Goal: Task Accomplishment & Management: Use online tool/utility

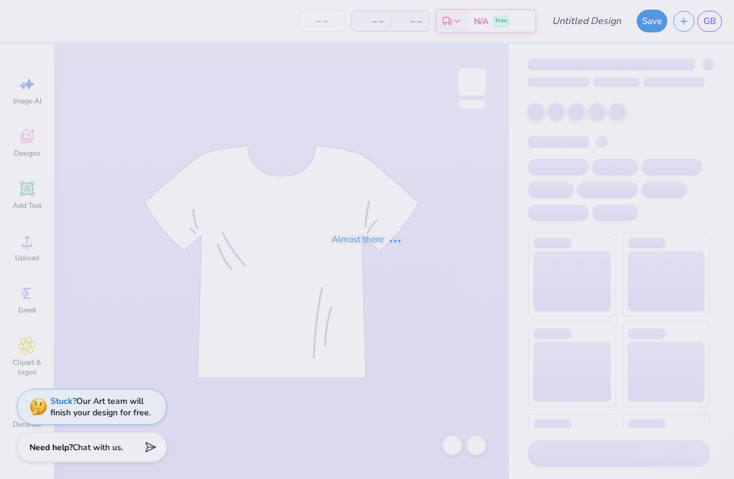
type input "GWC Tank Thick Star"
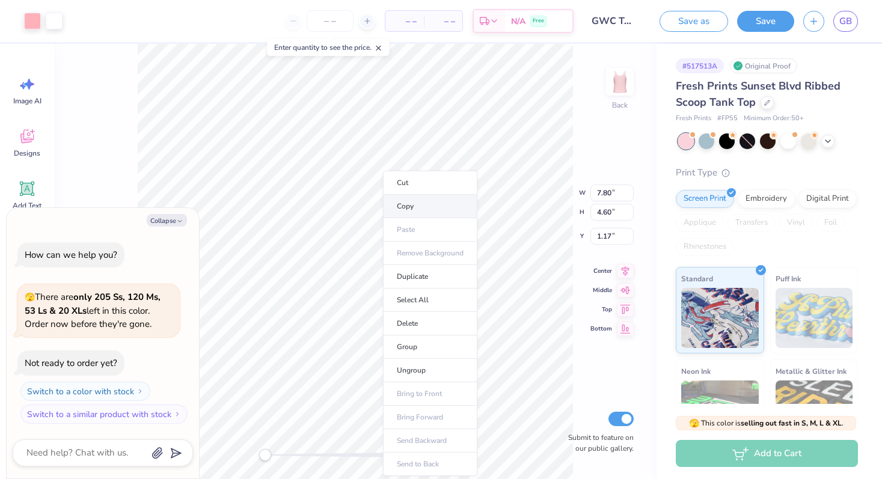
click at [411, 203] on li "Copy" at bounding box center [430, 206] width 94 height 23
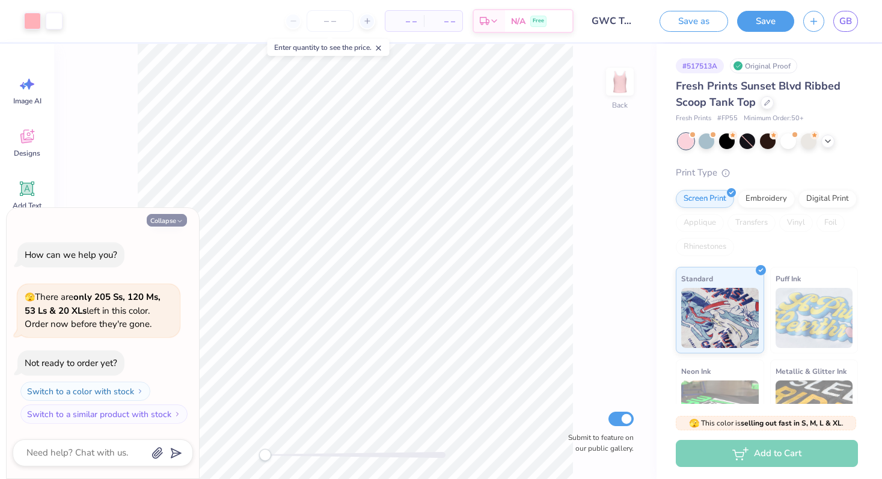
click at [168, 217] on button "Collapse" at bounding box center [167, 220] width 40 height 13
type textarea "x"
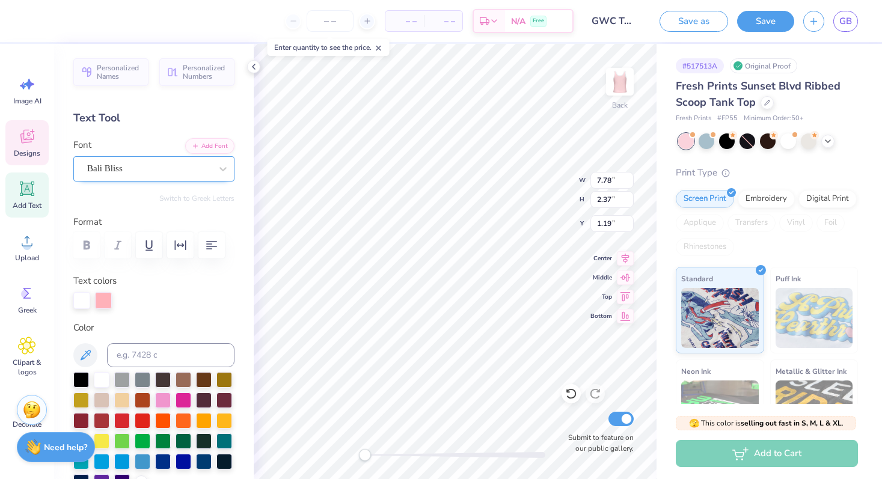
click at [102, 172] on div "Bali Bliss" at bounding box center [149, 168] width 126 height 19
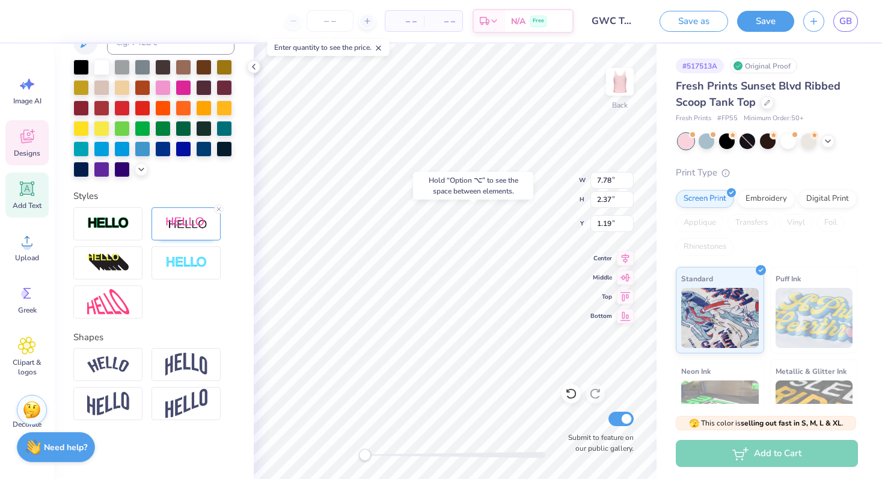
scroll to position [314, 0]
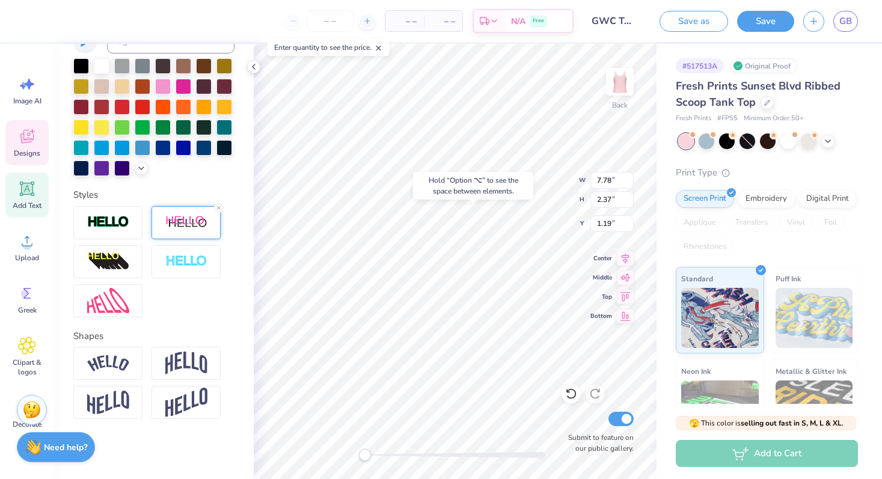
click at [182, 215] on img at bounding box center [186, 222] width 42 height 15
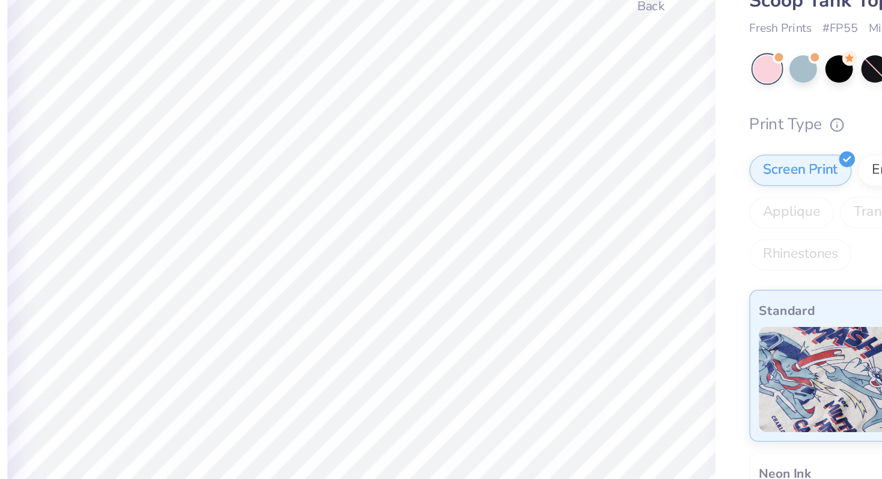
scroll to position [0, 0]
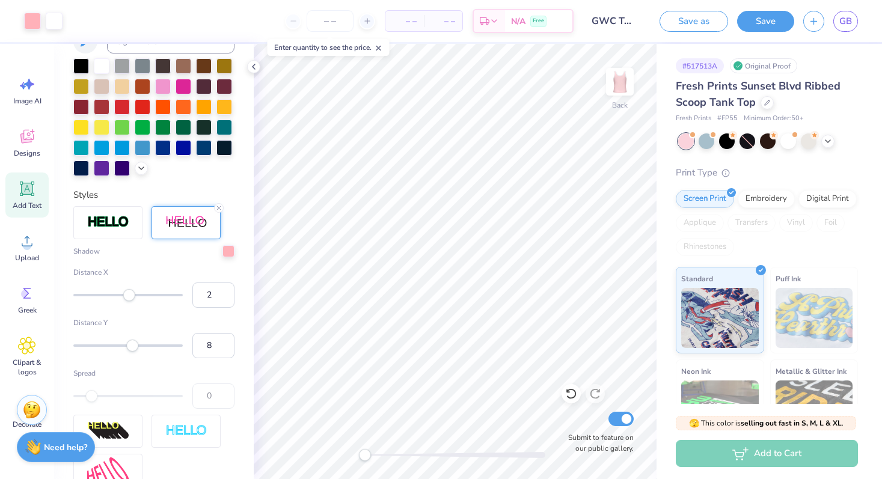
click at [280, 455] on div "Back Submit to feature on our public gallery." at bounding box center [455, 261] width 403 height 435
click at [254, 68] on icon at bounding box center [254, 67] width 10 height 10
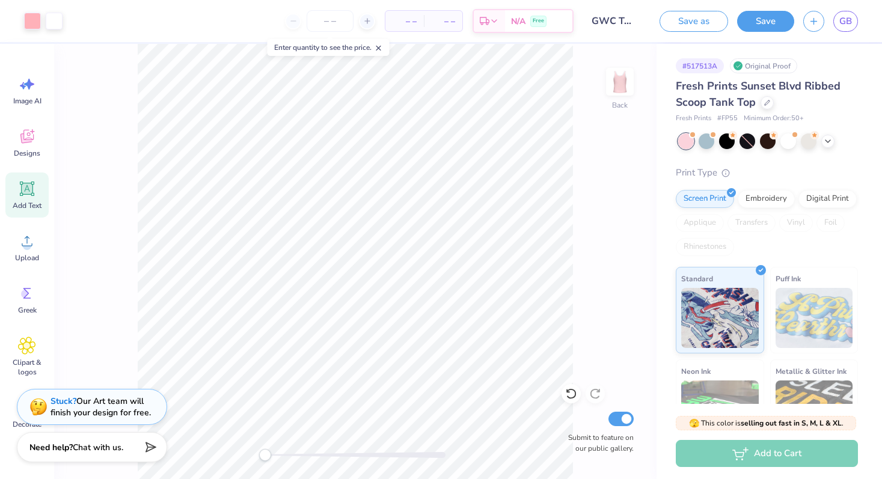
click at [382, 47] on icon at bounding box center [378, 48] width 8 height 8
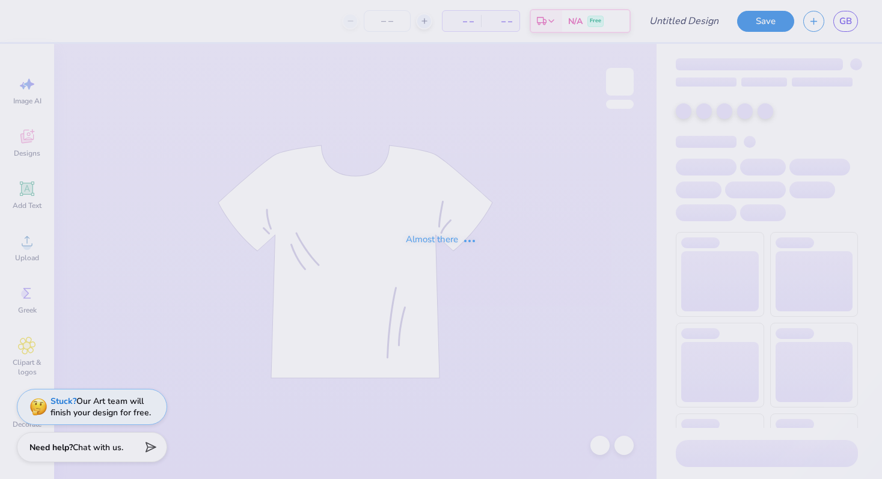
type input "Pink Baby Tee Star"
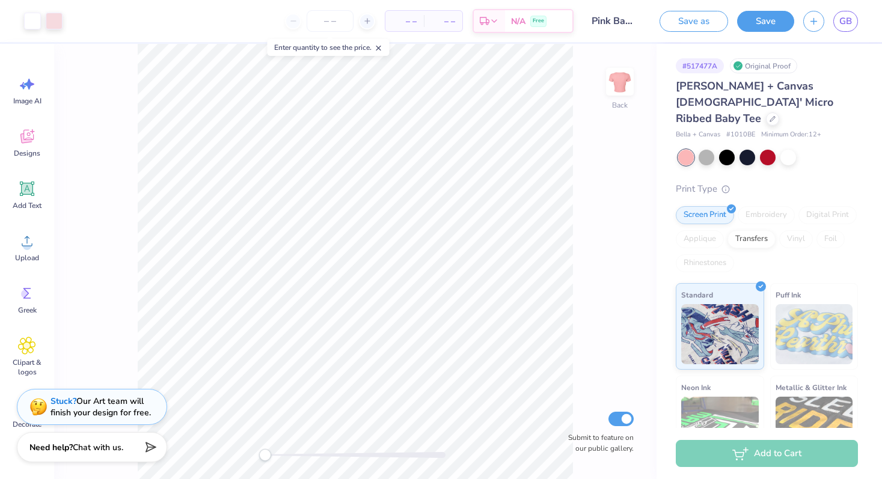
click at [683, 90] on span "Bella + Canvas Ladies' Micro Ribbed Baby Tee" at bounding box center [754, 102] width 157 height 47
click at [769, 115] on icon at bounding box center [772, 118] width 6 height 6
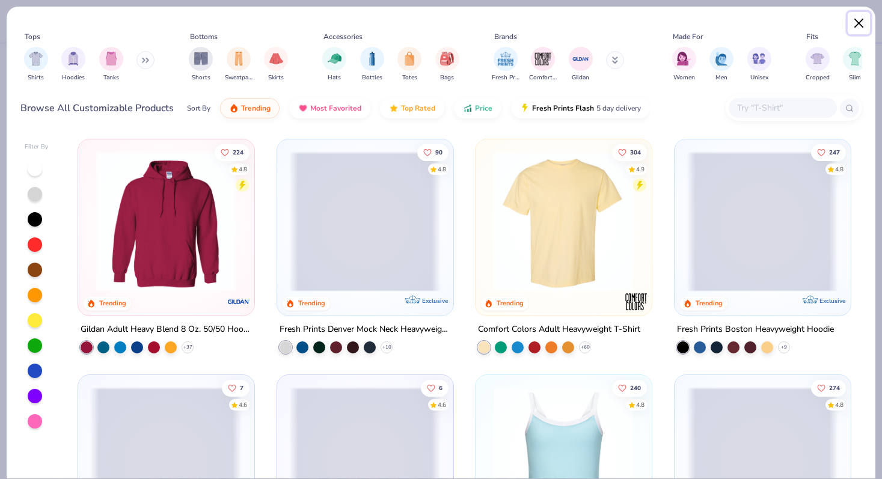
click at [863, 22] on button "Close" at bounding box center [858, 23] width 23 height 23
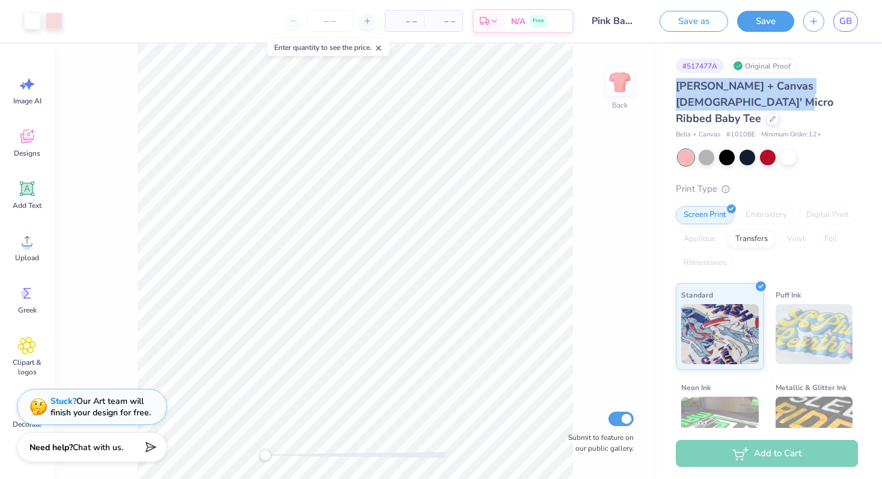
drag, startPoint x: 721, startPoint y: 103, endPoint x: 663, endPoint y: 89, distance: 59.5
click at [663, 89] on div "# 517477A Original Proof Bella + Canvas Ladies' Micro Ribbed Baby Tee Bella + C…" at bounding box center [768, 299] width 225 height 511
click at [758, 87] on span "Bella + Canvas Ladies' Micro Ribbed Baby Tee" at bounding box center [754, 102] width 157 height 47
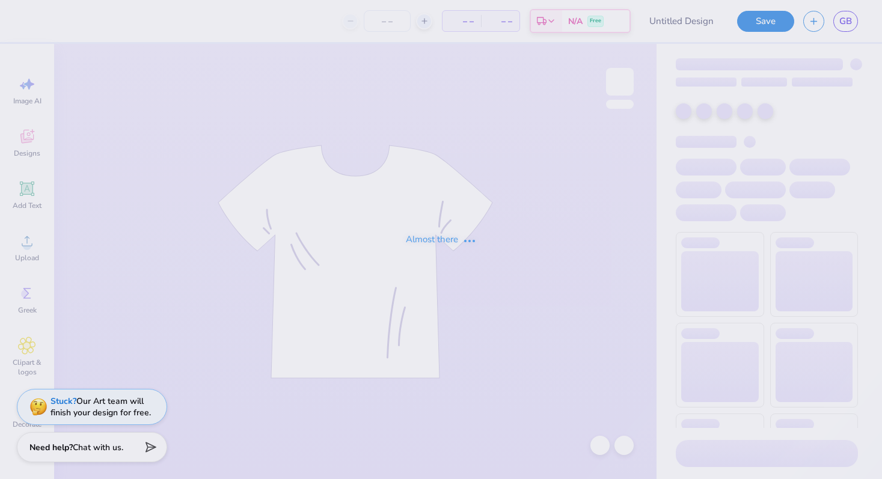
type input "Baby Crop Pink Sleeves"
type input "GWC Slim Fit Sprinkle"
type input "GWC Cami"
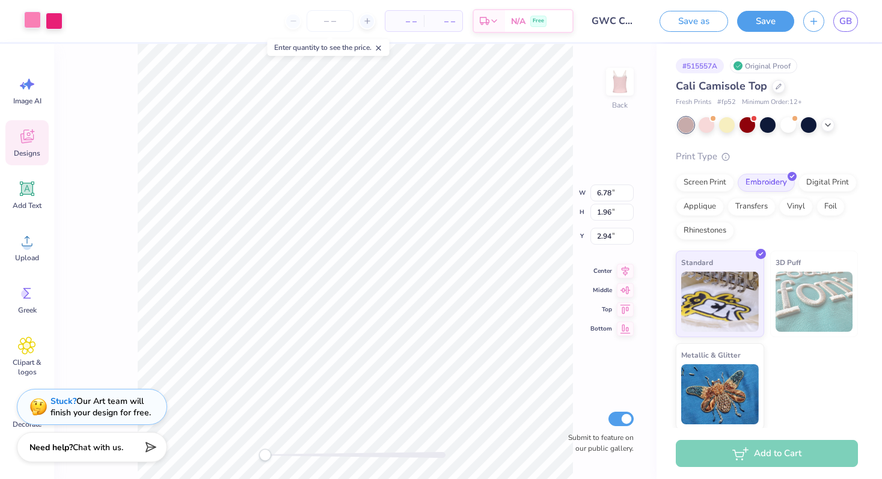
click at [32, 23] on div at bounding box center [32, 19] width 17 height 17
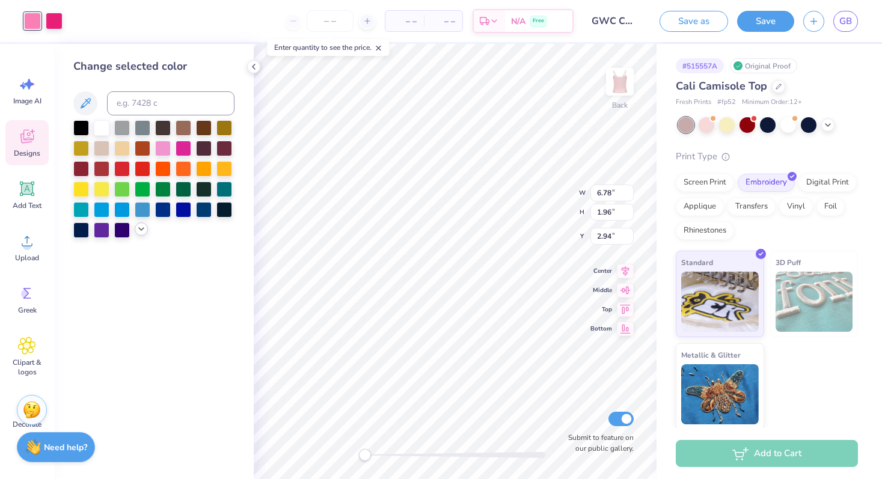
click at [140, 233] on icon at bounding box center [141, 229] width 10 height 10
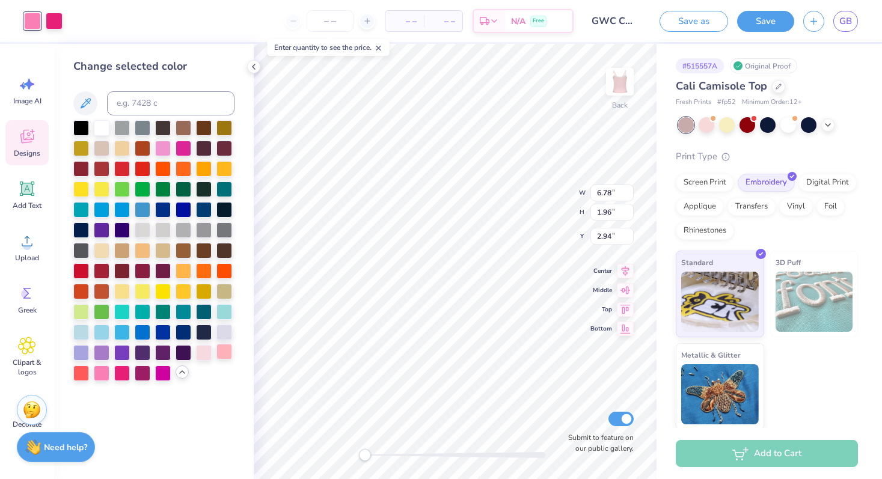
click at [221, 352] on div at bounding box center [224, 352] width 16 height 16
click at [104, 126] on div at bounding box center [102, 127] width 16 height 16
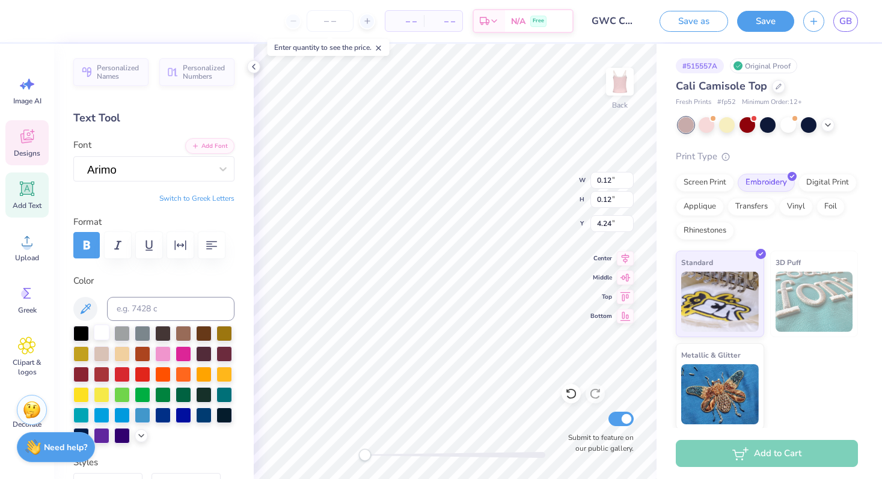
click at [97, 328] on div at bounding box center [102, 333] width 16 height 16
click at [162, 359] on div at bounding box center [163, 353] width 16 height 16
click at [139, 438] on icon at bounding box center [141, 435] width 10 height 10
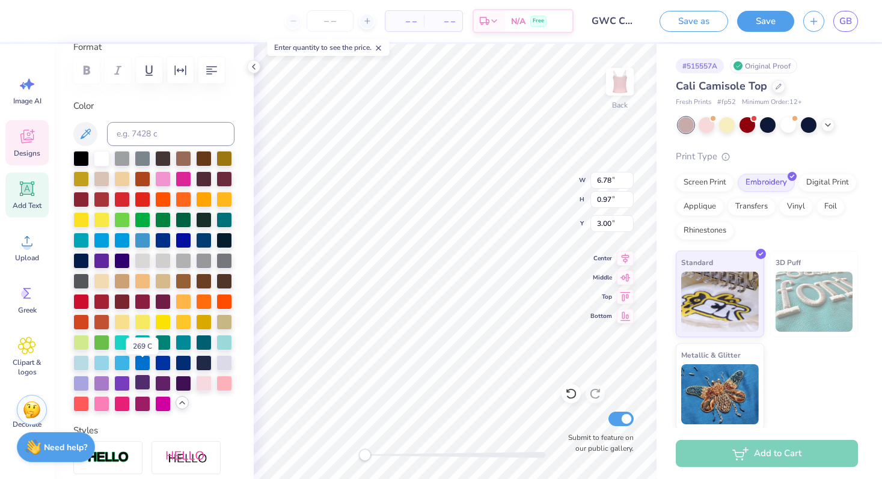
scroll to position [210, 0]
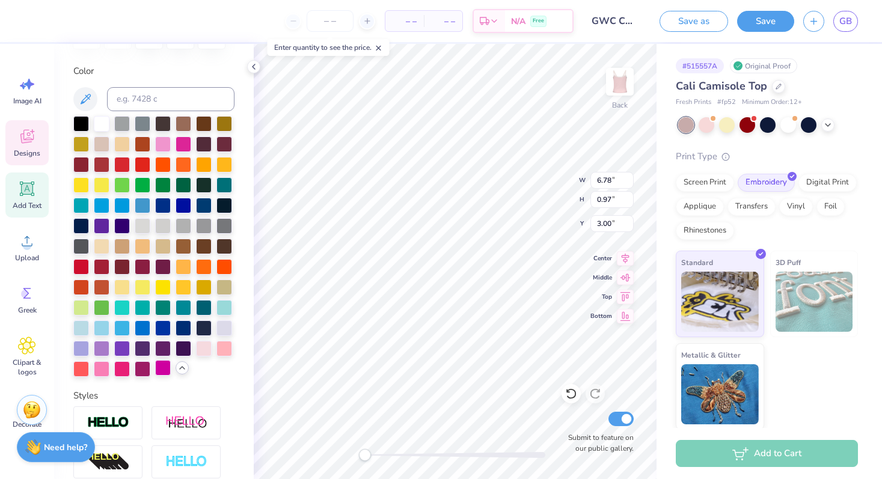
click at [168, 374] on div at bounding box center [163, 368] width 16 height 16
click at [144, 371] on div at bounding box center [143, 368] width 16 height 16
click at [124, 368] on div at bounding box center [122, 368] width 16 height 16
click at [111, 367] on div at bounding box center [153, 246] width 161 height 261
click at [103, 367] on div at bounding box center [102, 368] width 16 height 16
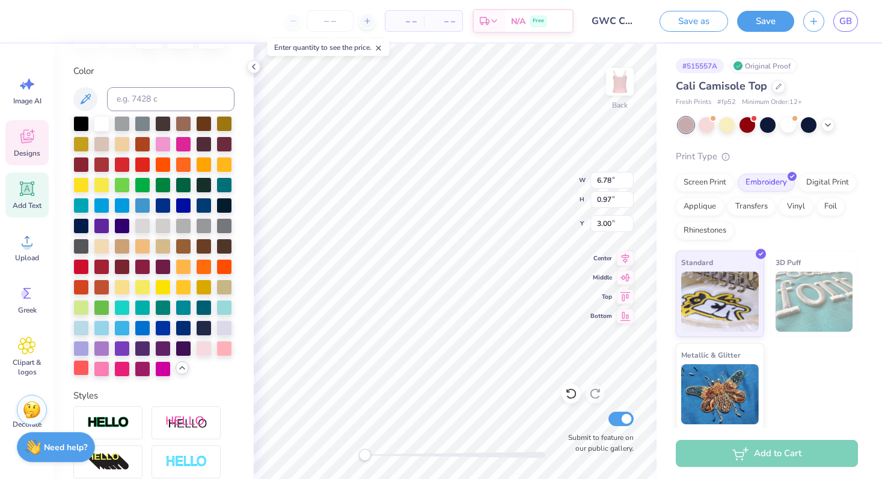
click at [79, 370] on div at bounding box center [81, 368] width 16 height 16
click at [225, 348] on div at bounding box center [224, 348] width 16 height 16
click at [211, 349] on div at bounding box center [204, 348] width 16 height 16
click at [160, 143] on div at bounding box center [163, 143] width 16 height 16
click at [180, 145] on div at bounding box center [184, 143] width 16 height 16
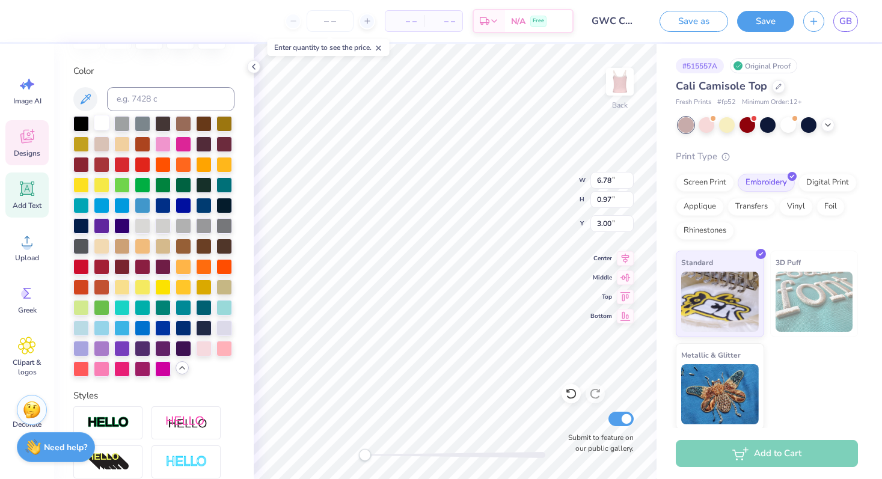
click at [104, 124] on div at bounding box center [102, 123] width 16 height 16
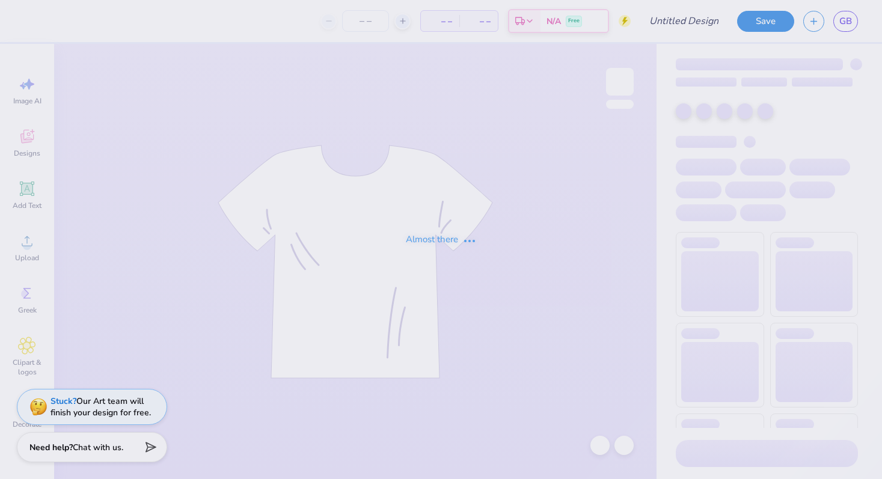
type input "GWC Slim Fit Sprinkle"
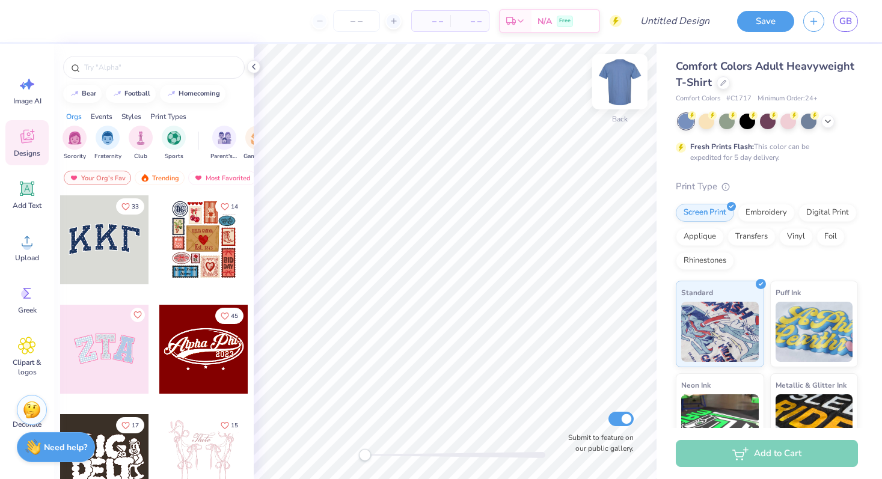
click at [623, 83] on img at bounding box center [620, 82] width 48 height 48
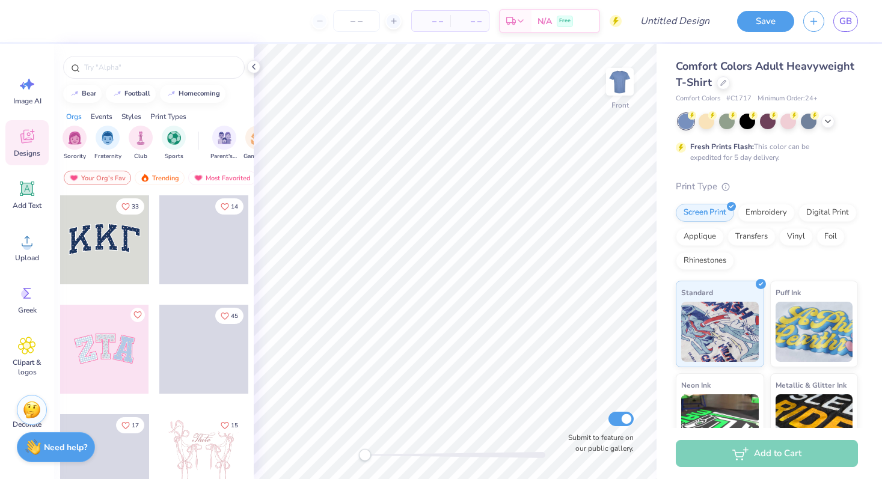
click at [695, 73] on span "Comfort Colors Adult Heavyweight T-Shirt" at bounding box center [765, 74] width 179 height 31
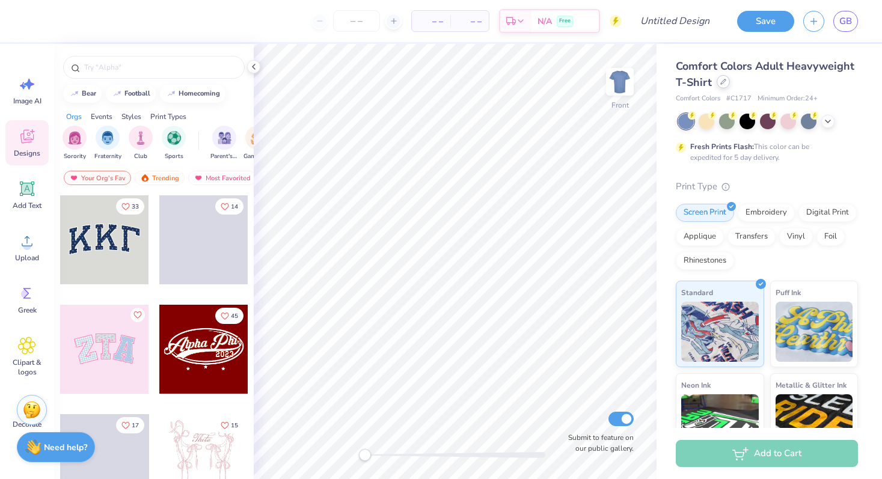
click at [724, 82] on icon at bounding box center [723, 82] width 6 height 6
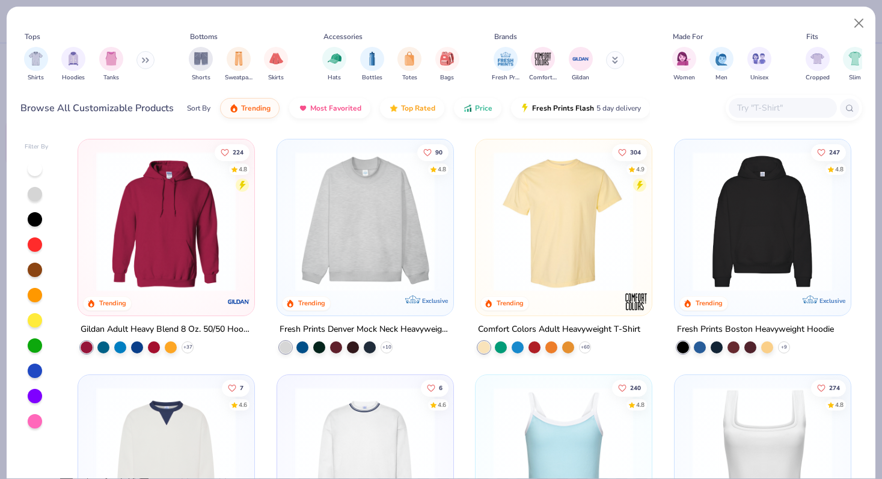
click at [752, 103] on input "text" at bounding box center [782, 108] width 93 height 14
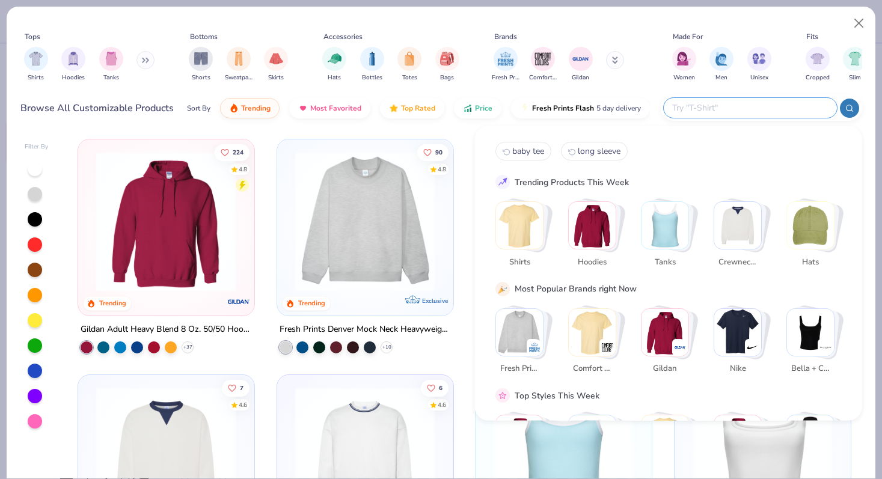
paste input "(929) 565-6850"
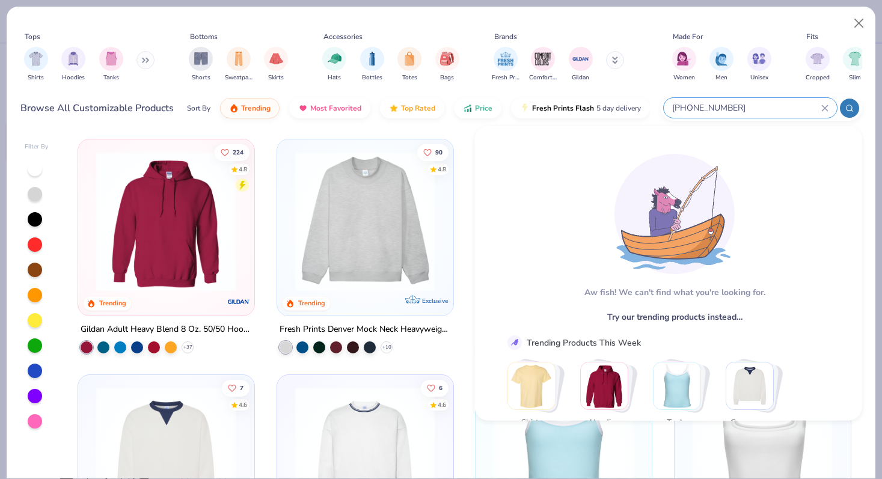
type input "(929) 565-6850"
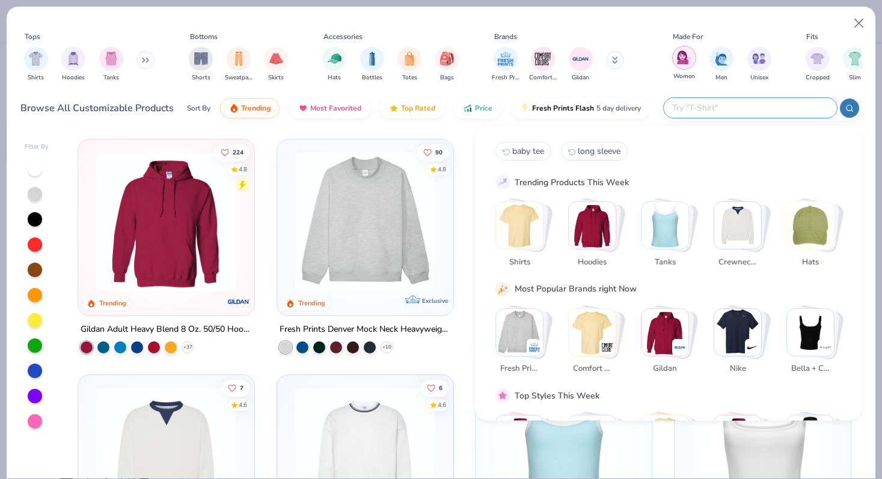
click at [678, 63] on img "filter for Women" at bounding box center [684, 57] width 14 height 14
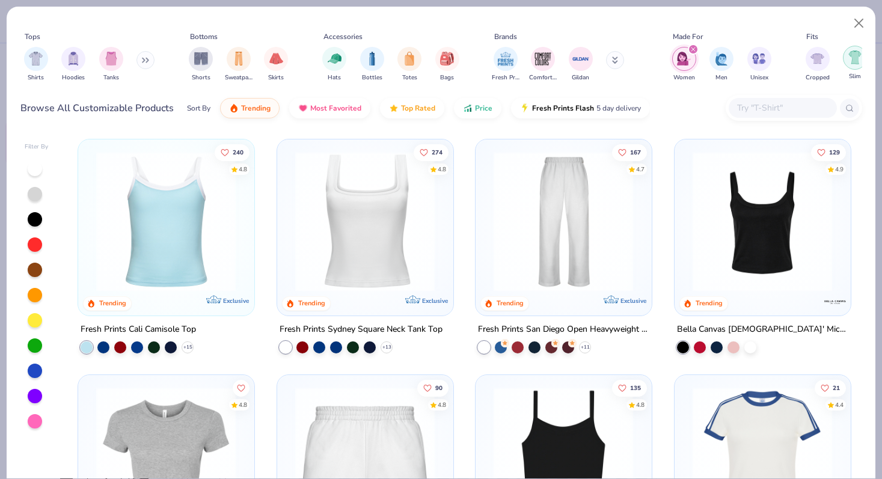
click at [853, 63] on img "filter for Slim" at bounding box center [854, 57] width 13 height 14
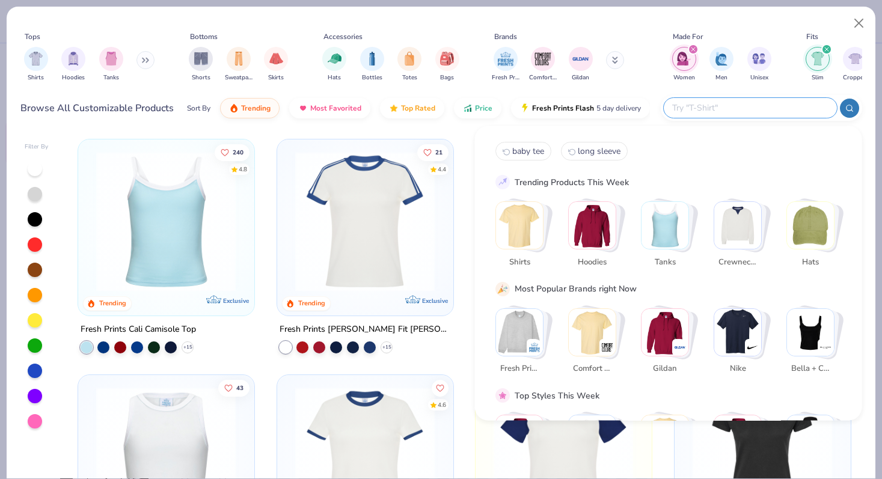
click at [762, 107] on input "text" at bounding box center [749, 108] width 157 height 14
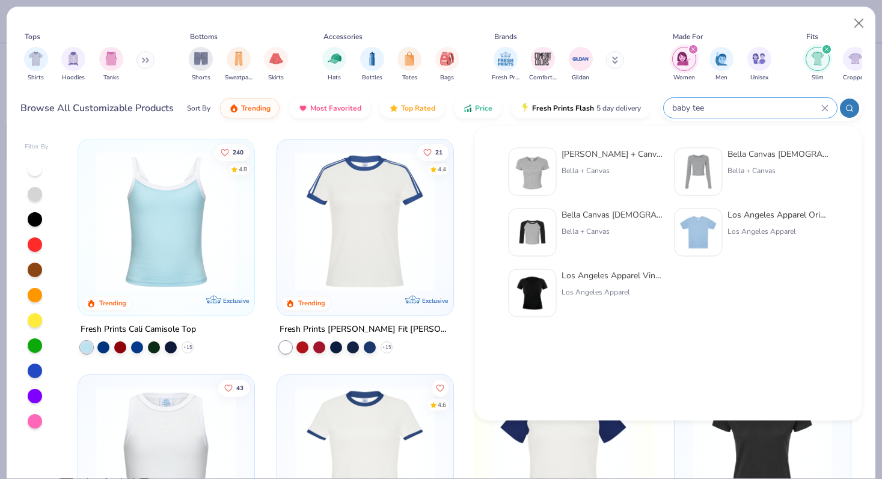
type input "baby tee"
click at [641, 155] on div "Bella + Canvas Ladies' Micro Ribbed Baby Tee" at bounding box center [611, 154] width 101 height 13
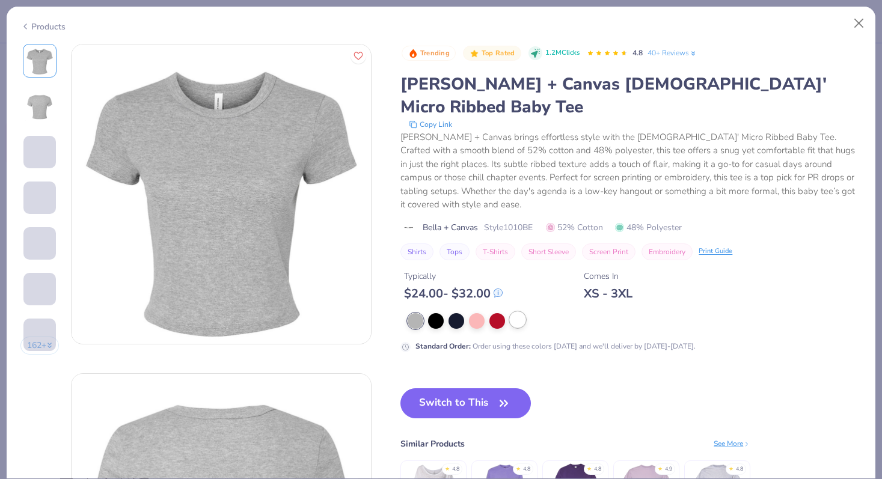
click at [516, 312] on div at bounding box center [518, 320] width 16 height 16
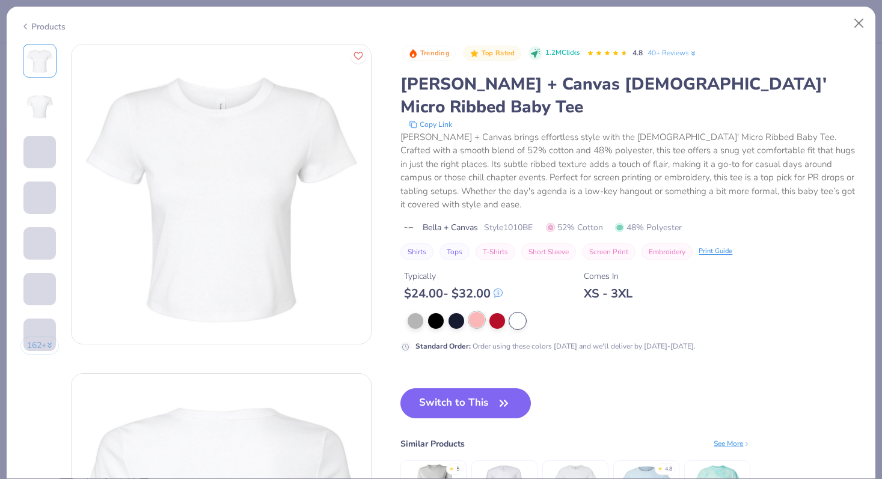
click at [479, 312] on div at bounding box center [477, 320] width 16 height 16
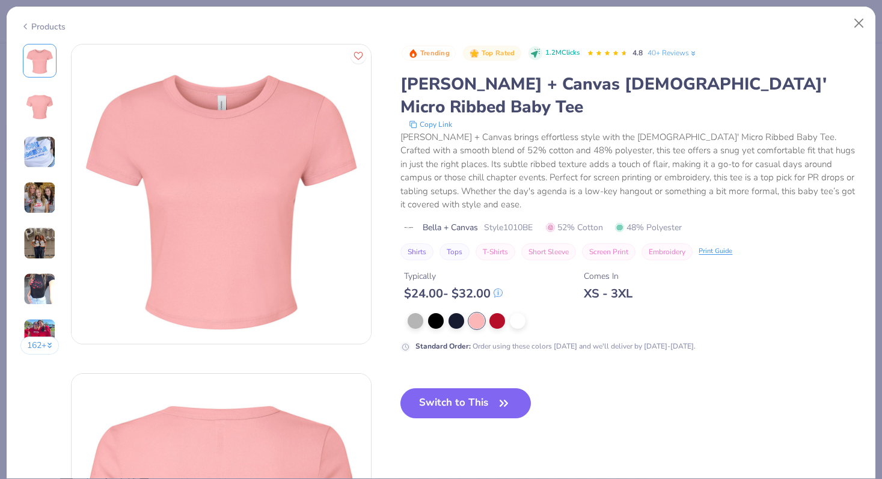
click at [29, 156] on img at bounding box center [39, 152] width 32 height 32
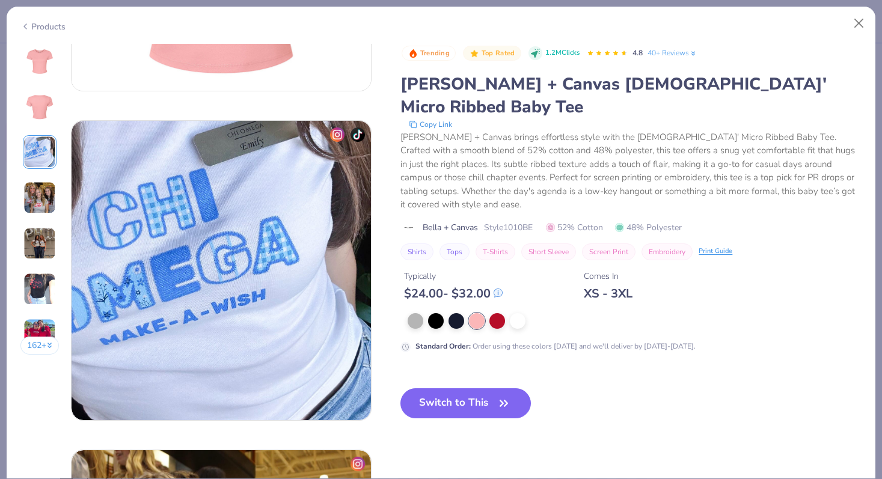
scroll to position [659, 0]
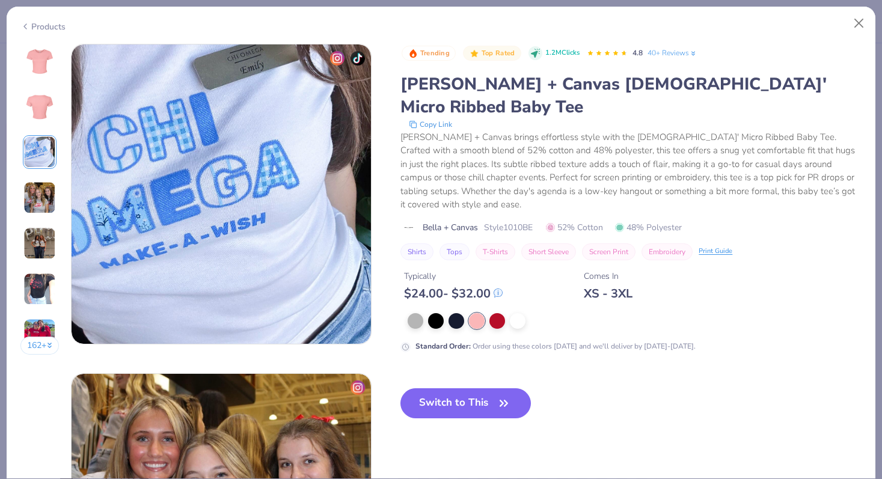
click at [31, 189] on img at bounding box center [39, 198] width 32 height 32
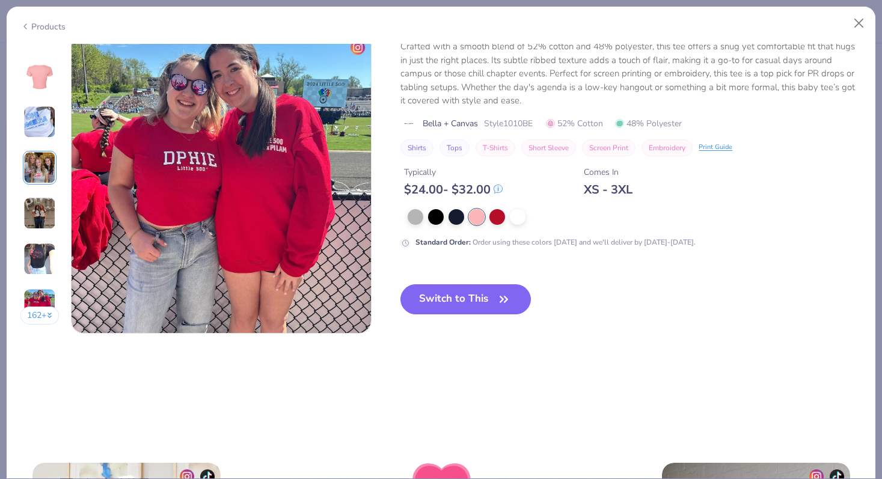
scroll to position [1912, 0]
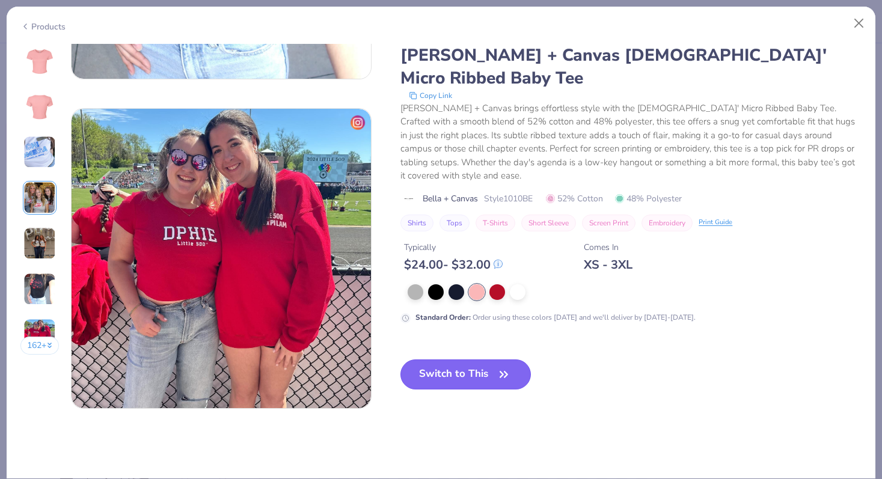
click at [478, 368] on button "Switch to This" at bounding box center [465, 374] width 130 height 30
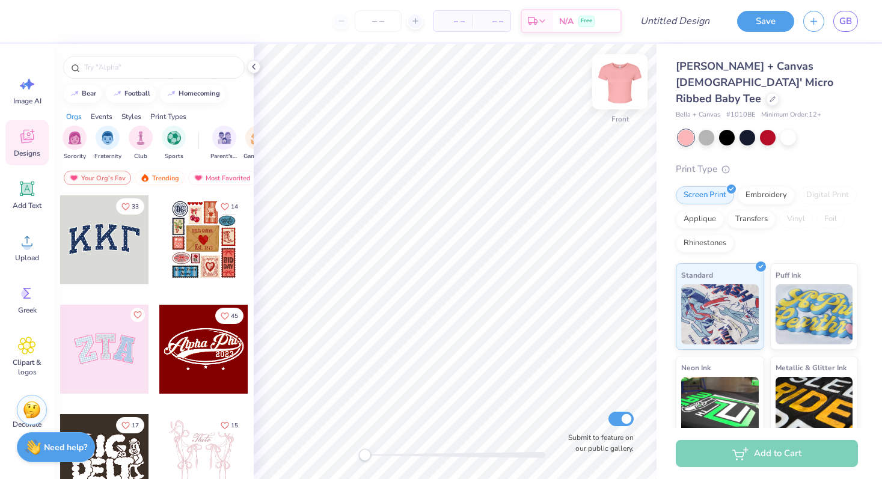
click at [625, 81] on img at bounding box center [620, 82] width 48 height 48
click at [134, 59] on div at bounding box center [154, 67] width 182 height 23
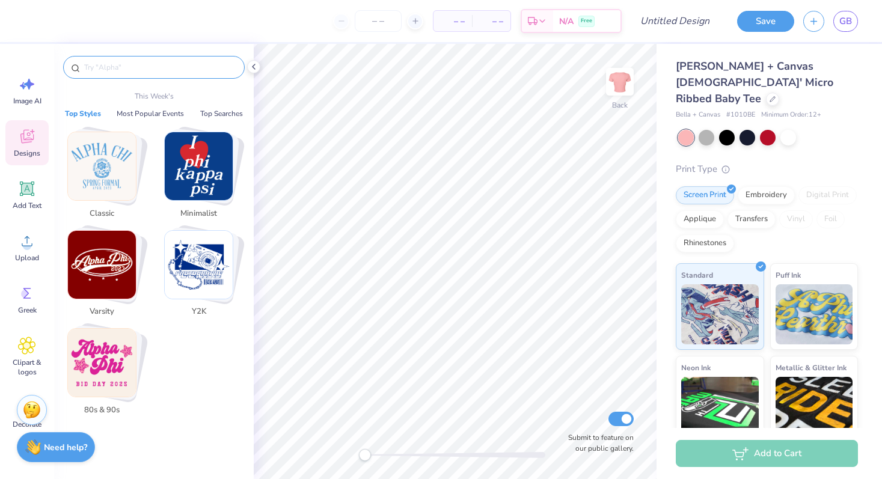
click at [118, 66] on input "text" at bounding box center [160, 67] width 154 height 12
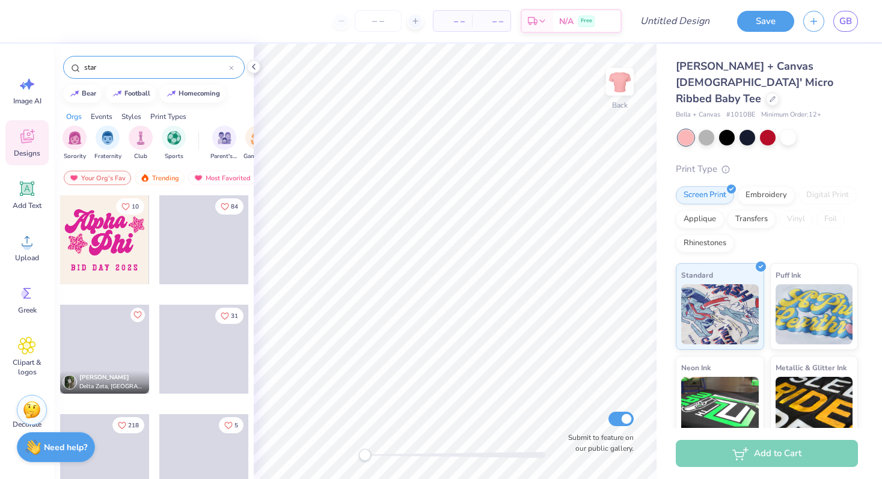
type input "star"
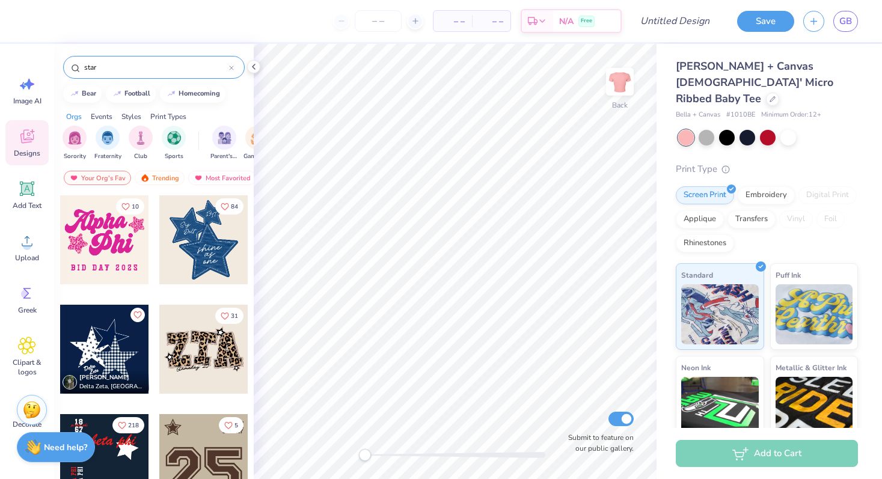
click at [93, 346] on div at bounding box center [104, 349] width 89 height 89
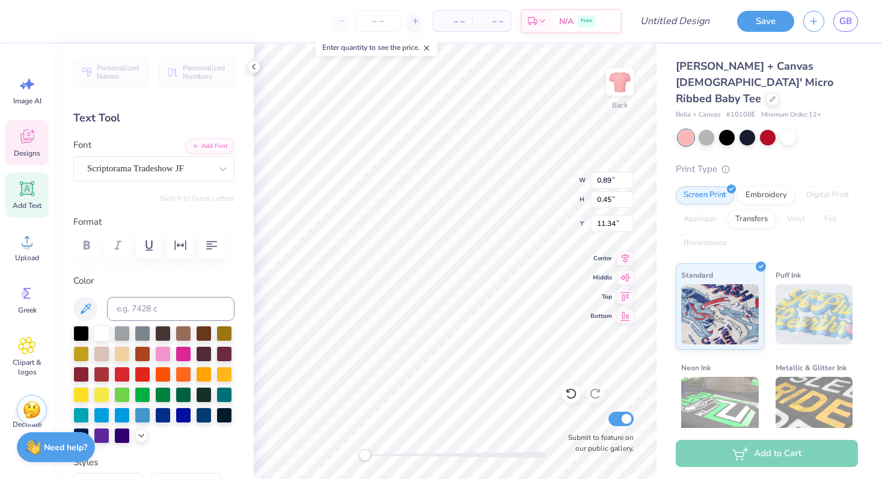
scroll to position [0, 1]
type textarea "Princeton"
type input "0.67"
type input "0.42"
type input "11.63"
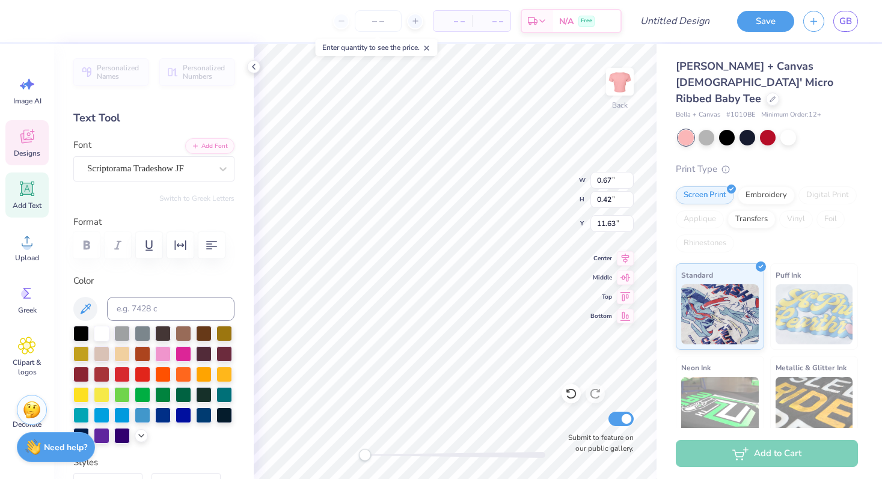
scroll to position [0, 0]
type textarea "University"
click at [31, 137] on icon at bounding box center [27, 136] width 18 height 18
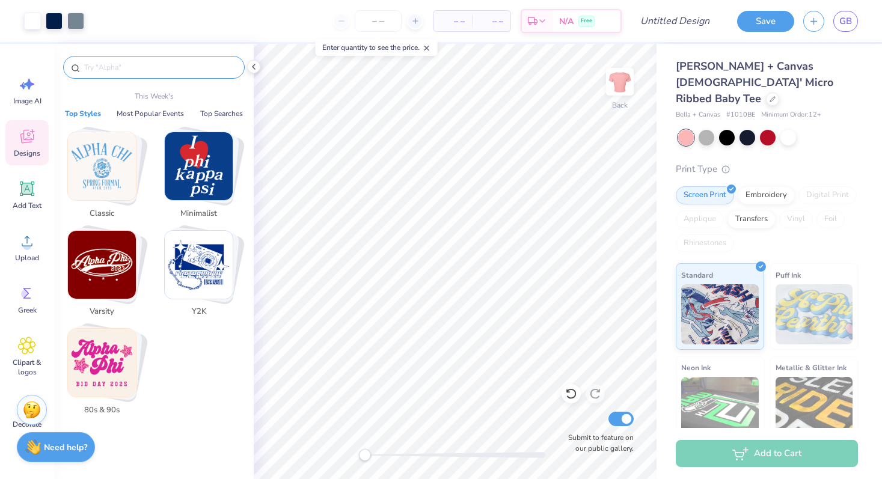
click at [113, 66] on input "text" at bounding box center [160, 67] width 154 height 12
click at [102, 355] on img "Stack Card Button 80s & 90s" at bounding box center [102, 363] width 68 height 68
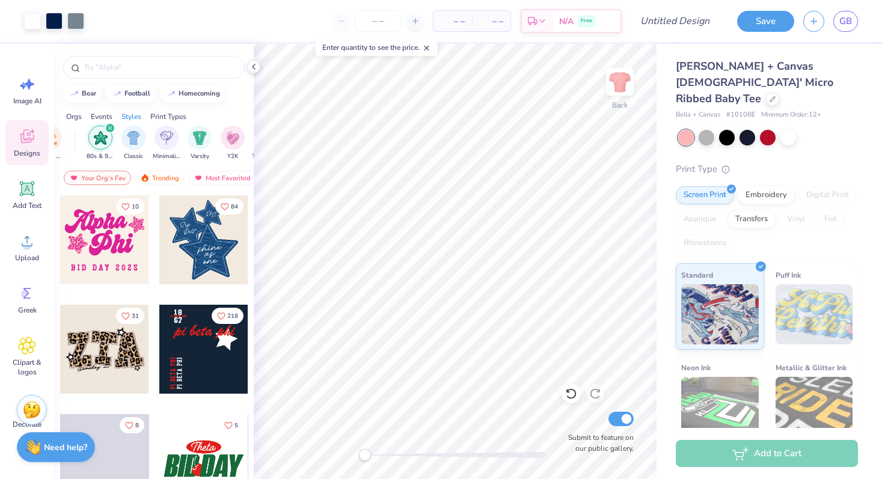
scroll to position [0, 630]
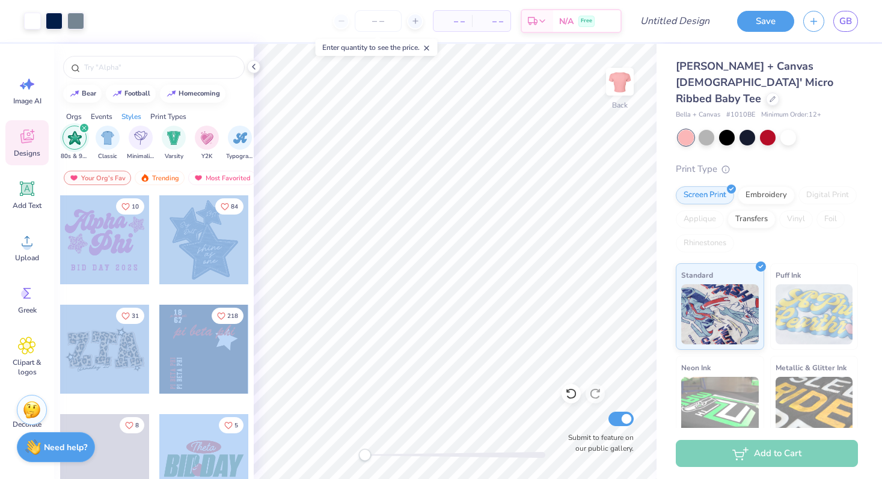
click at [460, 211] on div "Art colors – – Per Item – – Total Est. Delivery N/A Free Design Title Save GB I…" at bounding box center [441, 239] width 882 height 479
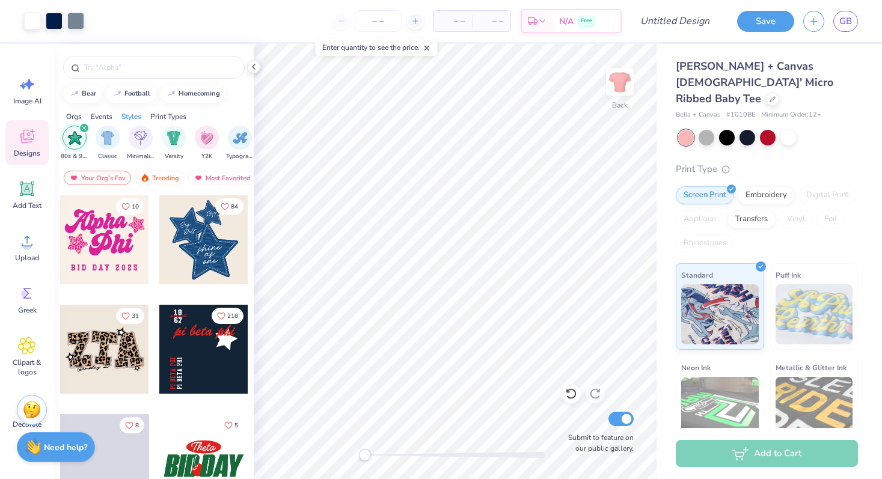
click at [111, 246] on div at bounding box center [104, 239] width 89 height 89
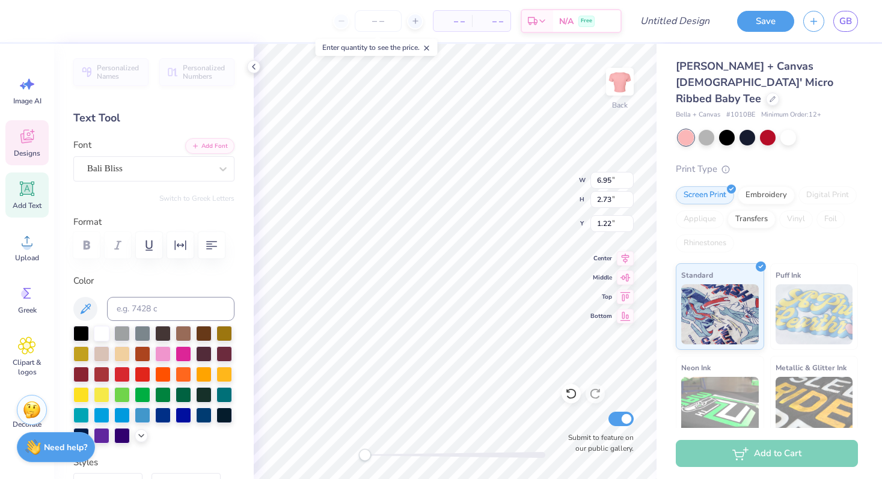
type textarea "Princeton"
type input "1.75"
type input "1.79"
type input "2.04"
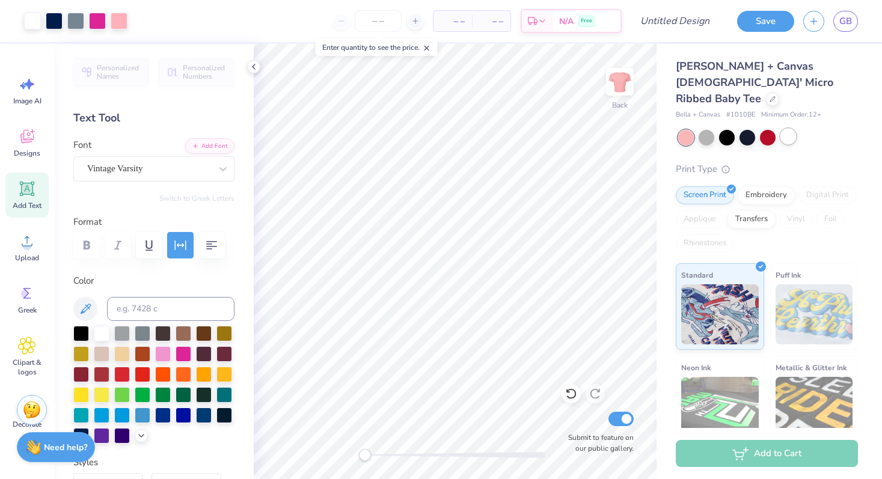
click at [788, 129] on div at bounding box center [788, 137] width 16 height 16
click at [768, 129] on div at bounding box center [768, 137] width 16 height 16
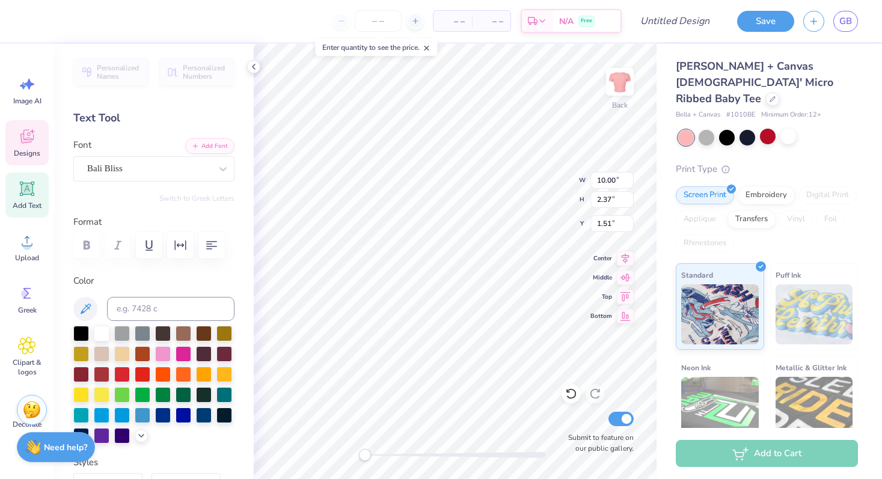
type input "10.00"
type input "2.37"
type input "1.51"
type textarea "Girls Who"
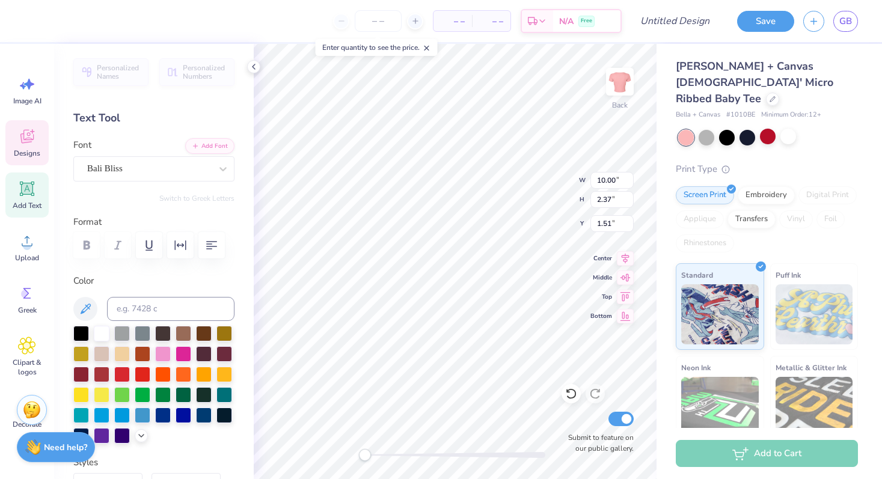
scroll to position [0, 1]
type input "4.92"
type input "2.85"
type input "3.49"
type textarea "Code"
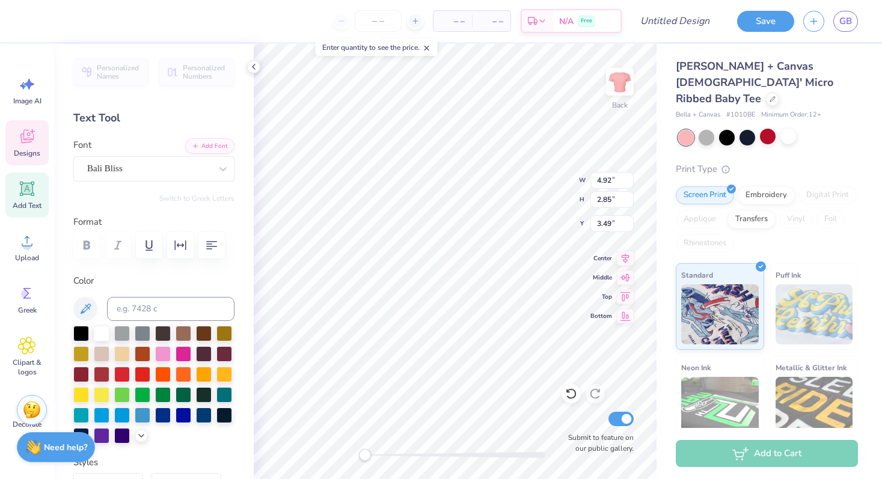
scroll to position [0, 0]
type input "10.28"
type input "3.01"
type input "1.01"
click at [103, 332] on div at bounding box center [102, 333] width 16 height 16
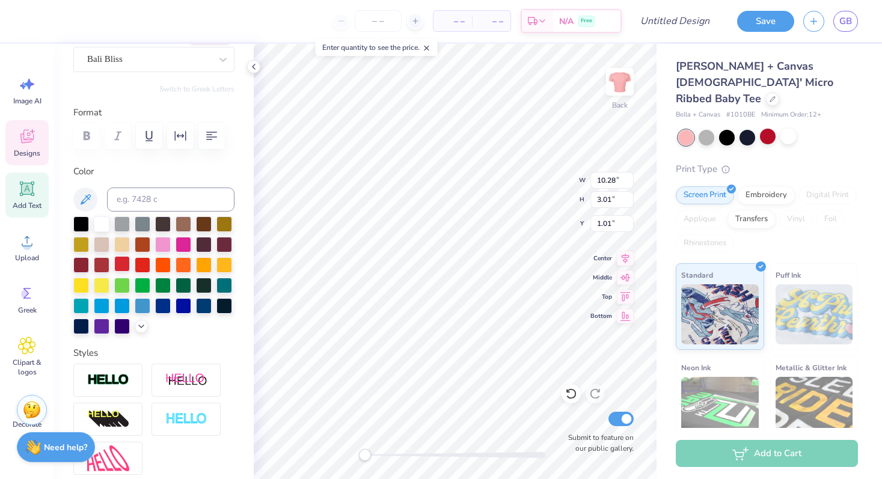
scroll to position [120, 0]
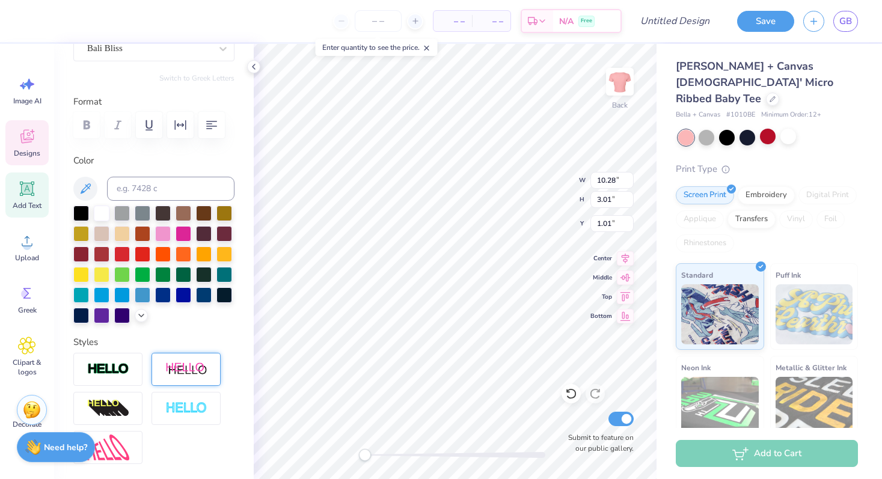
click at [182, 370] on img at bounding box center [186, 369] width 42 height 15
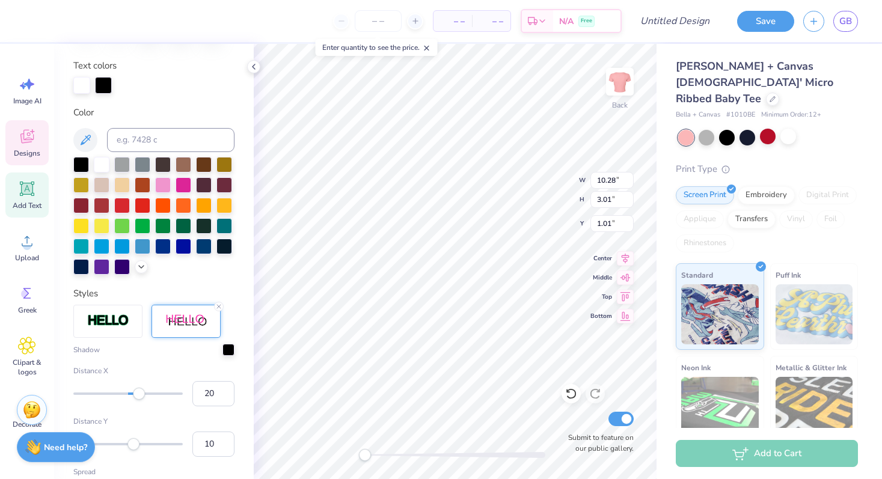
scroll to position [316, 0]
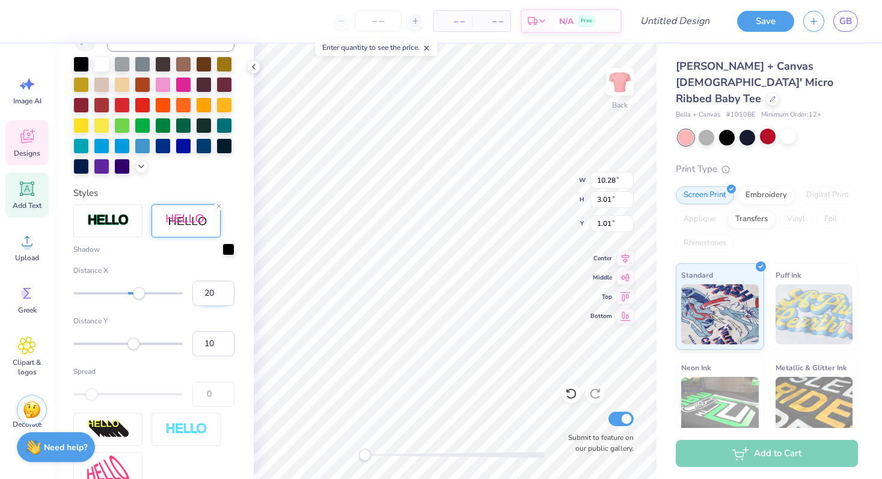
click at [210, 296] on input "20" at bounding box center [213, 293] width 42 height 25
type input "2"
click at [212, 340] on input "10" at bounding box center [213, 343] width 42 height 25
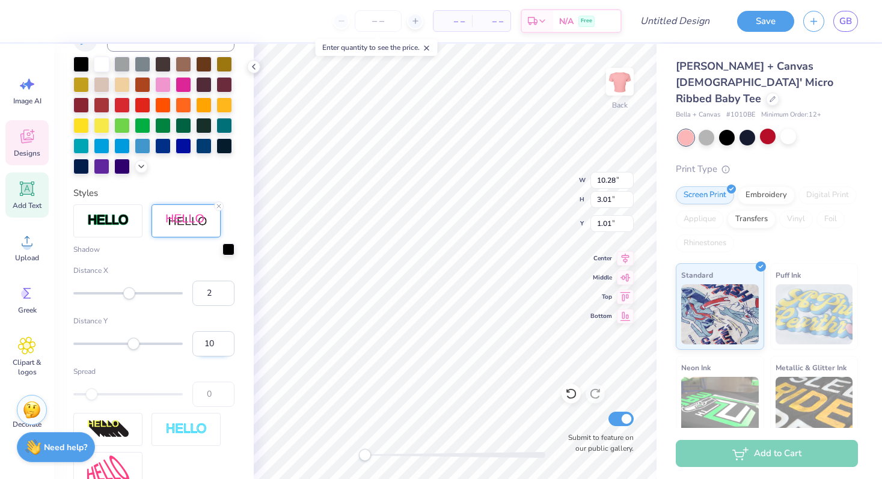
click at [212, 340] on input "10" at bounding box center [213, 343] width 42 height 25
type input "8"
click at [141, 159] on div at bounding box center [153, 115] width 161 height 118
click at [142, 166] on icon at bounding box center [141, 165] width 10 height 10
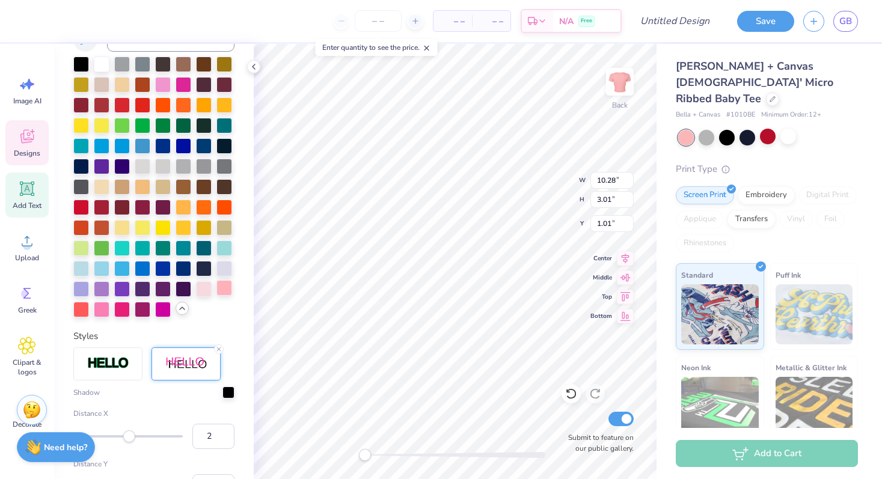
click at [226, 290] on div at bounding box center [224, 288] width 16 height 16
click at [99, 63] on div at bounding box center [102, 63] width 16 height 16
click at [229, 392] on div at bounding box center [228, 391] width 12 height 12
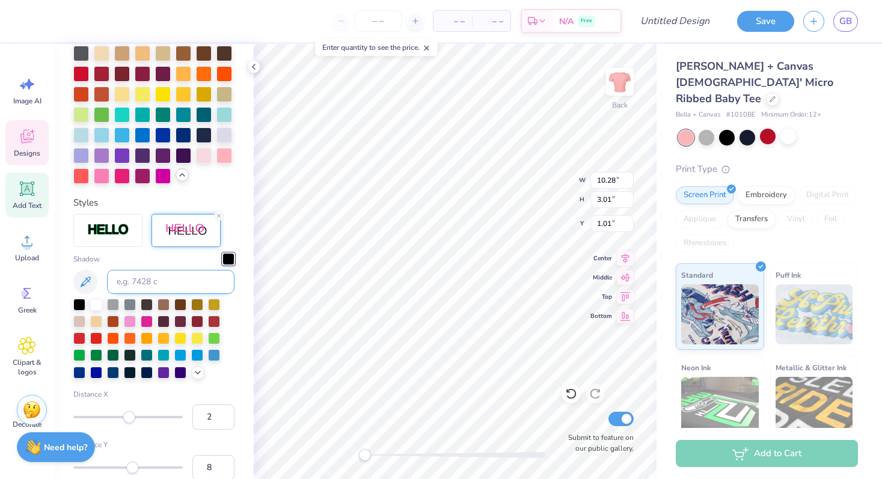
scroll to position [478, 0]
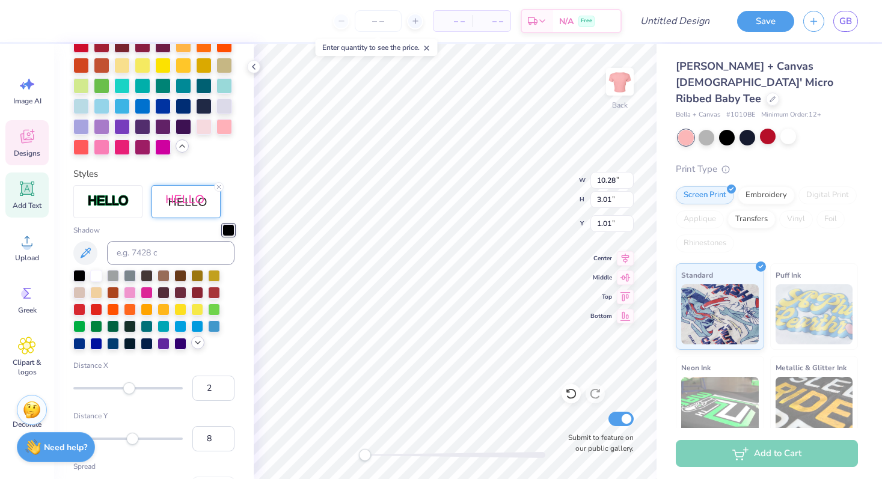
click at [195, 342] on icon at bounding box center [198, 343] width 10 height 10
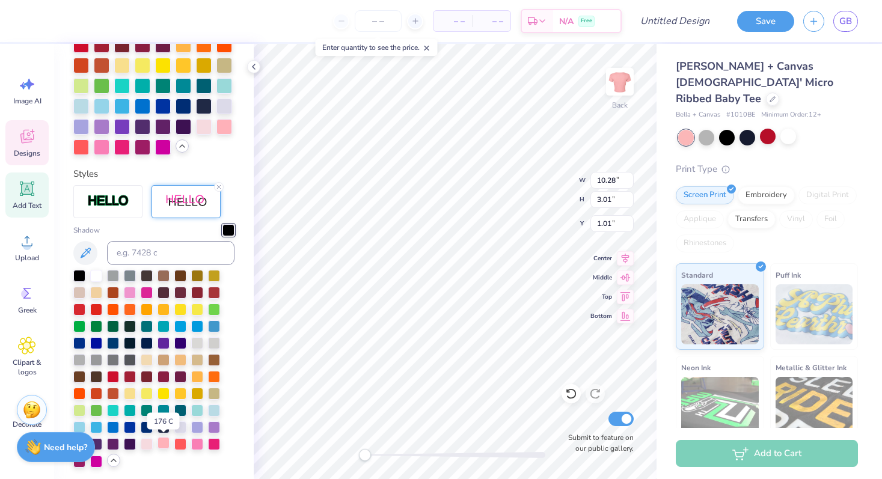
click at [162, 444] on div at bounding box center [163, 443] width 12 height 12
click at [201, 441] on div at bounding box center [197, 443] width 12 height 12
click at [150, 443] on div at bounding box center [147, 443] width 12 height 12
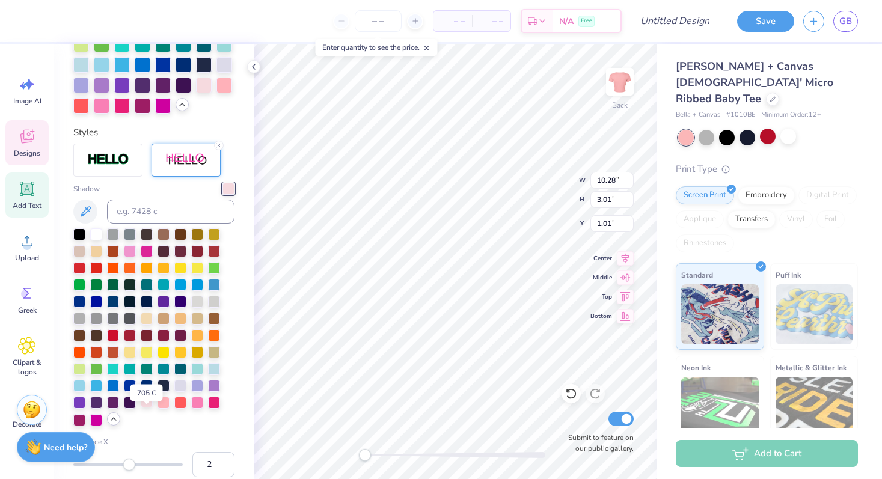
scroll to position [533, 0]
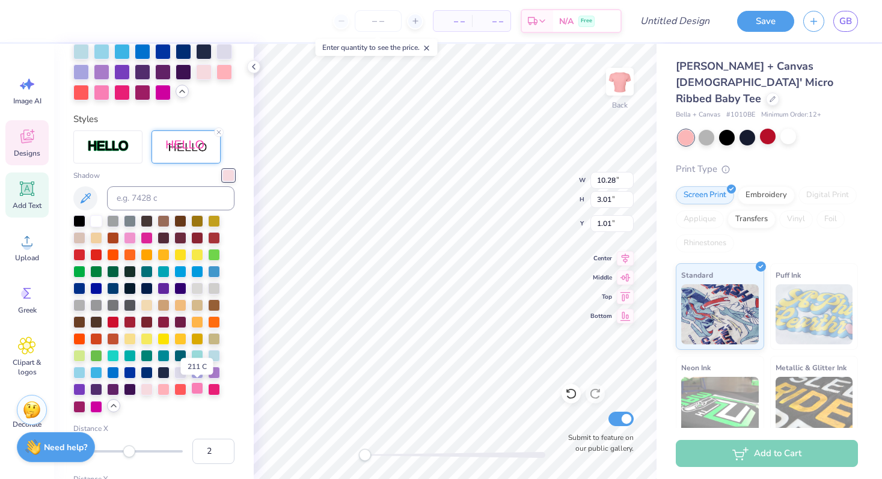
click at [200, 391] on div at bounding box center [197, 388] width 12 height 12
click at [163, 389] on div at bounding box center [163, 388] width 12 height 12
click at [130, 236] on div at bounding box center [130, 237] width 12 height 12
click at [143, 237] on div at bounding box center [147, 237] width 12 height 12
click at [162, 391] on div at bounding box center [163, 388] width 12 height 12
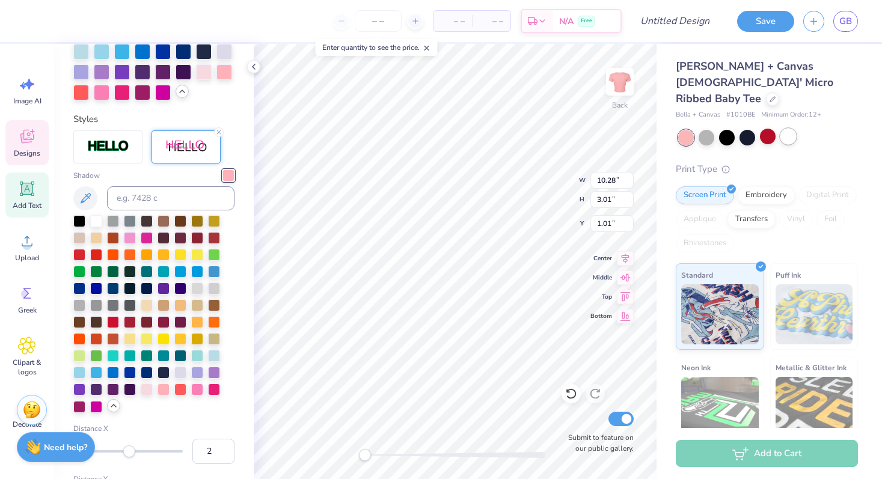
click at [791, 129] on div at bounding box center [788, 137] width 16 height 16
type input "9.37"
type input "2.86"
type input "1.18"
click at [768, 129] on div at bounding box center [768, 137] width 16 height 16
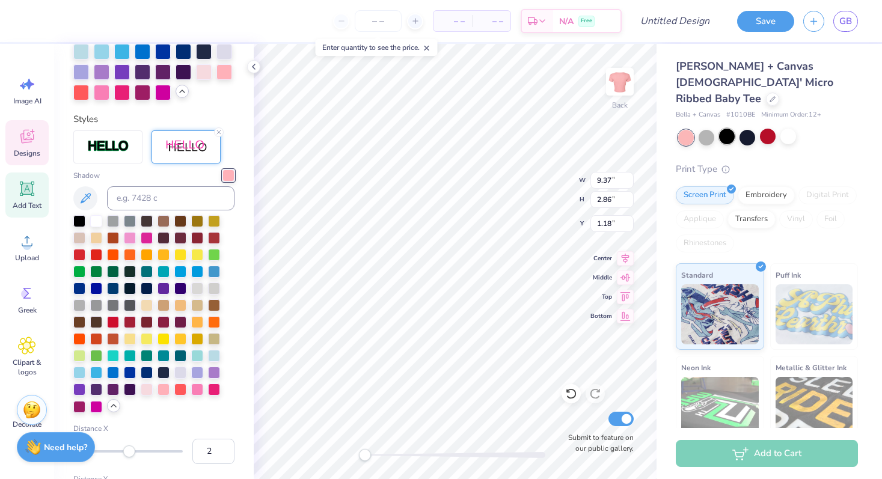
click at [723, 129] on div at bounding box center [727, 137] width 16 height 16
click at [751, 129] on div at bounding box center [747, 137] width 16 height 16
type input "6.60"
type input "2.56"
type input "3.65"
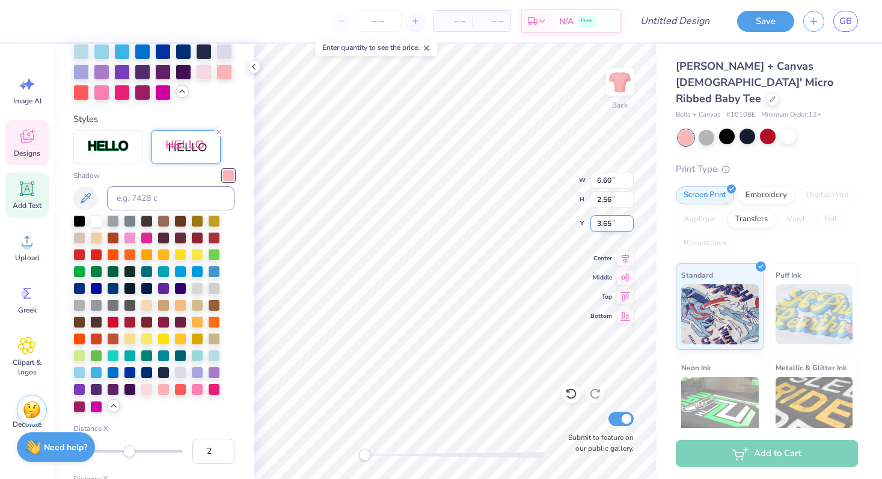
scroll to position [410, 0]
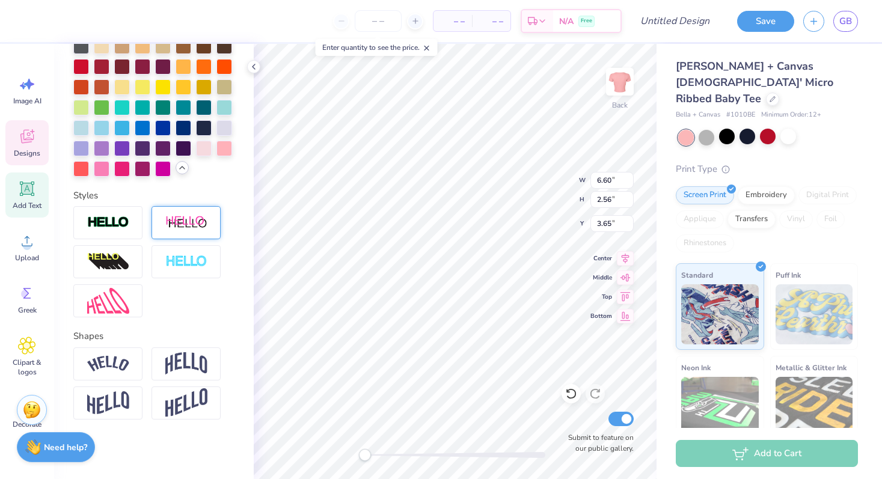
click at [195, 224] on img at bounding box center [186, 222] width 42 height 15
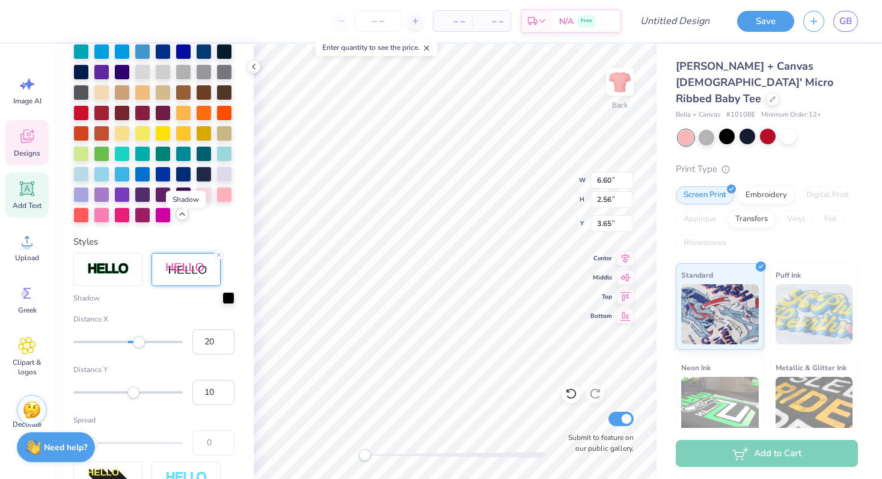
scroll to position [457, 0]
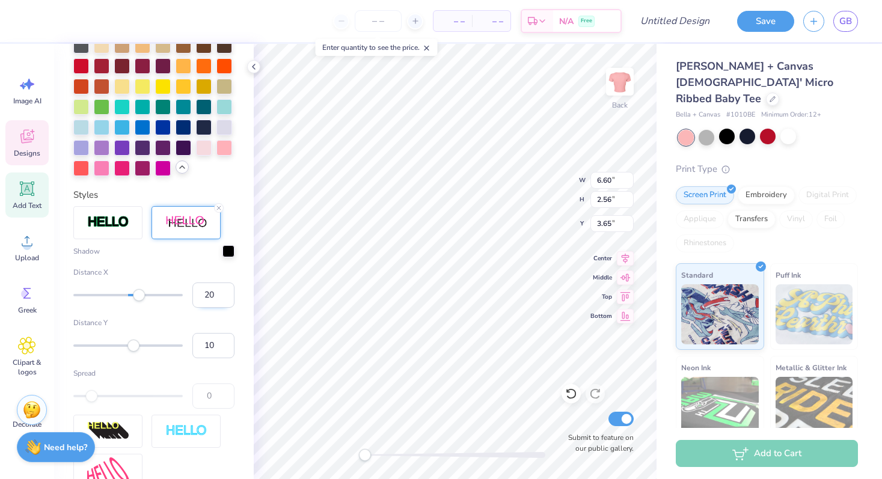
click at [208, 294] on input "20" at bounding box center [213, 294] width 42 height 25
type input "2"
click at [215, 342] on input "10" at bounding box center [213, 345] width 42 height 25
drag, startPoint x: 215, startPoint y: 342, endPoint x: 185, endPoint y: 342, distance: 30.7
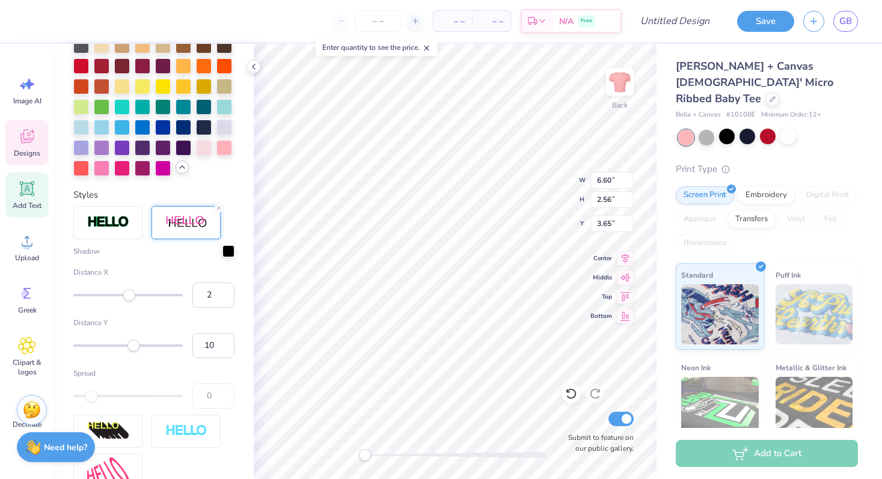
click at [185, 342] on div "Distance Y 10" at bounding box center [153, 337] width 161 height 41
type input "8"
click at [230, 248] on div at bounding box center [228, 250] width 12 height 12
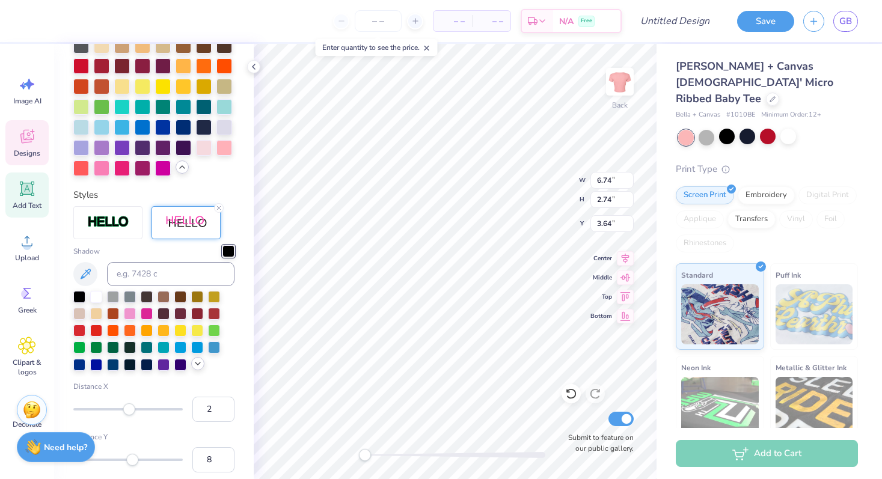
click at [194, 359] on icon at bounding box center [198, 364] width 10 height 10
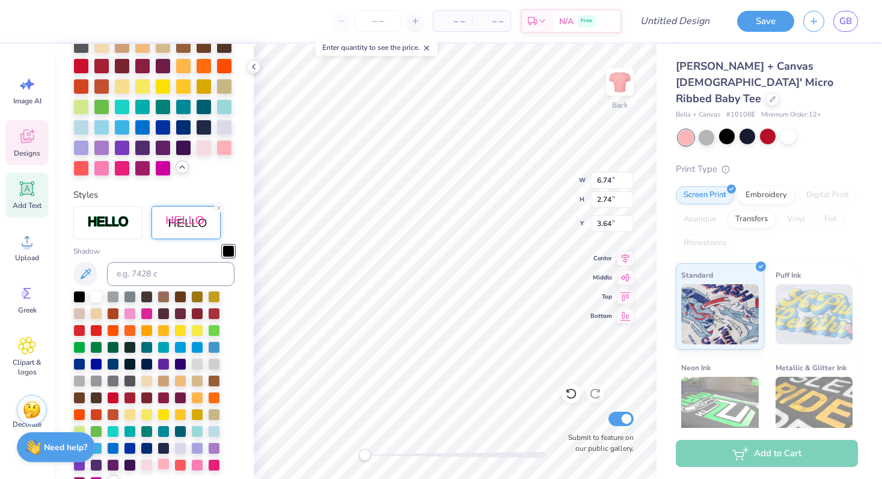
click at [168, 462] on div at bounding box center [163, 464] width 12 height 12
click at [169, 265] on input at bounding box center [170, 274] width 127 height 24
type input "180"
click at [231, 252] on div at bounding box center [228, 251] width 12 height 12
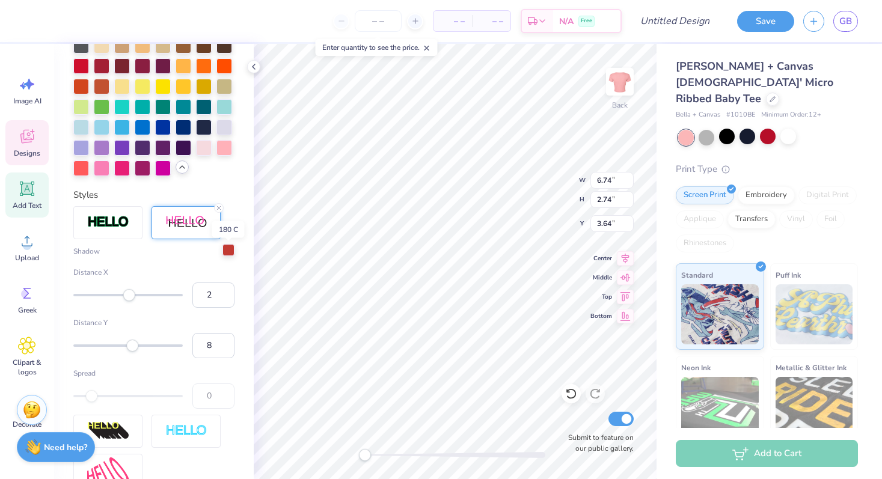
click at [231, 252] on div at bounding box center [228, 250] width 12 height 12
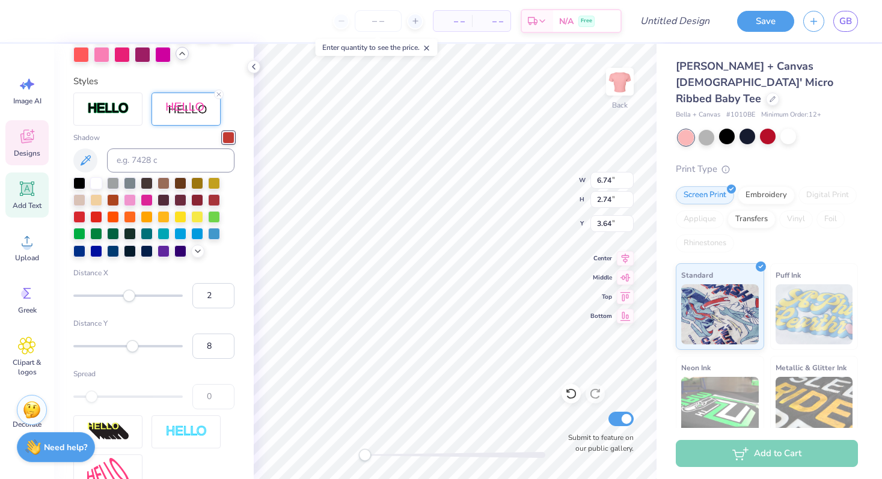
scroll to position [558, 0]
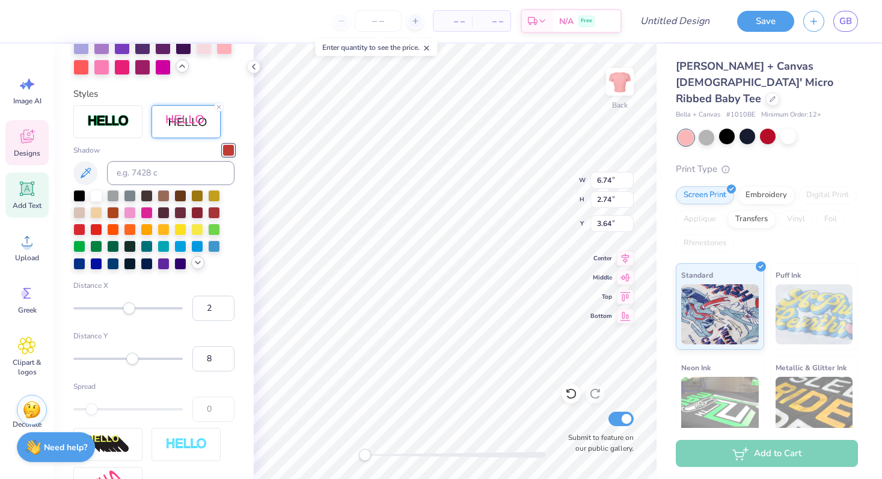
click at [197, 263] on icon at bounding box center [198, 263] width 10 height 10
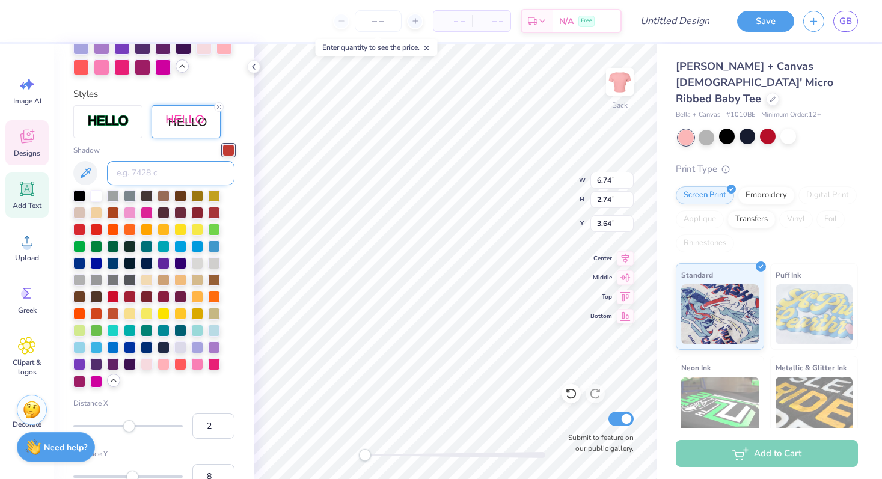
click at [177, 166] on input at bounding box center [170, 173] width 127 height 24
paste input
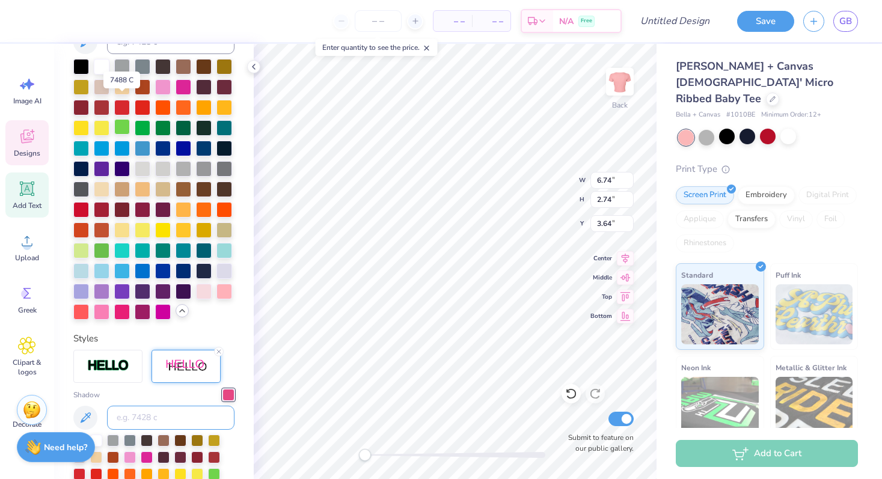
scroll to position [296, 0]
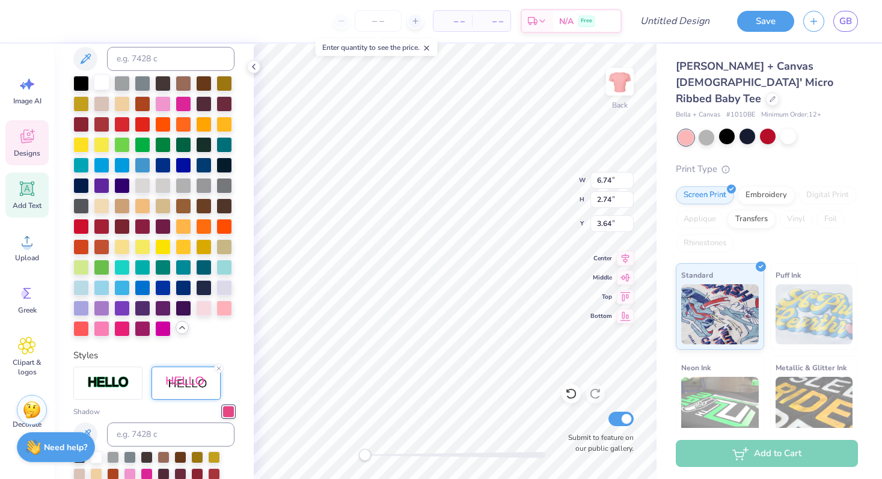
click at [102, 84] on div at bounding box center [102, 83] width 16 height 16
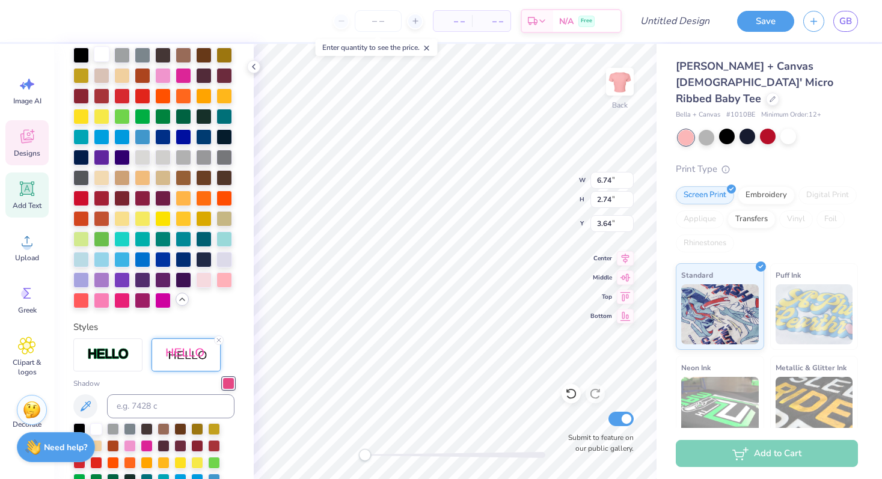
scroll to position [350, 0]
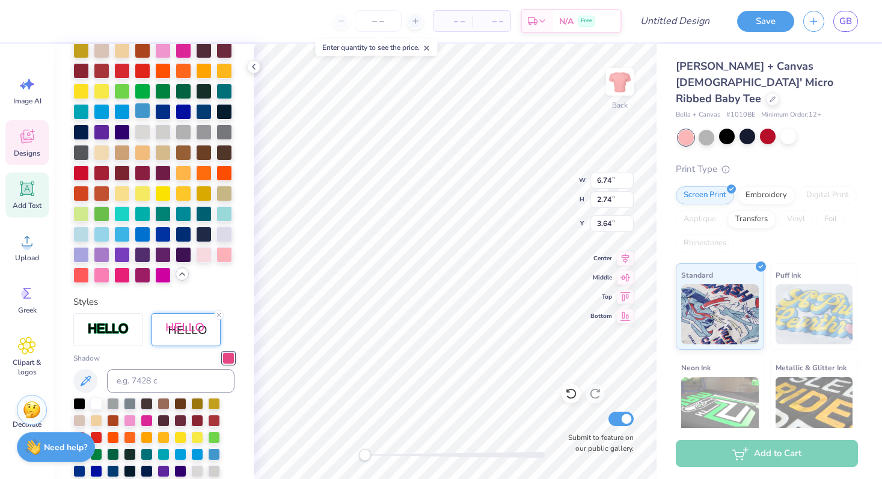
type input "9.37"
type input "2.86"
type input "1.18"
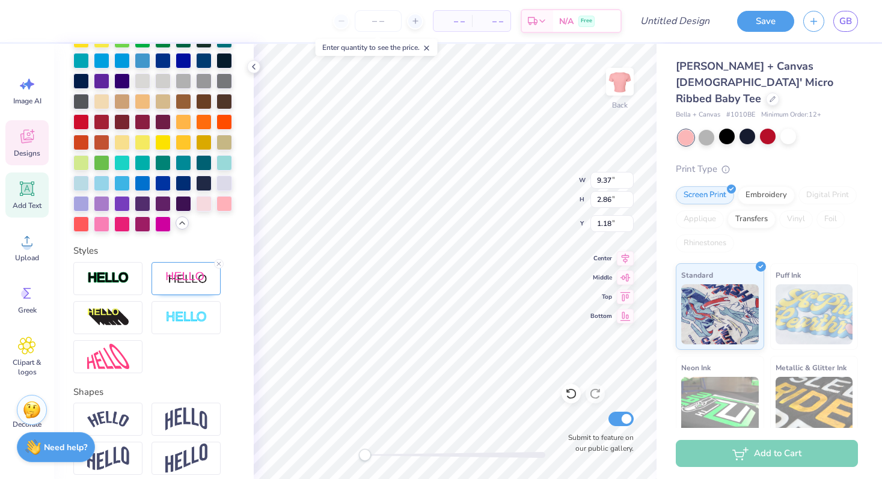
scroll to position [457, 0]
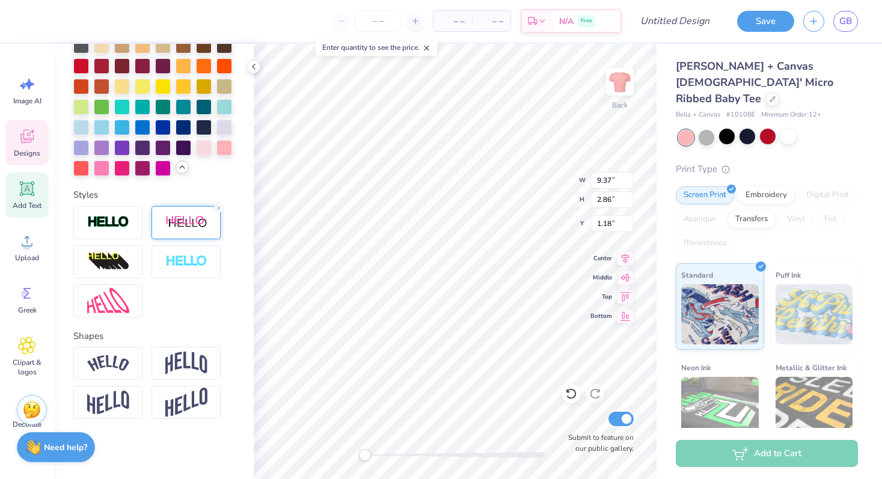
click at [185, 220] on img at bounding box center [186, 222] width 42 height 15
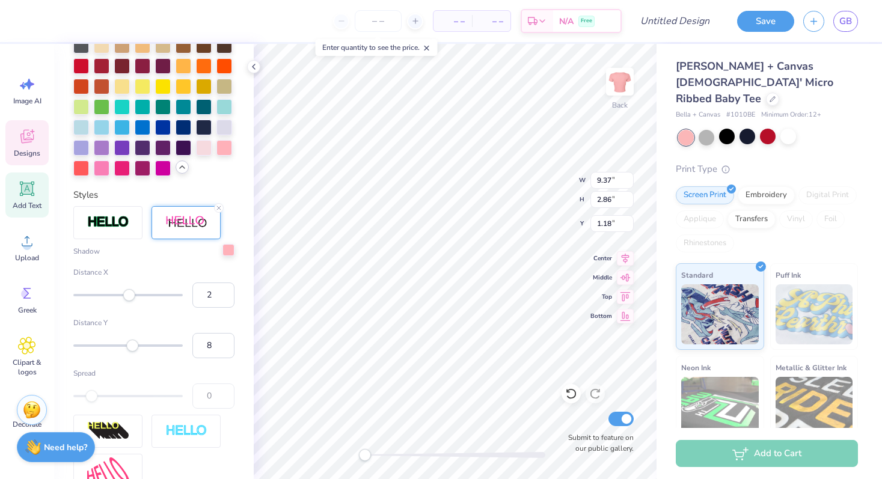
click at [227, 253] on div at bounding box center [228, 250] width 12 height 12
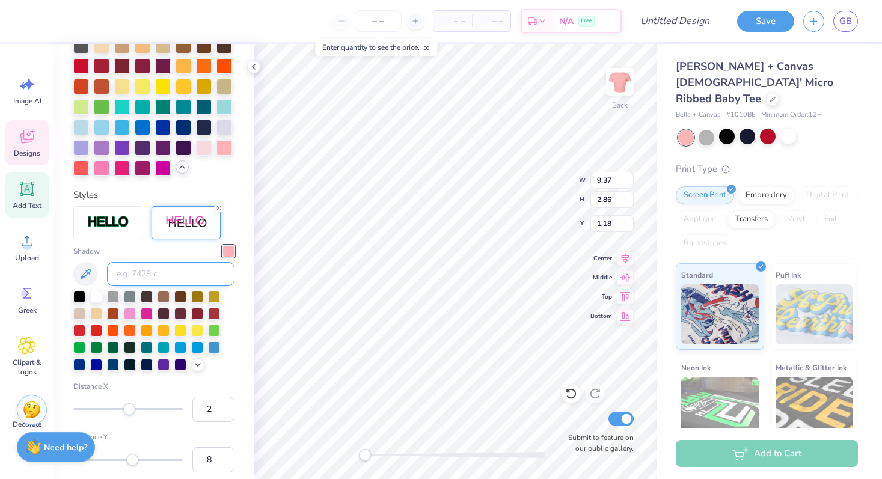
click at [160, 278] on input at bounding box center [170, 274] width 127 height 24
paste input
click at [230, 224] on div "Shadow Distance X 2 Distance Y 8 Spread 0" at bounding box center [153, 403] width 161 height 395
type input "6.74"
type input "2.74"
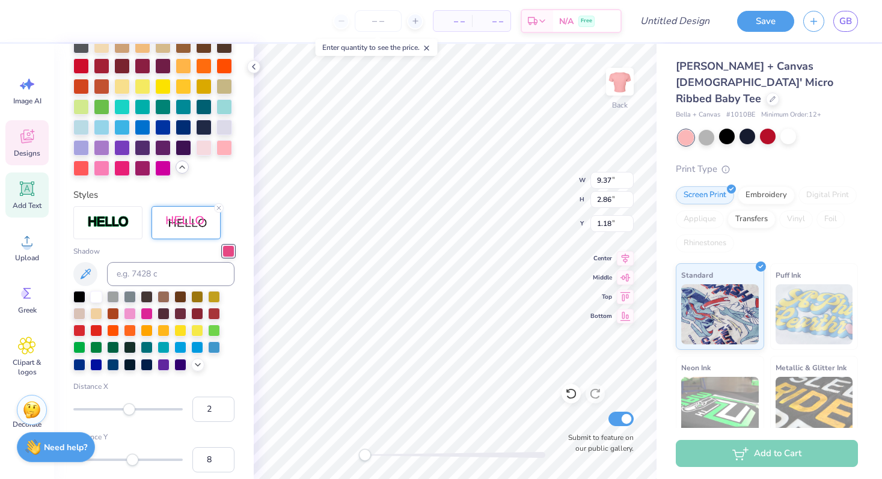
type input "3.64"
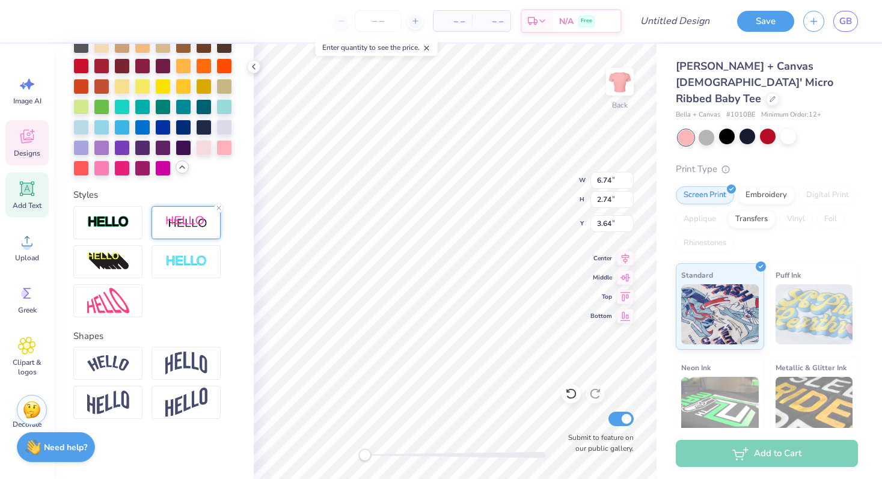
click at [182, 230] on div at bounding box center [185, 222] width 69 height 33
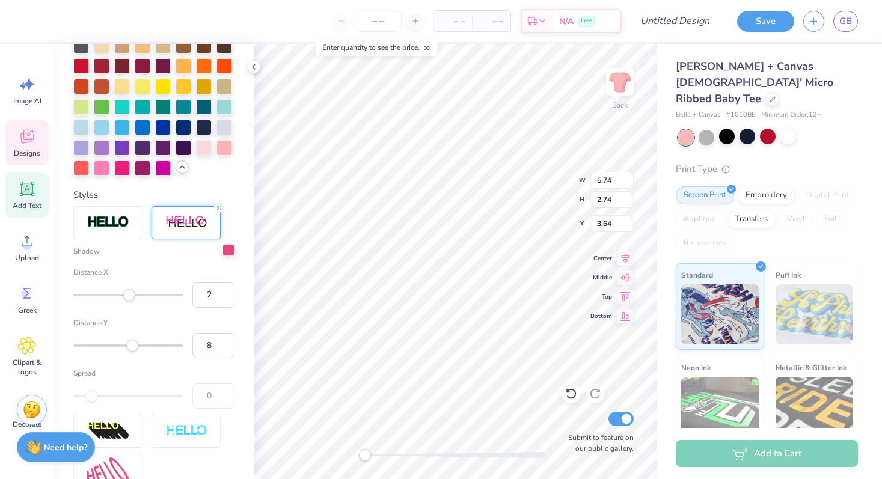
click at [231, 249] on div at bounding box center [228, 250] width 12 height 12
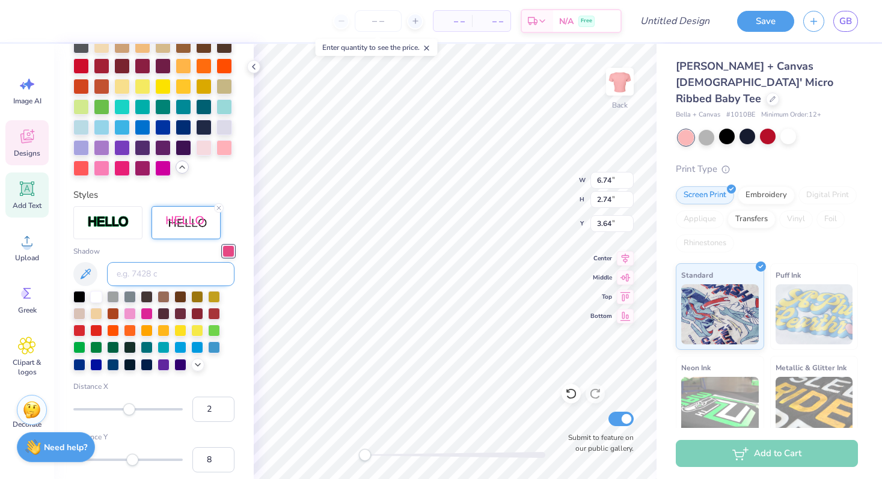
click at [177, 273] on input at bounding box center [170, 274] width 127 height 24
paste input
click at [196, 275] on input at bounding box center [170, 274] width 127 height 24
paste input
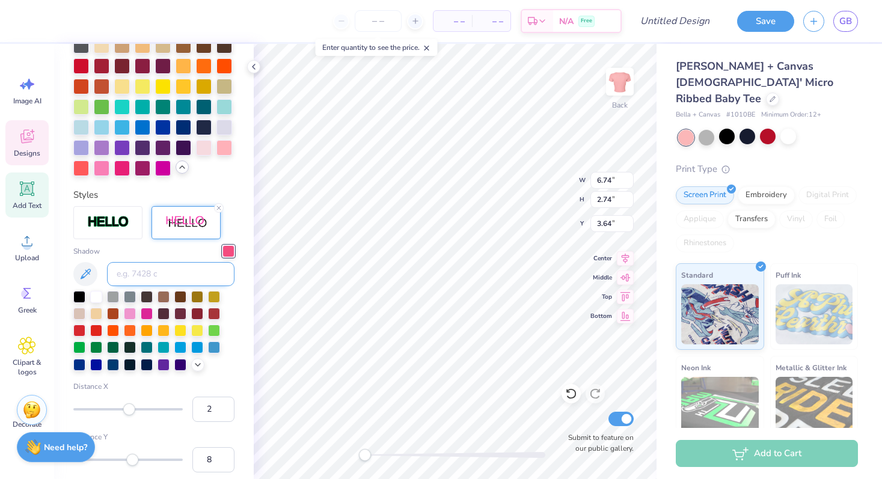
click at [207, 280] on input at bounding box center [170, 274] width 127 height 24
paste input
click at [191, 272] on input at bounding box center [170, 274] width 127 height 24
paste input
click at [194, 276] on input at bounding box center [170, 274] width 127 height 24
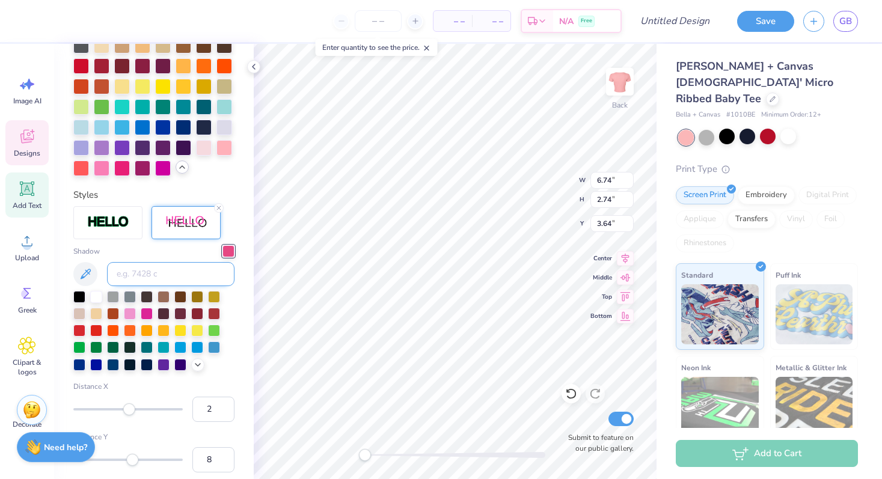
paste input
type input "9.37"
type input "2.86"
type input "1.18"
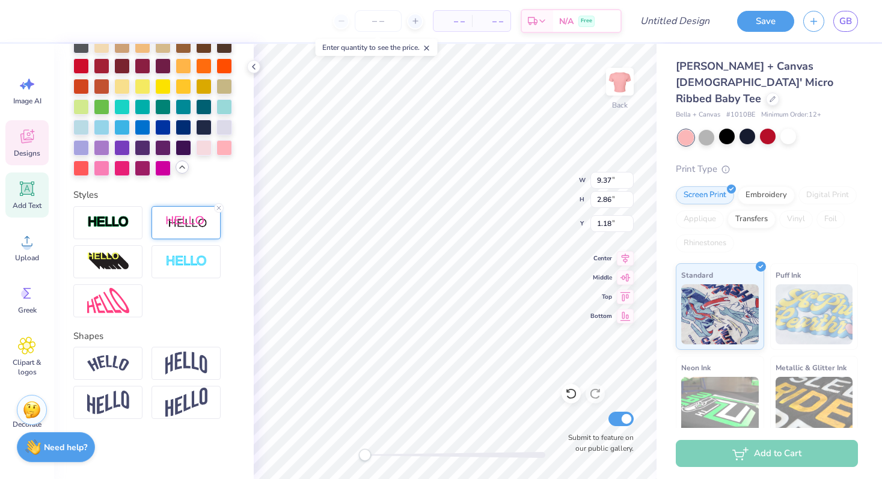
click at [200, 231] on div at bounding box center [185, 222] width 69 height 33
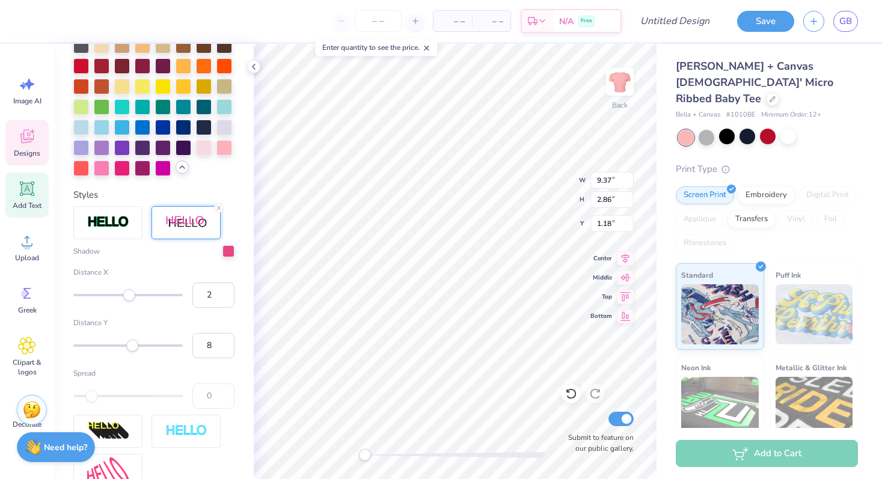
click at [225, 258] on div "Shadow Distance X 2 Distance Y 8 Spread 0" at bounding box center [153, 326] width 161 height 163
click at [225, 254] on div at bounding box center [228, 250] width 12 height 12
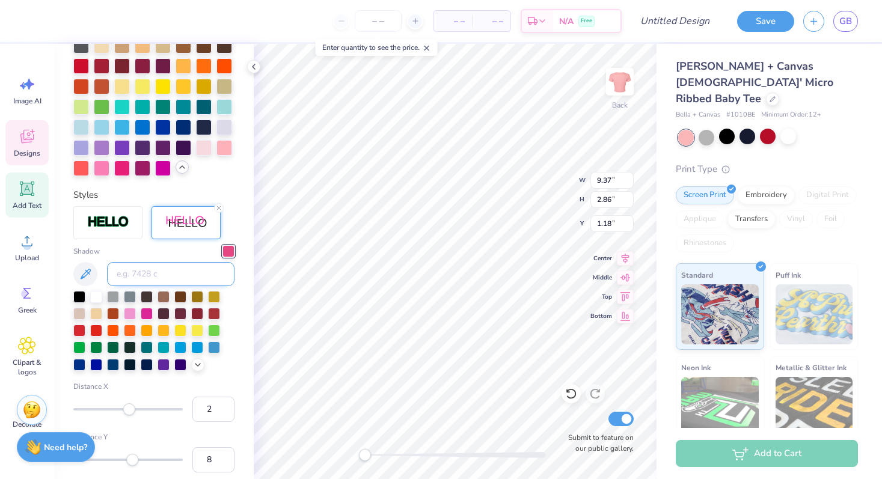
click at [187, 267] on input at bounding box center [170, 274] width 127 height 24
paste input
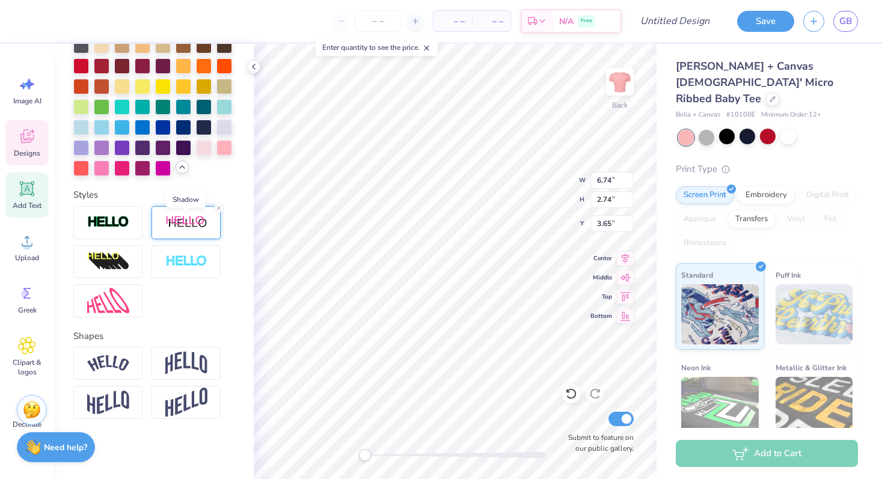
click at [185, 222] on img at bounding box center [186, 222] width 42 height 15
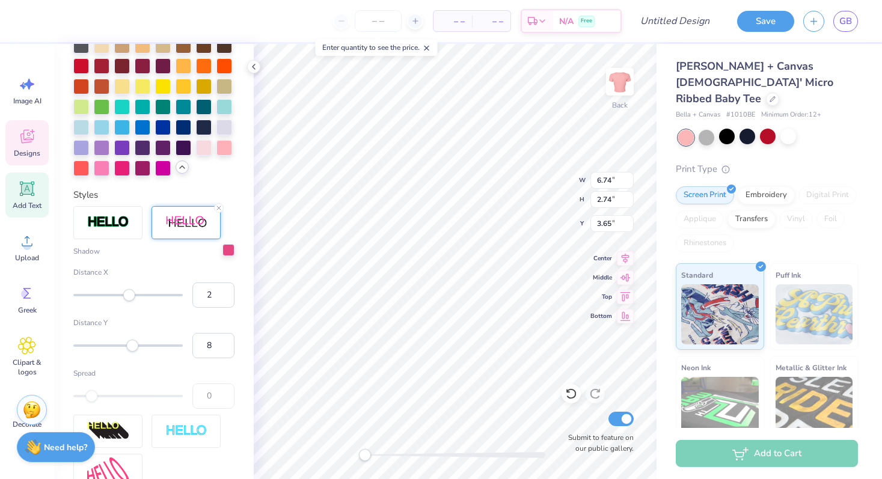
click at [227, 255] on div at bounding box center [228, 250] width 12 height 12
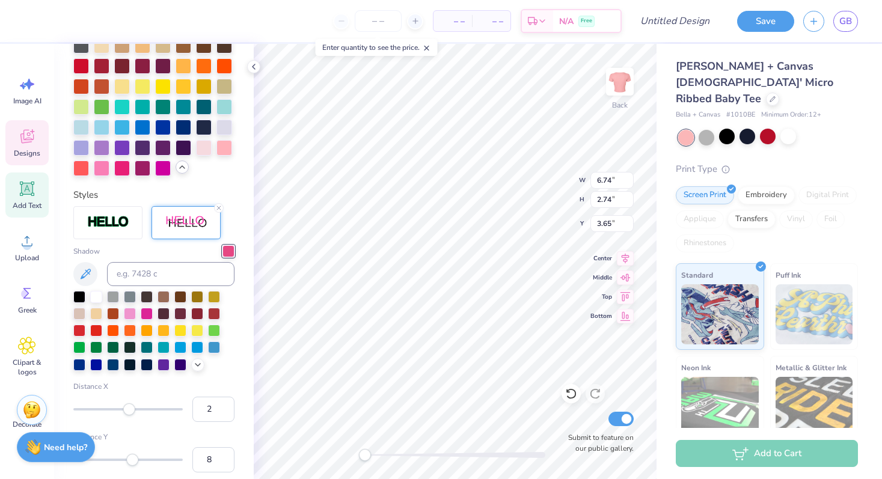
type input "2.52"
type input "2.61"
type input "7.98"
type input "9.37"
type input "2.86"
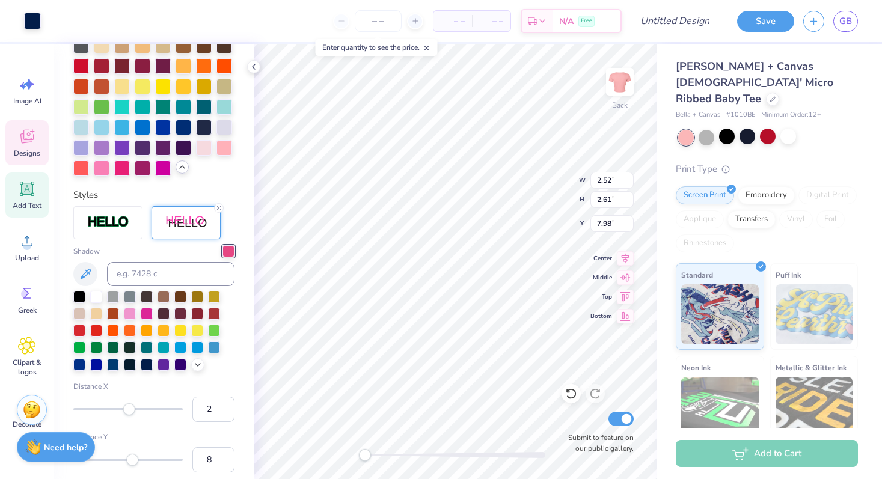
type input "1.18"
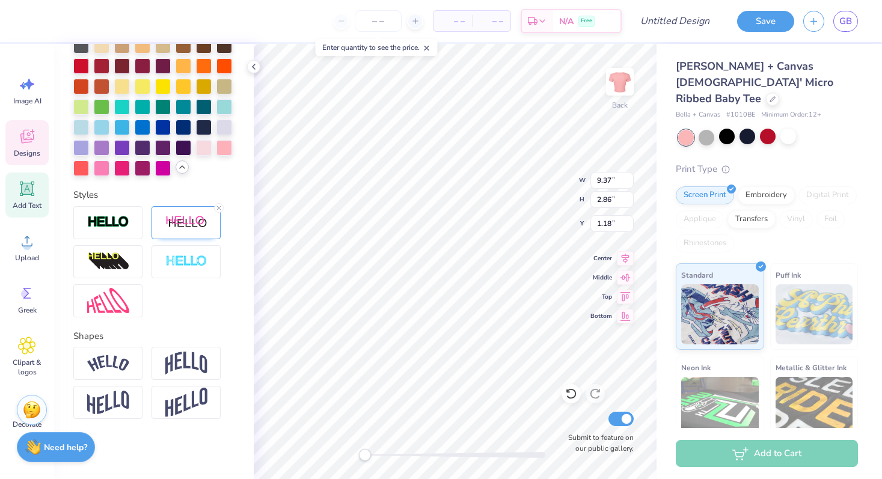
type input "6.74"
type input "2.74"
type input "3.65"
click at [108, 229] on div at bounding box center [107, 222] width 69 height 33
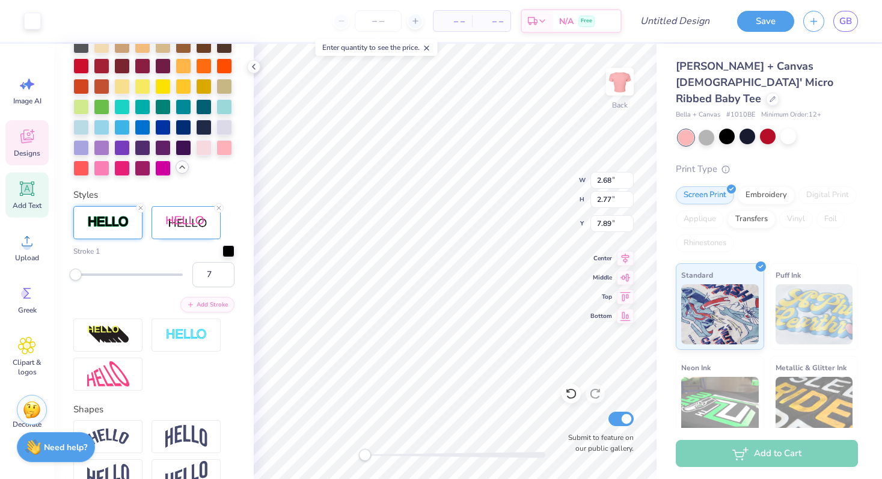
type input "12"
drag, startPoint x: 75, startPoint y: 273, endPoint x: 99, endPoint y: 273, distance: 24.0
click at [82, 273] on div "Accessibility label" at bounding box center [76, 275] width 12 height 12
type input "7.91"
click at [138, 207] on icon at bounding box center [140, 207] width 7 height 7
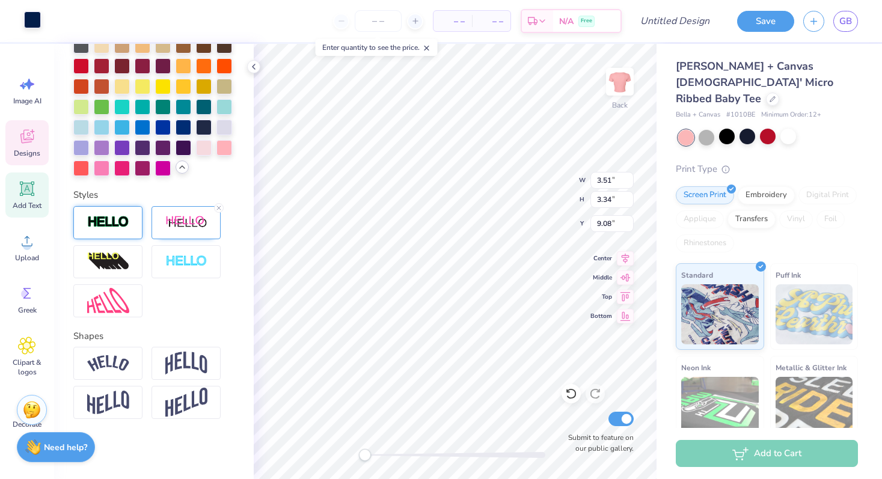
click at [35, 15] on div at bounding box center [32, 19] width 17 height 17
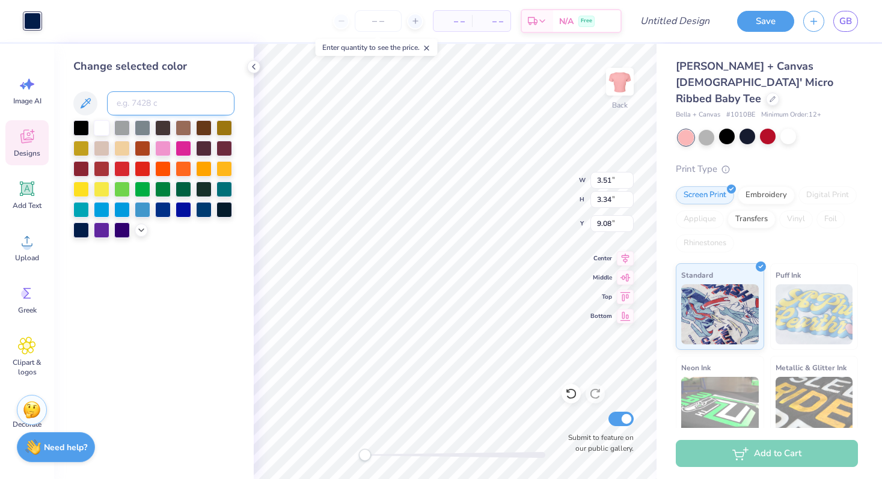
click at [157, 94] on input at bounding box center [170, 103] width 127 height 24
paste input
type input "9.01"
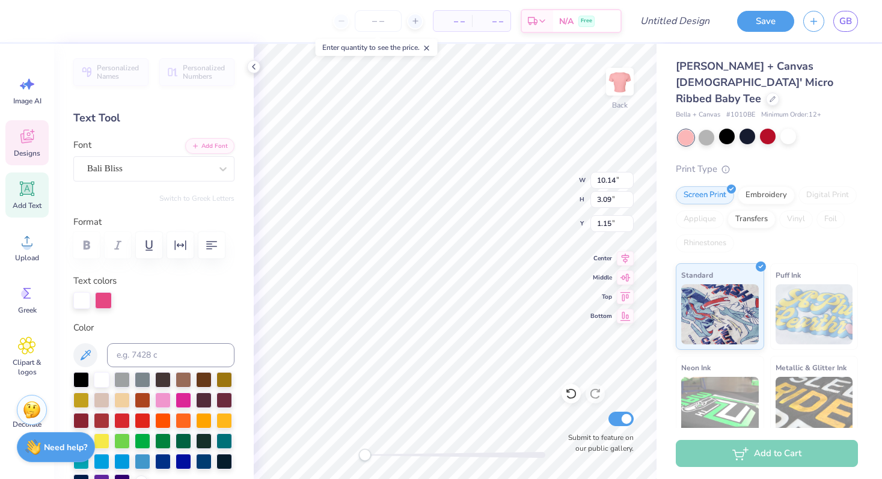
type input "10.93"
type input "3.33"
type input "1.12"
type input "6.74"
type input "2.74"
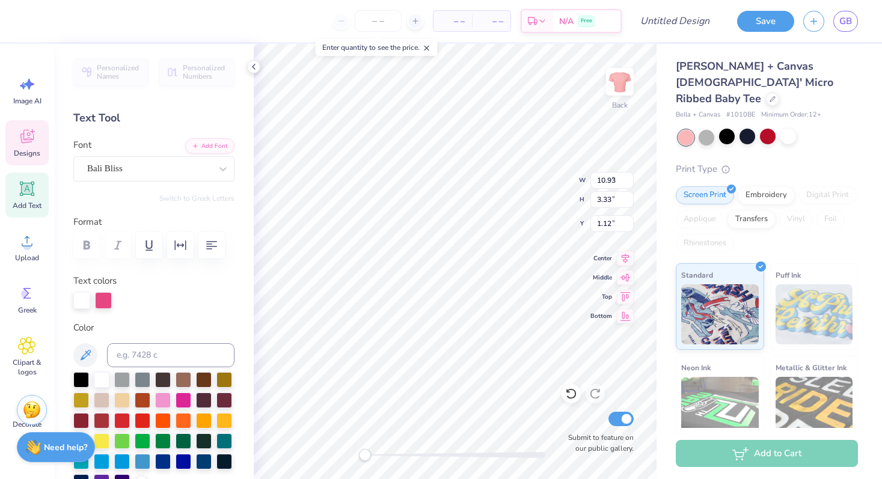
type input "4.04"
type input "0.83"
click at [792, 129] on div at bounding box center [788, 137] width 16 height 16
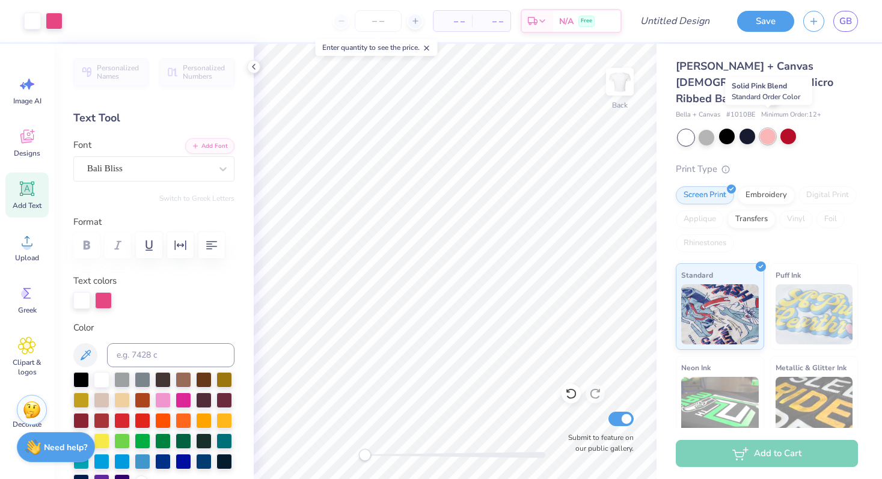
click at [773, 129] on div at bounding box center [768, 137] width 16 height 16
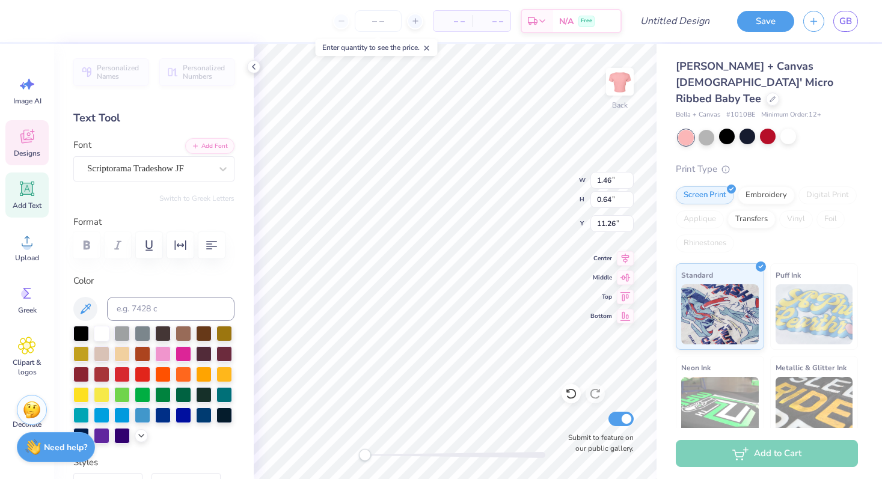
type input "1.52"
type input "0.66"
type input "11.48"
type input "13.38"
click at [462, 389] on li "Bring to Front" at bounding box center [479, 393] width 94 height 23
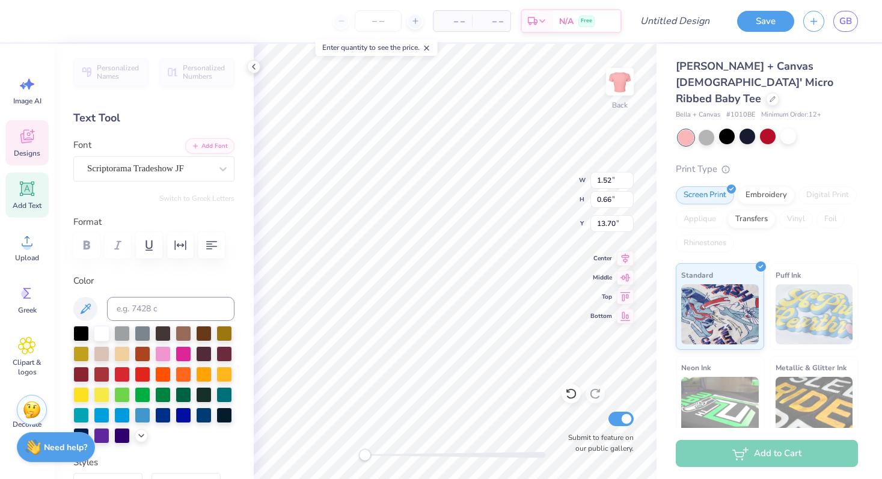
type input "1.46"
type input "0.64"
type input "13.38"
type input "10.19"
type input "1.45"
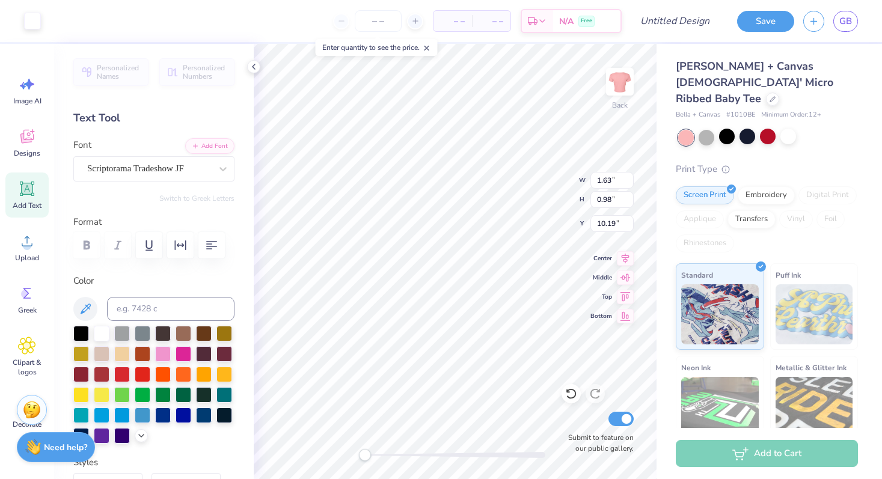
type input "1.31"
type input "9.96"
type input "1.35"
type input "0.87"
type input "9.96"
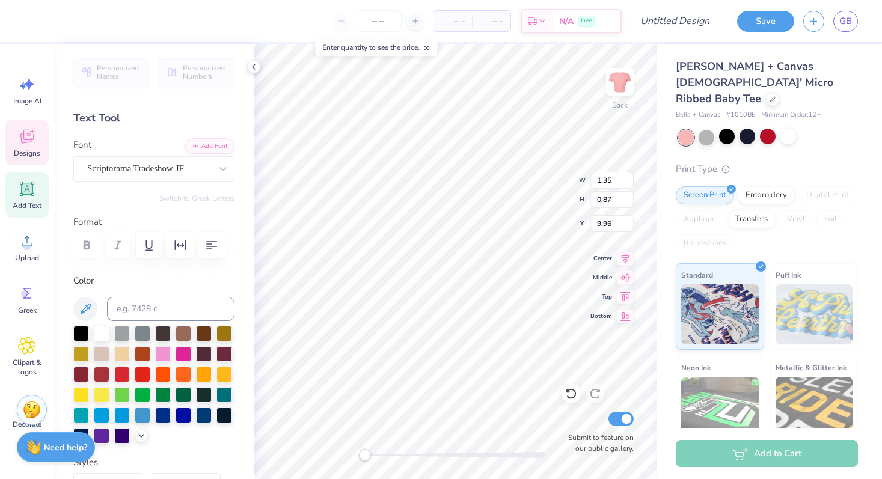
type input "1.45"
type input "1.31"
type input "1.60"
type input "1.12"
type input "10.11"
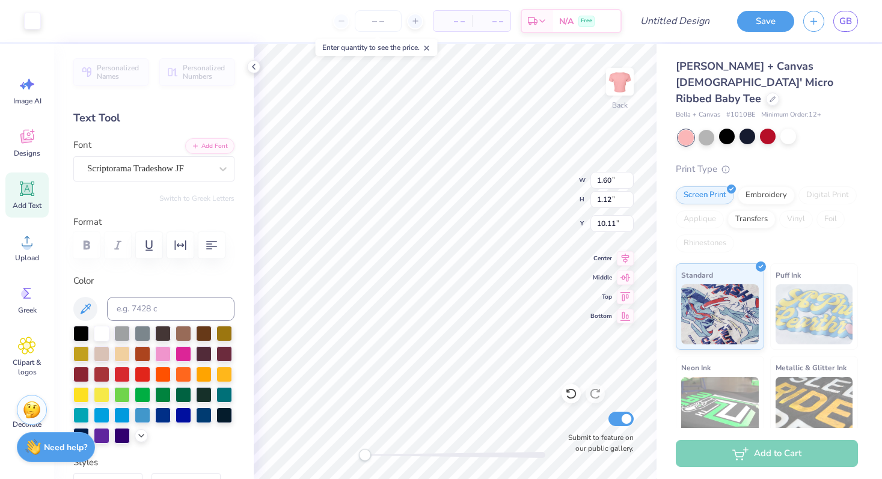
type input "1.58"
type input "0.99"
type input "10.12"
type input "3.22"
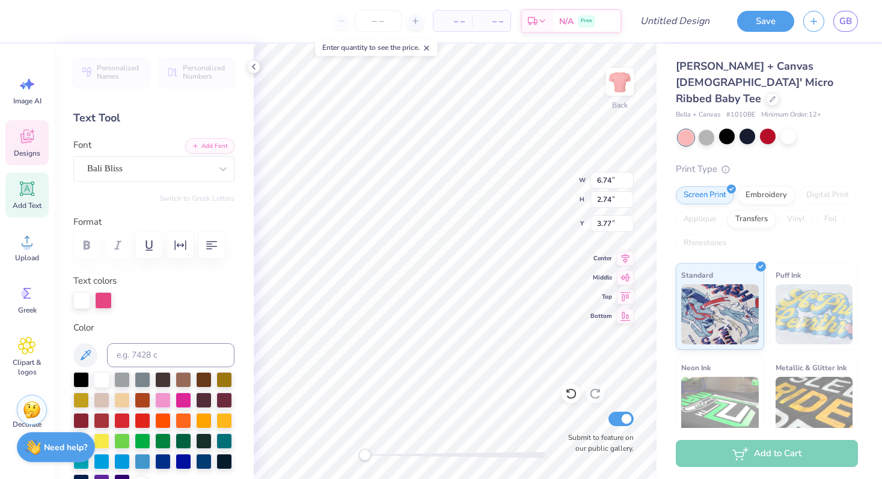
type input "3.66"
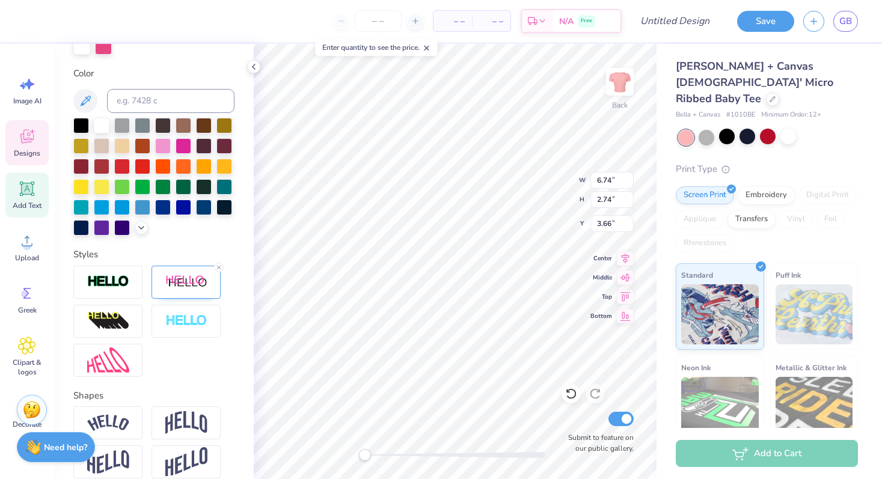
scroll to position [314, 0]
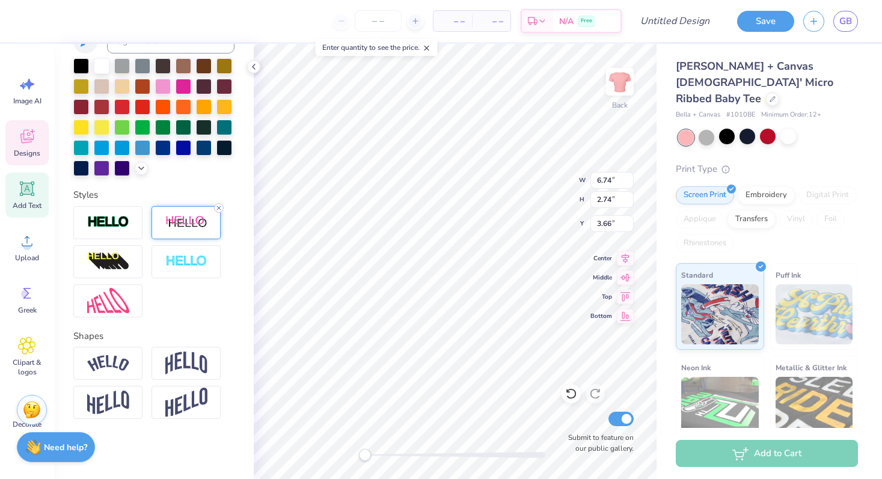
click at [216, 209] on icon at bounding box center [218, 207] width 7 height 7
click at [136, 168] on icon at bounding box center [141, 168] width 10 height 10
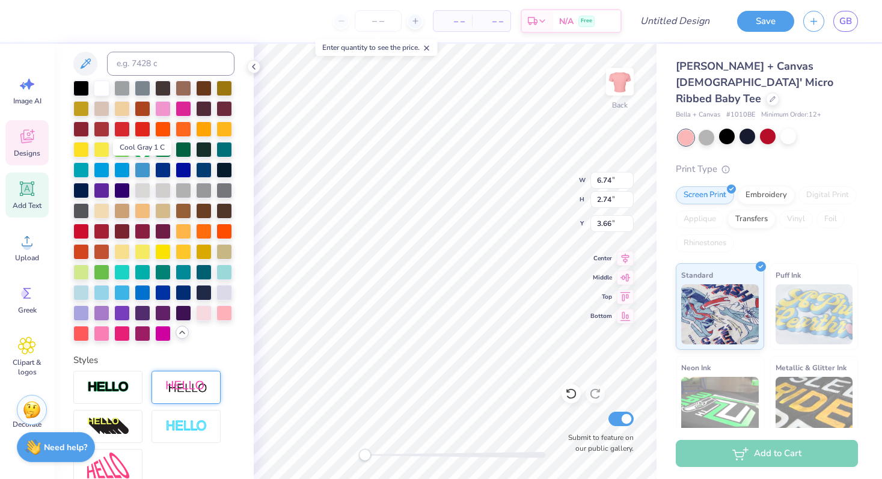
scroll to position [229, 0]
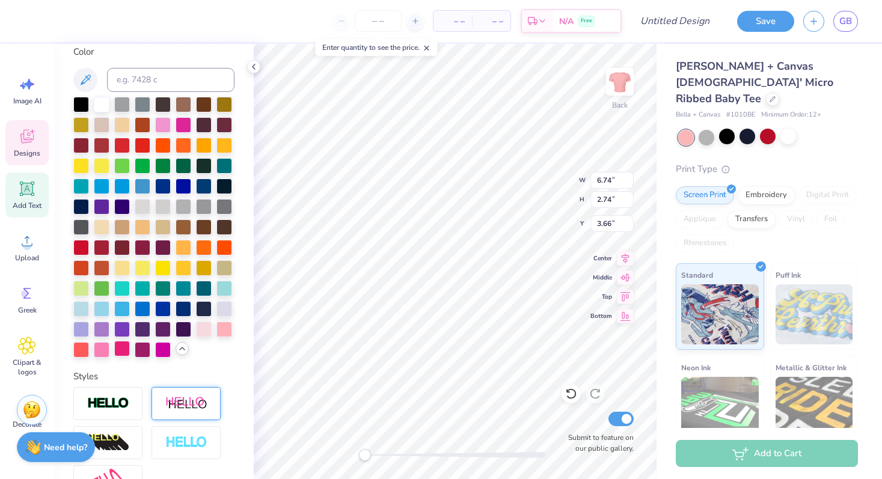
click at [123, 355] on div at bounding box center [122, 349] width 16 height 16
click at [154, 82] on input at bounding box center [170, 80] width 127 height 24
paste input
click at [517, 461] on li "Send to Back" at bounding box center [521, 464] width 94 height 23
type input "3.53"
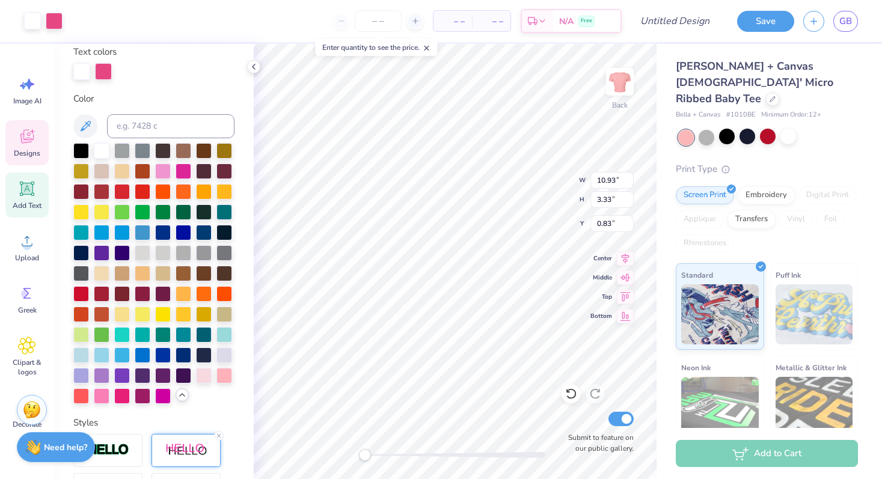
scroll to position [276, 0]
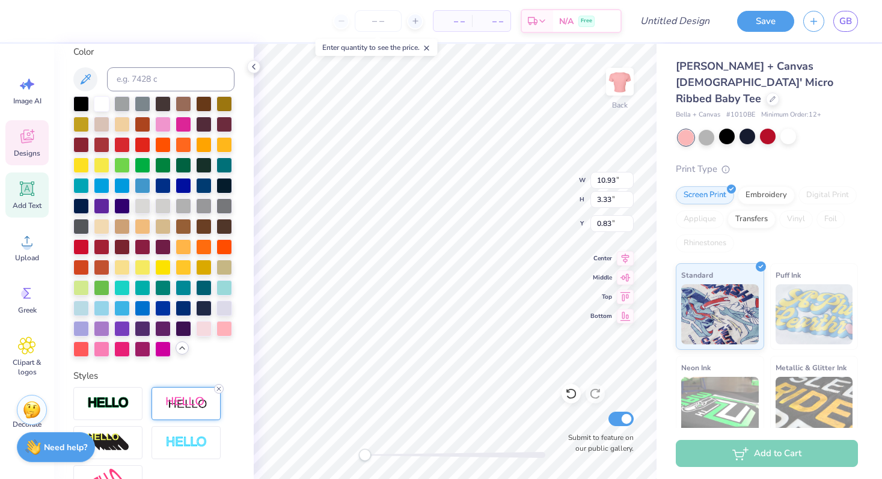
click at [219, 386] on icon at bounding box center [218, 388] width 7 height 7
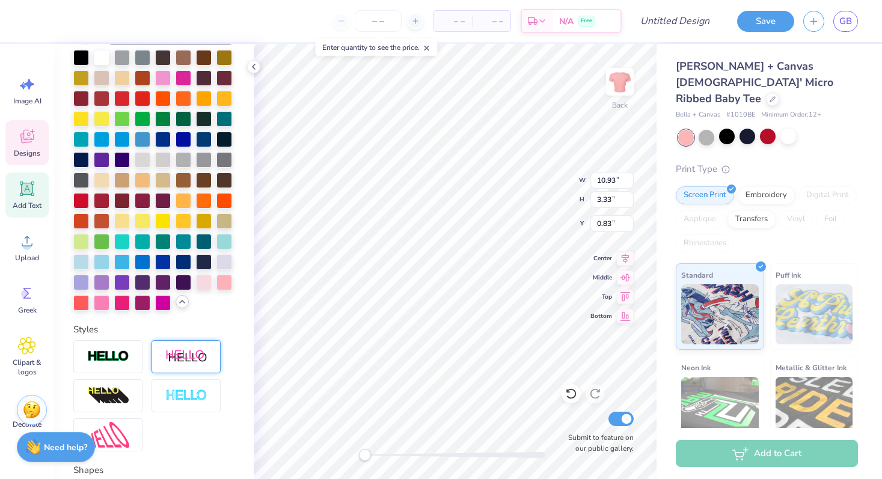
scroll to position [229, 0]
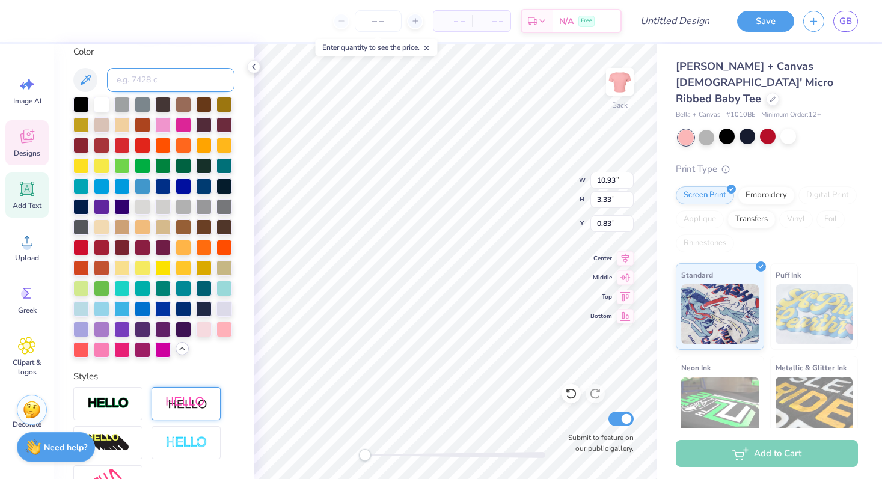
click at [165, 72] on input at bounding box center [170, 80] width 127 height 24
paste input
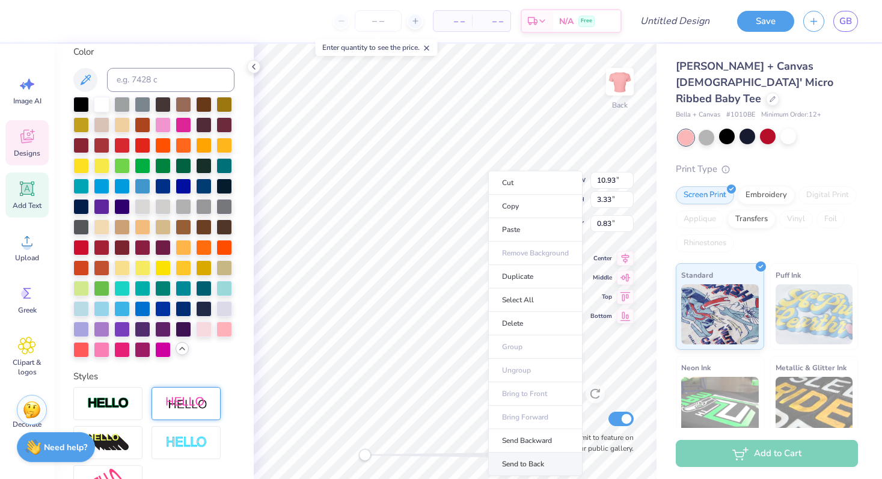
click at [533, 461] on li "Send to Back" at bounding box center [535, 464] width 94 height 23
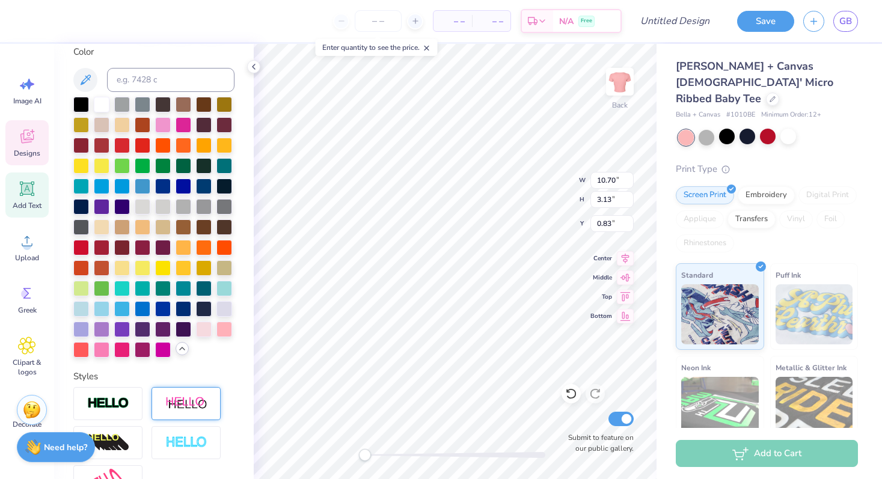
type input "10.70"
type input "3.13"
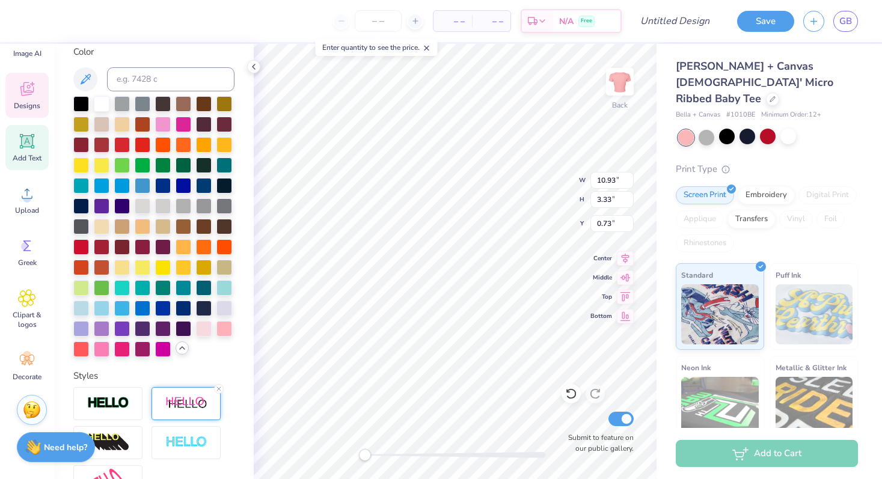
click at [170, 408] on img at bounding box center [186, 403] width 42 height 15
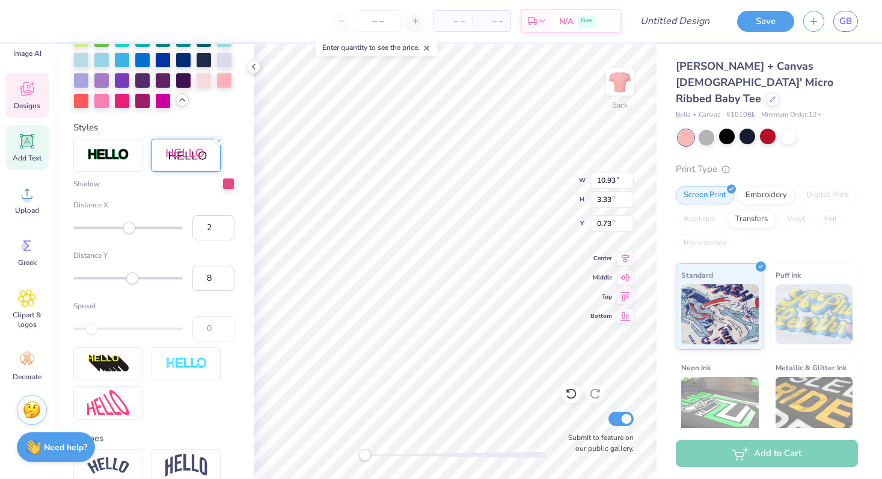
scroll to position [550, 0]
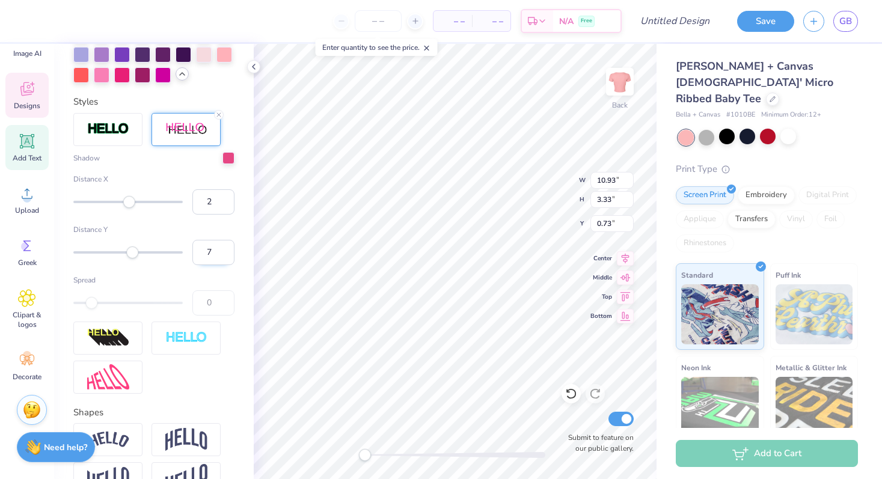
click at [225, 257] on input "7" at bounding box center [213, 252] width 42 height 25
type input "8"
click at [225, 250] on input "8" at bounding box center [213, 252] width 42 height 25
click at [228, 258] on input "8" at bounding box center [213, 252] width 42 height 25
click at [224, 258] on input "7" at bounding box center [213, 252] width 42 height 25
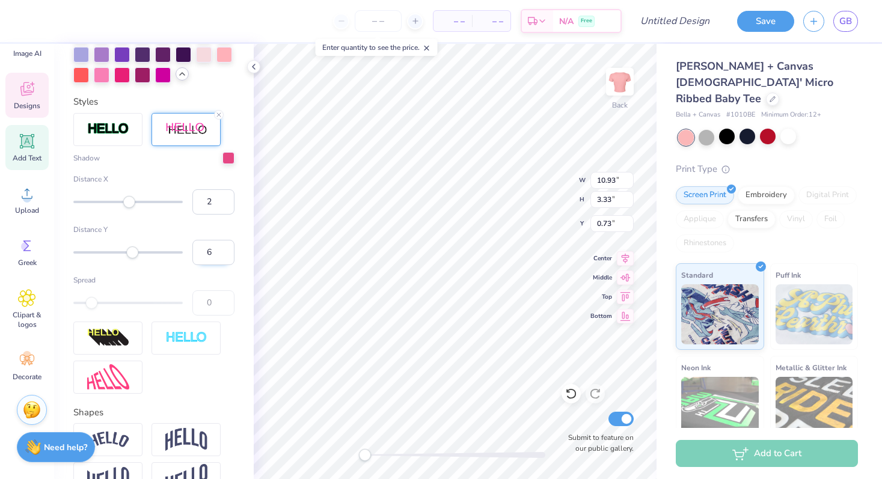
click at [224, 258] on input "6" at bounding box center [213, 252] width 42 height 25
click at [224, 258] on input "5" at bounding box center [213, 252] width 42 height 25
type input "4"
click at [224, 258] on input "4" at bounding box center [213, 252] width 42 height 25
type input "6.74"
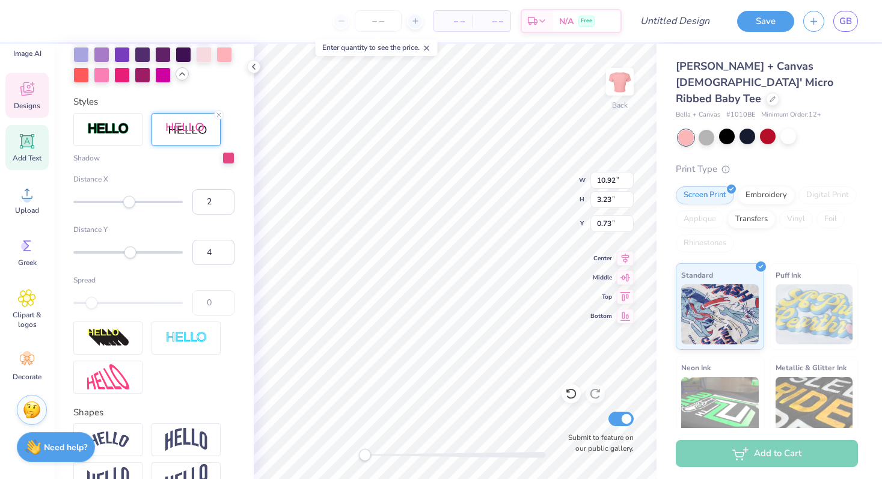
type input "2.74"
type input "3.66"
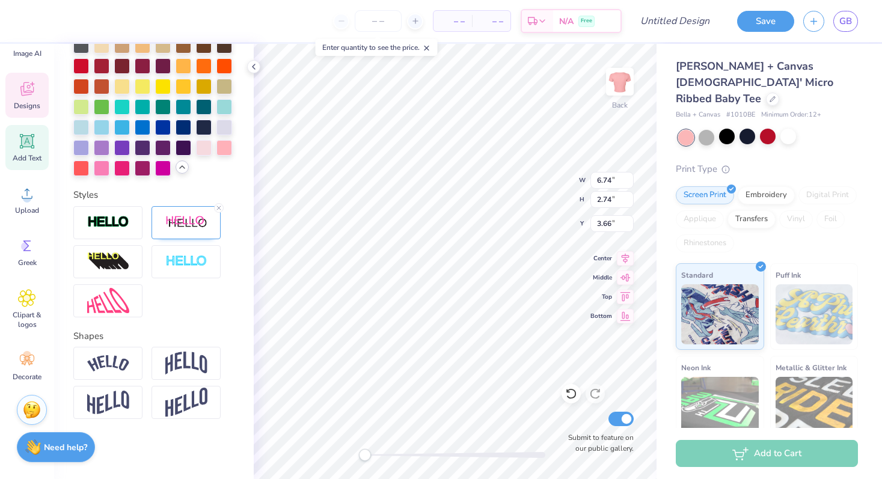
scroll to position [457, 0]
click at [195, 228] on img at bounding box center [186, 222] width 42 height 15
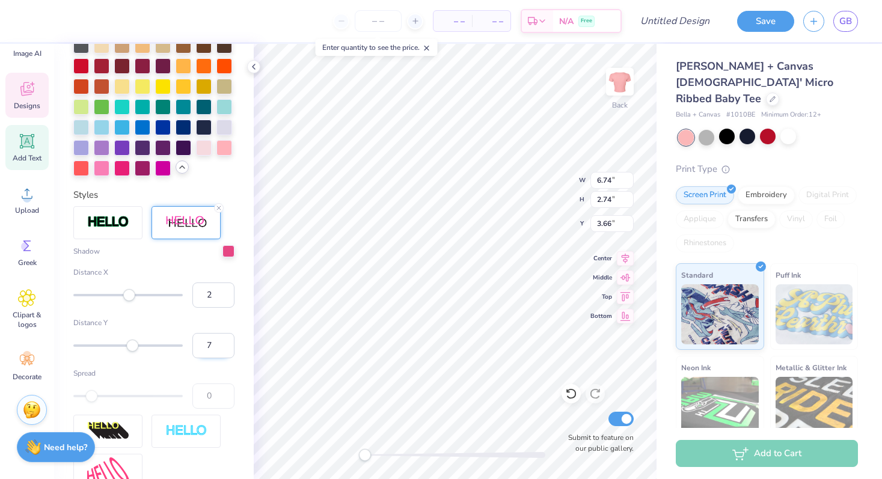
click at [225, 350] on input "7" at bounding box center [213, 345] width 42 height 25
click at [225, 350] on input "6" at bounding box center [213, 345] width 42 height 25
click at [225, 350] on input "5" at bounding box center [213, 345] width 42 height 25
click at [225, 350] on input "4" at bounding box center [213, 345] width 42 height 25
click at [225, 350] on input "3" at bounding box center [213, 345] width 42 height 25
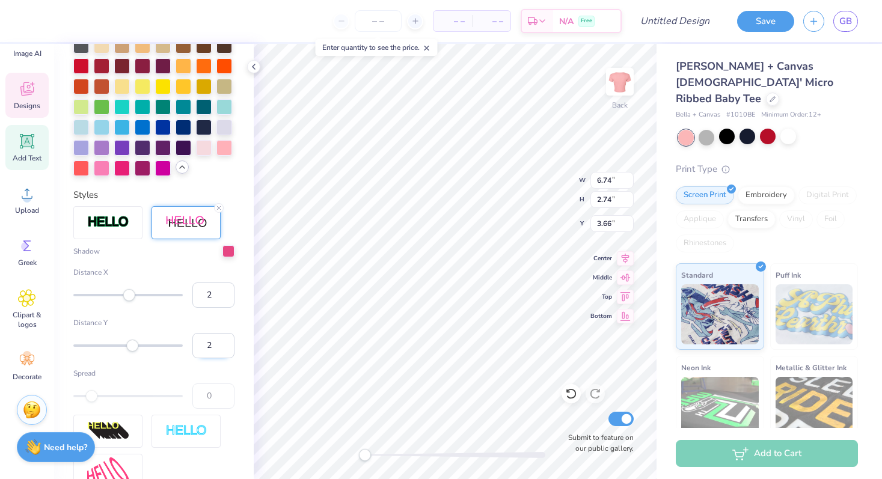
click at [225, 350] on input "2" at bounding box center [213, 345] width 42 height 25
click at [225, 350] on input "1" at bounding box center [213, 345] width 42 height 25
type input "0"
click at [225, 350] on input "0" at bounding box center [213, 345] width 42 height 25
click at [226, 341] on input "1" at bounding box center [213, 345] width 42 height 25
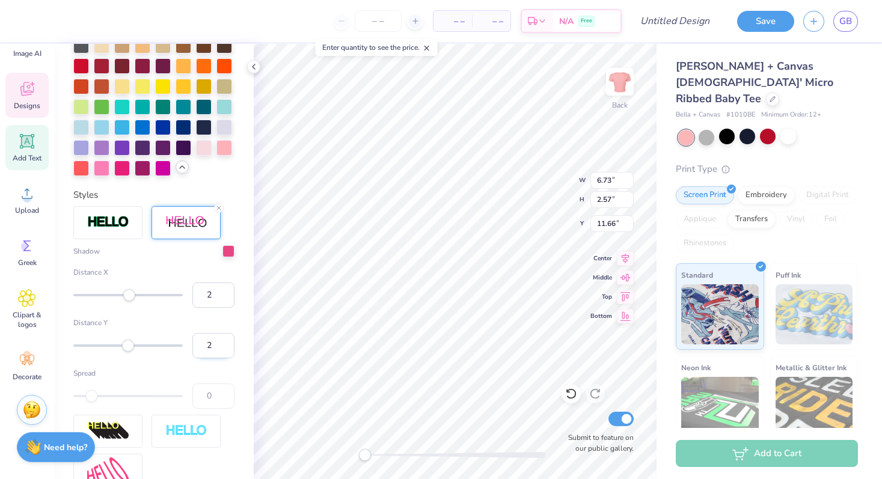
click at [226, 341] on input "2" at bounding box center [213, 345] width 42 height 25
click at [226, 341] on input "3" at bounding box center [213, 345] width 42 height 25
type input "4"
click at [226, 341] on input "4" at bounding box center [213, 345] width 42 height 25
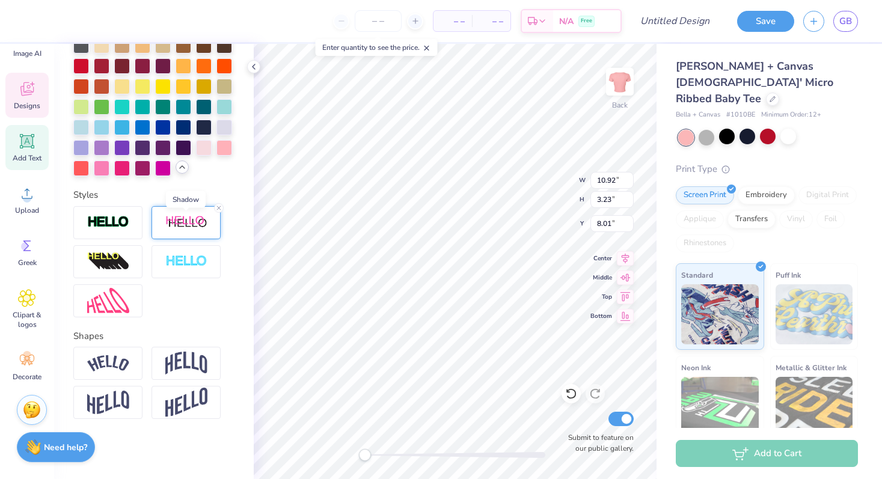
click at [195, 224] on img at bounding box center [186, 222] width 42 height 15
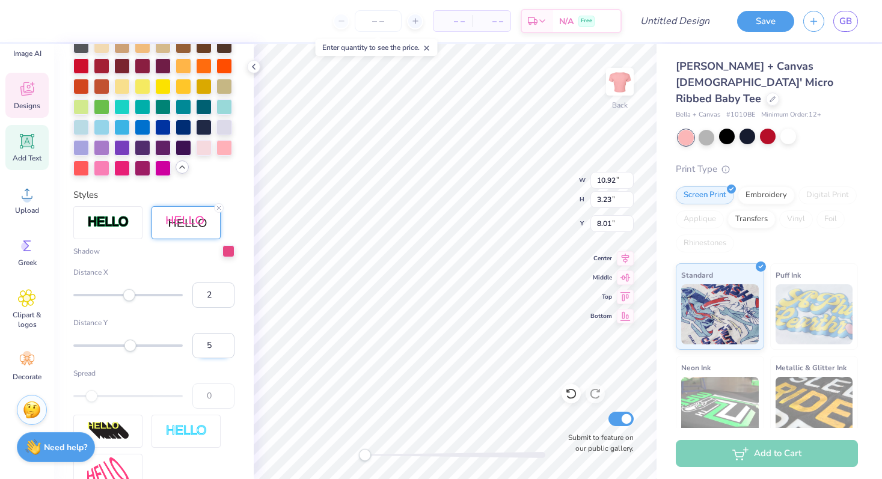
click at [224, 341] on input "5" at bounding box center [213, 345] width 42 height 25
click at [224, 341] on input "6" at bounding box center [213, 345] width 42 height 25
click at [224, 341] on input "7" at bounding box center [213, 345] width 42 height 25
type input "8"
click at [224, 341] on input "8" at bounding box center [213, 345] width 42 height 25
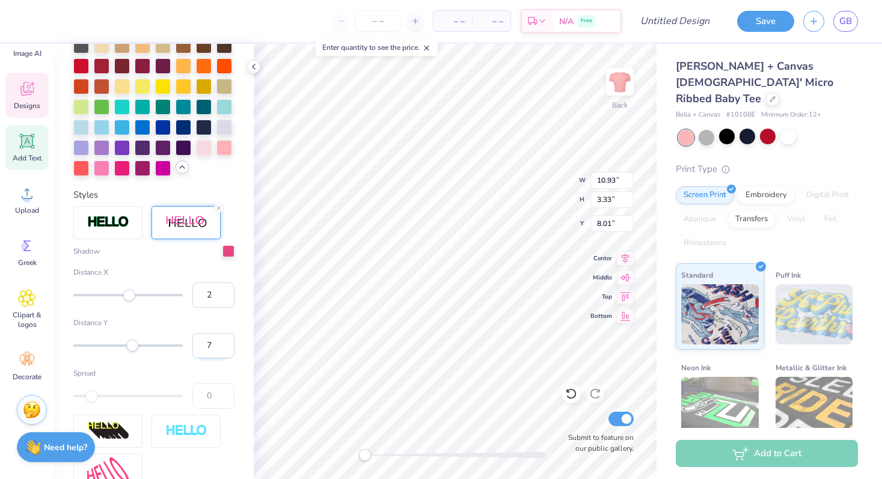
click at [226, 350] on input "7" at bounding box center [213, 345] width 42 height 25
click at [226, 350] on input "6" at bounding box center [213, 345] width 42 height 25
click at [226, 350] on input "5" at bounding box center [213, 345] width 42 height 25
type input "4"
click at [226, 350] on input "4" at bounding box center [213, 345] width 42 height 25
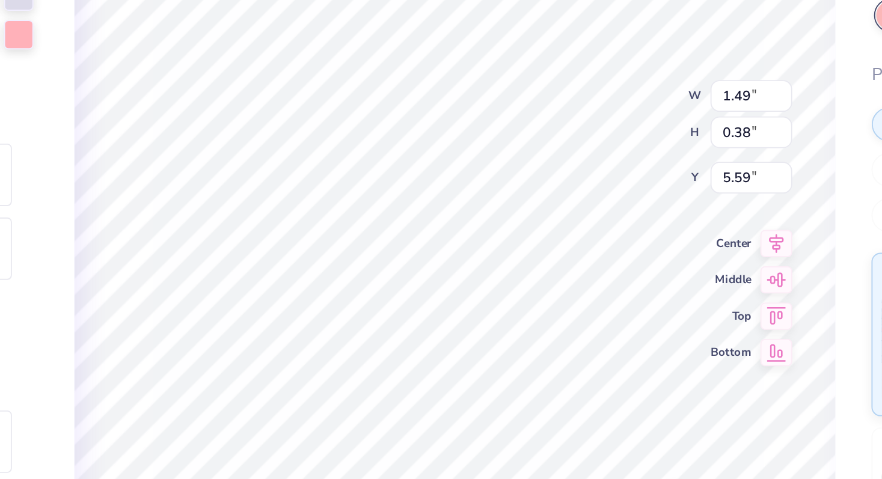
scroll to position [410, 0]
type input "1.58"
type input "0.73"
type input "1.56"
type input "1.04"
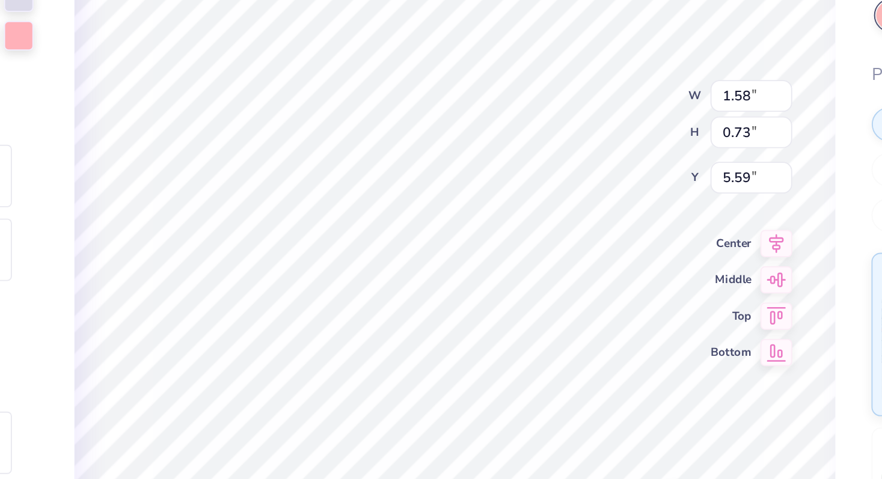
type input "5.40"
type input "1.58"
type input "0.78"
type input "5.56"
type input "3.51"
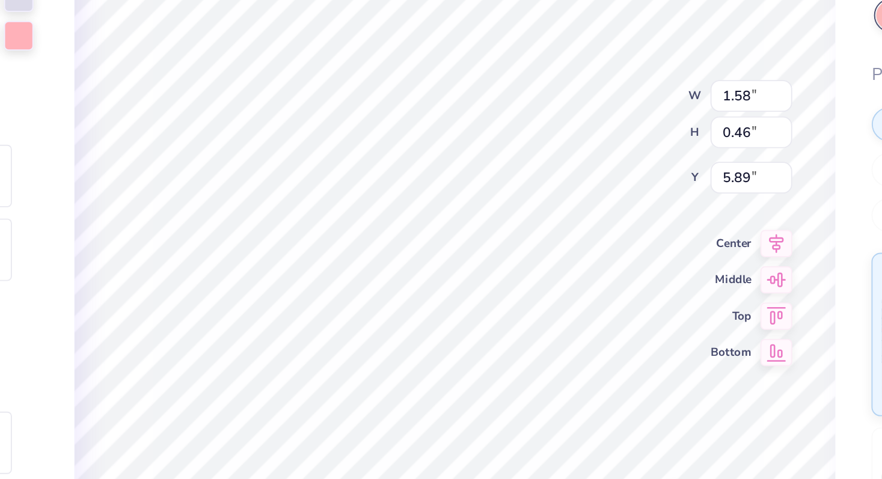
type input "3.34"
type input "4.32"
type input "3.51"
type input "3.34"
type input "4.32"
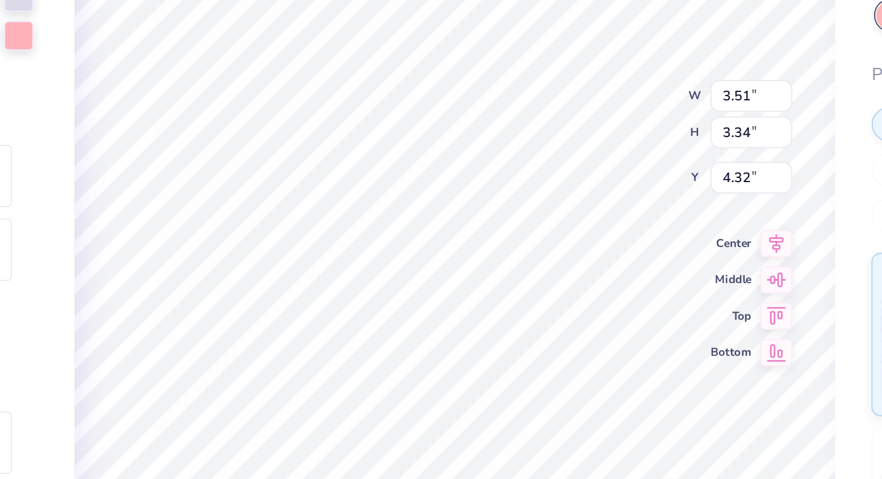
type input "1.58"
type input "0.46"
type input "6.43"
type input "3.51"
type input "3.34"
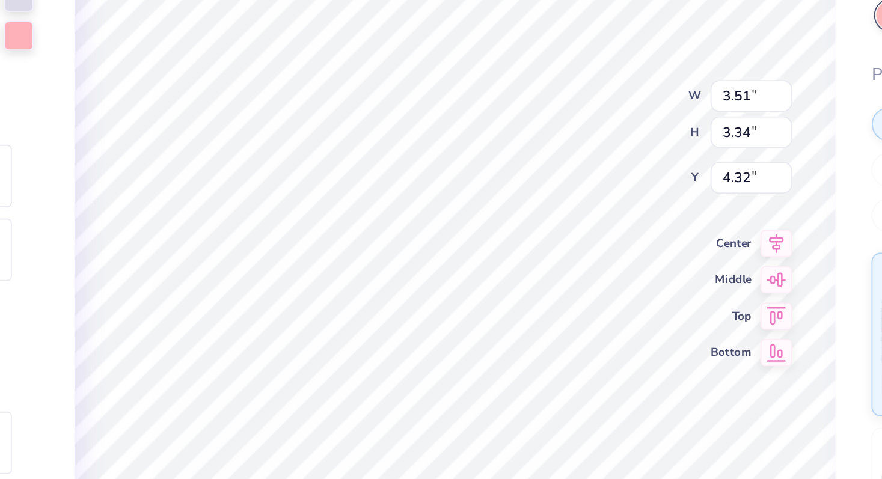
type input "4.32"
type input "10.92"
type input "3.23"
type input "8.01"
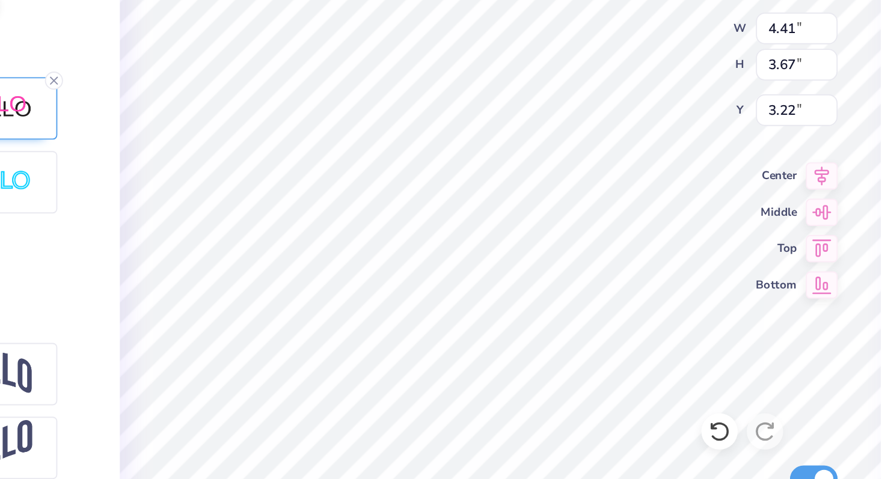
type input "3.00"
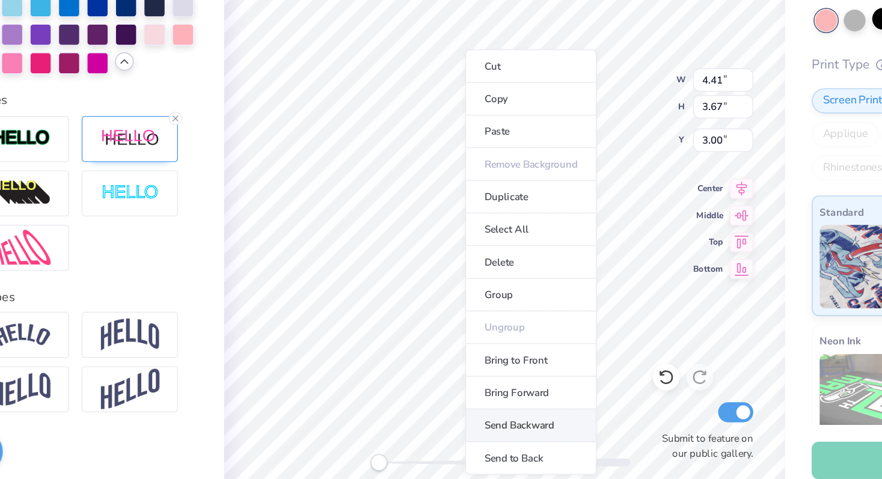
click at [468, 424] on li "Send Backward" at bounding box center [474, 428] width 94 height 23
click at [448, 452] on li "Send to Back" at bounding box center [471, 452] width 94 height 23
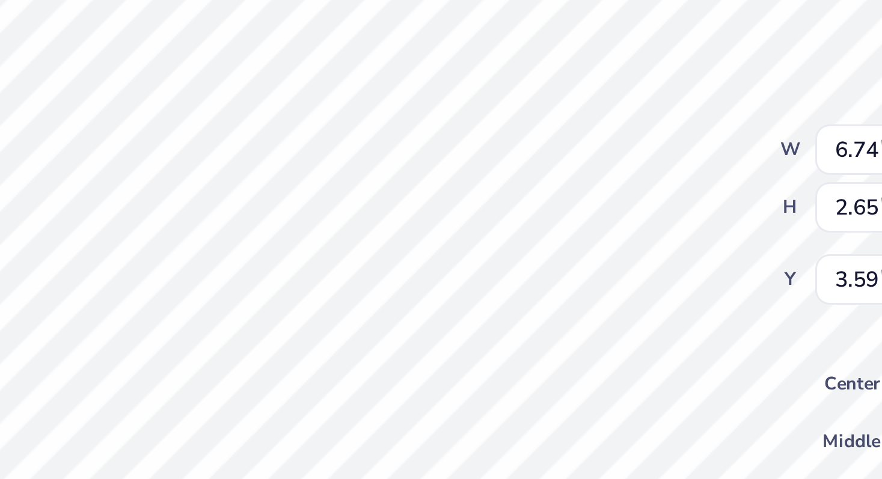
type input "6.60"
type input "2.56"
type input "3.63"
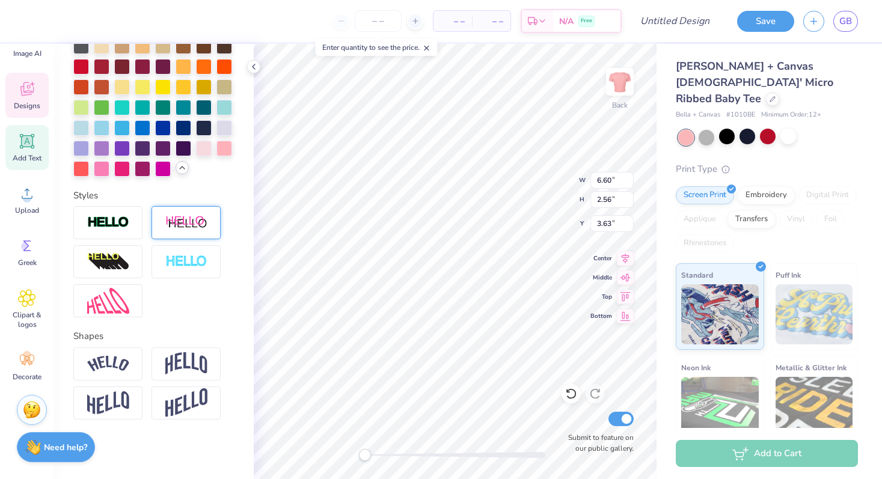
click at [203, 224] on img at bounding box center [186, 222] width 42 height 15
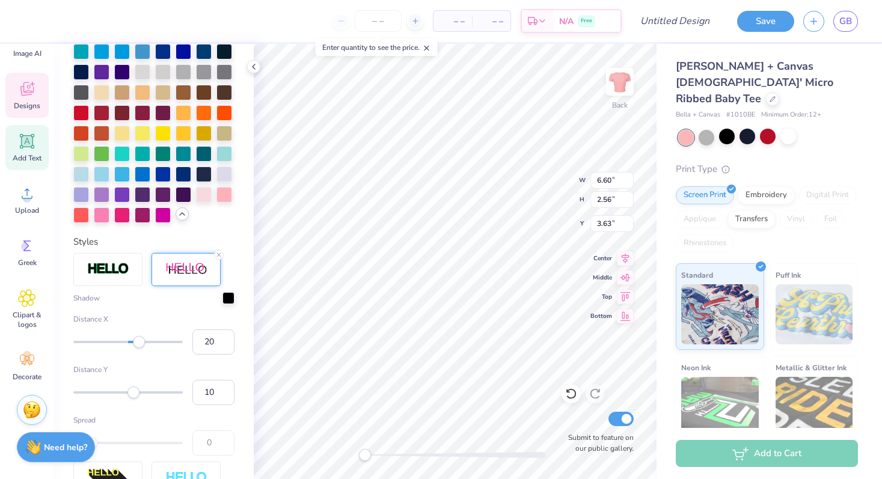
scroll to position [457, 0]
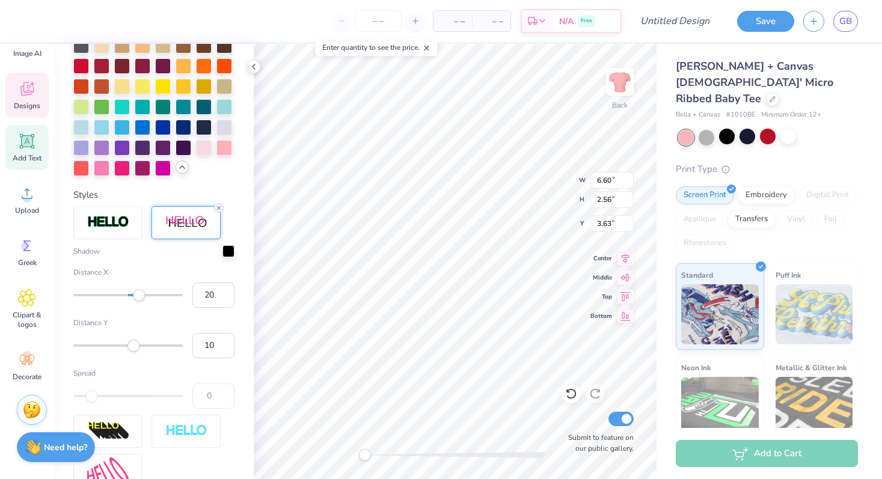
click at [219, 208] on line at bounding box center [219, 208] width 4 height 4
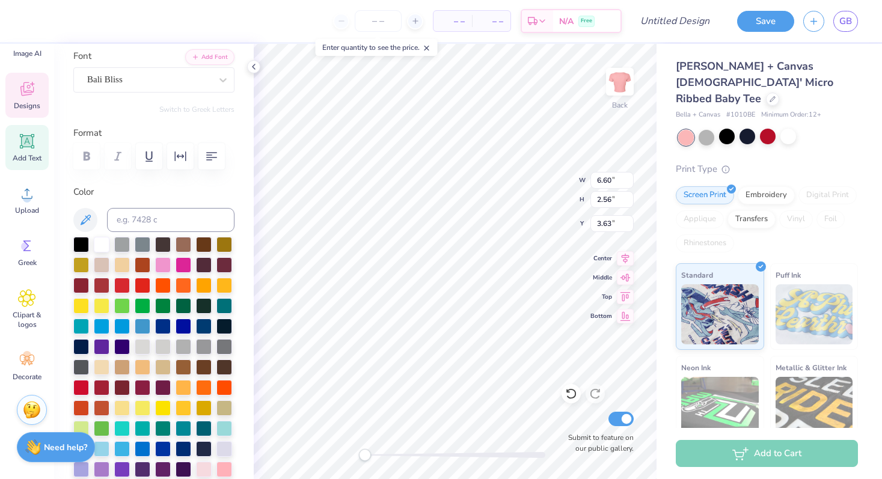
scroll to position [0, 0]
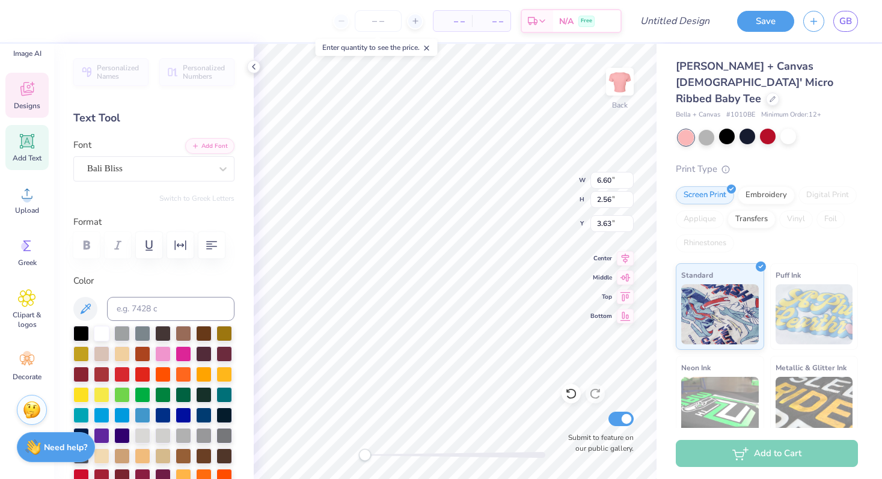
type input "6.74"
type input "2.65"
type input "5.85"
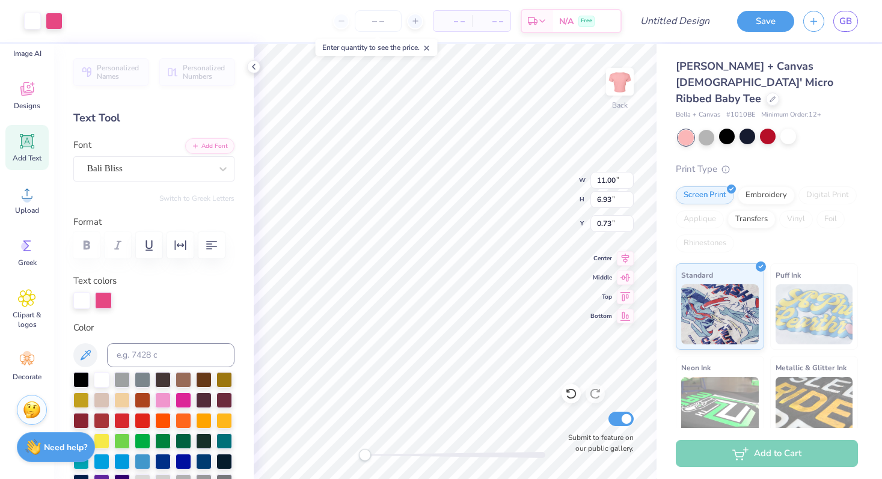
type input "0.50"
type input "1.20"
click at [785, 129] on div at bounding box center [788, 137] width 16 height 16
click at [33, 25] on div at bounding box center [32, 19] width 17 height 17
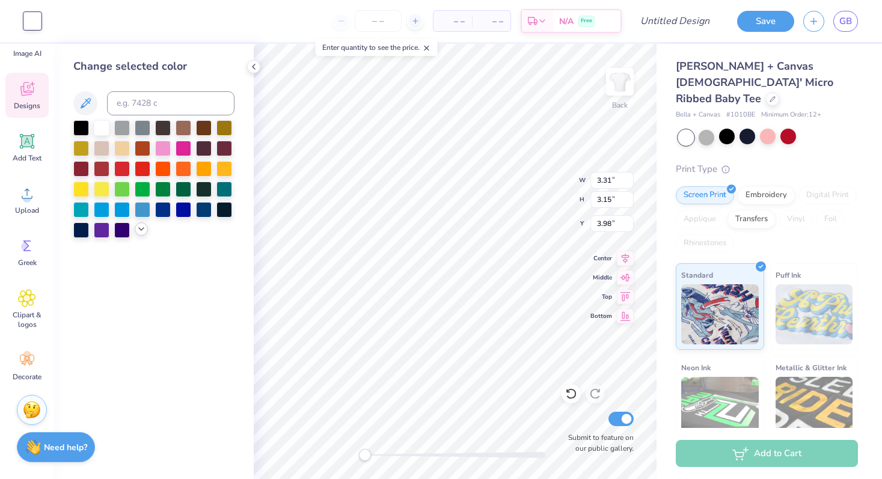
click at [142, 227] on icon at bounding box center [141, 229] width 10 height 10
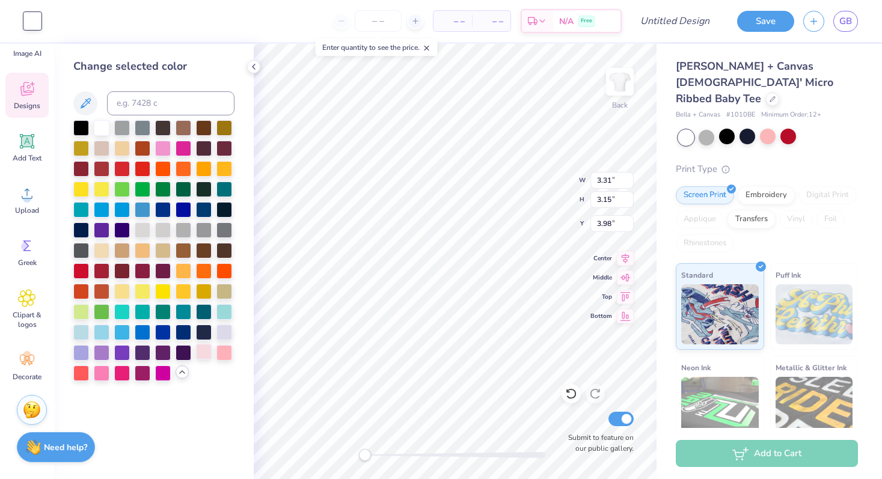
click at [206, 354] on div at bounding box center [204, 352] width 16 height 16
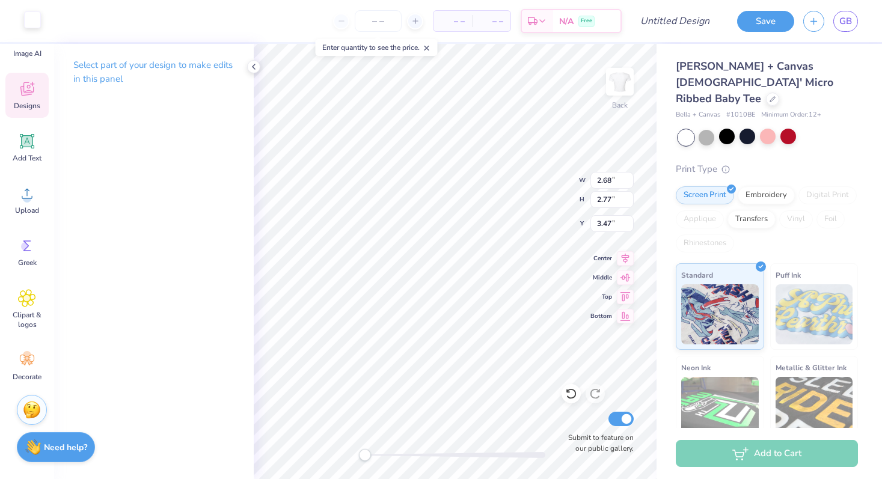
click at [24, 29] on div at bounding box center [32, 21] width 17 height 17
click at [29, 22] on div at bounding box center [32, 19] width 17 height 17
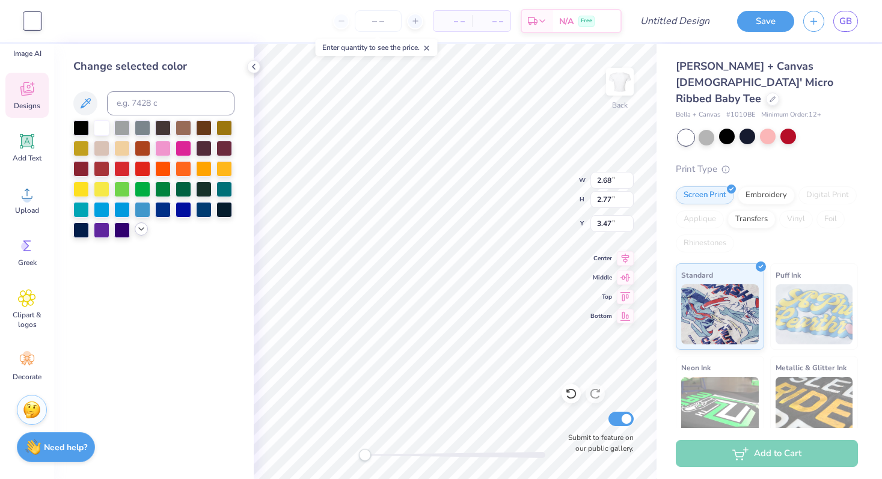
click at [141, 233] on icon at bounding box center [141, 229] width 10 height 10
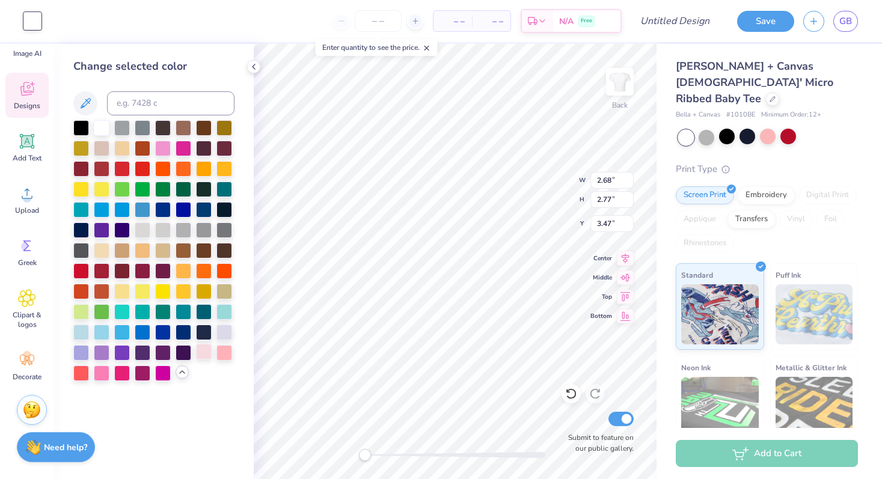
click at [203, 352] on div at bounding box center [204, 352] width 16 height 16
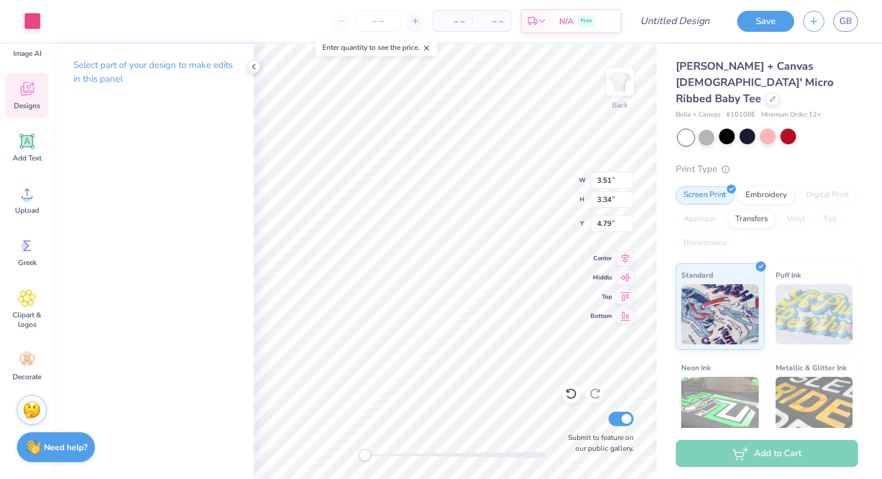
type input "3.51"
type input "3.34"
type input "4.79"
click at [26, 15] on div at bounding box center [32, 19] width 17 height 17
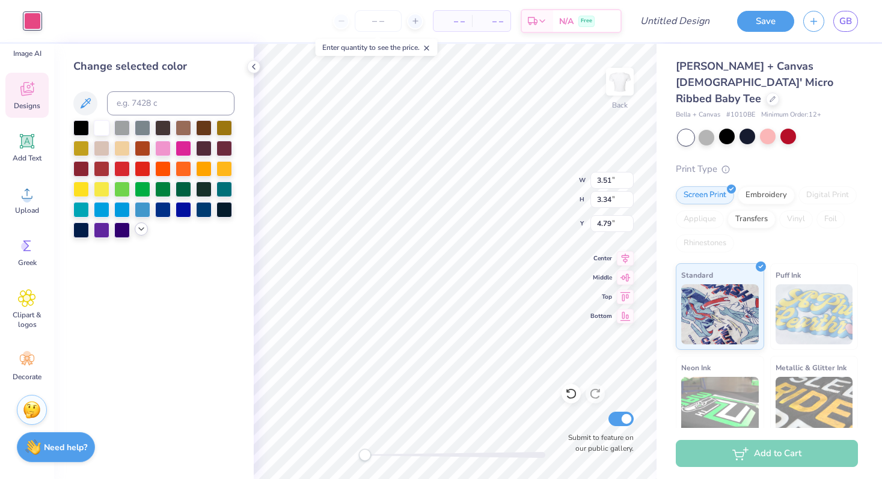
click at [139, 228] on polyline at bounding box center [141, 229] width 5 height 2
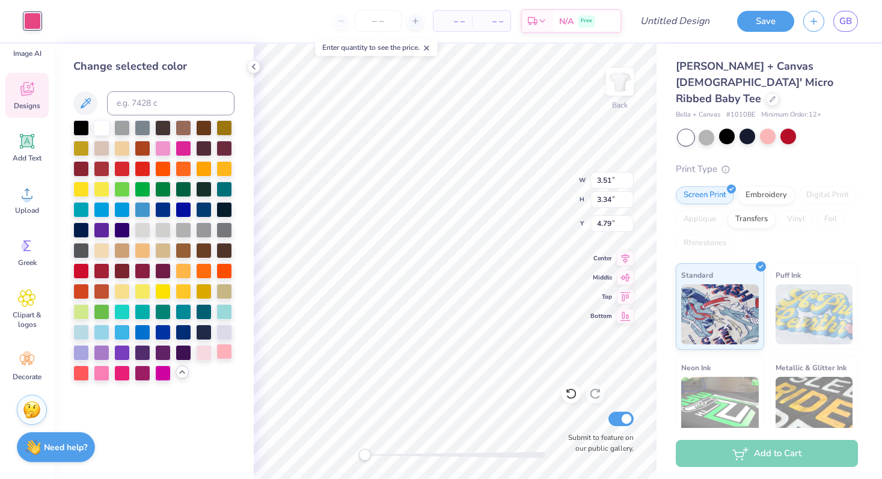
click at [223, 353] on div at bounding box center [224, 352] width 16 height 16
click at [205, 353] on div at bounding box center [204, 352] width 16 height 16
click at [220, 357] on div at bounding box center [224, 352] width 16 height 16
type input "6.74"
type input "2.65"
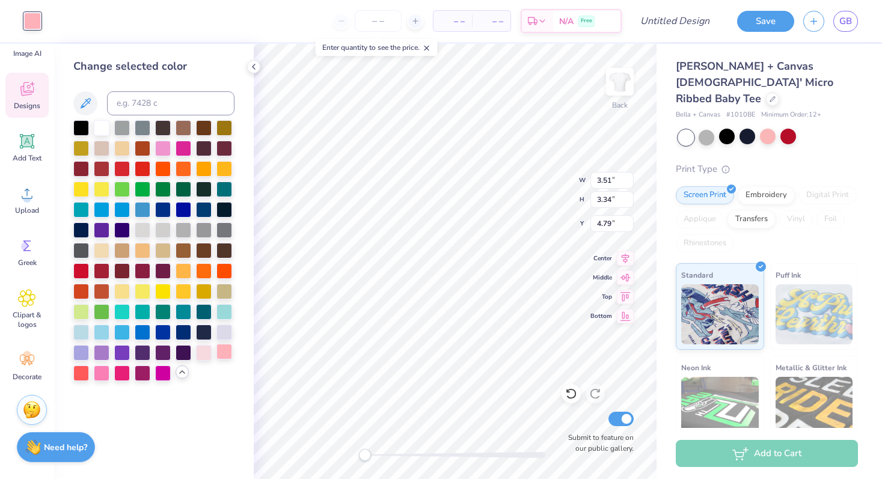
type input "4.16"
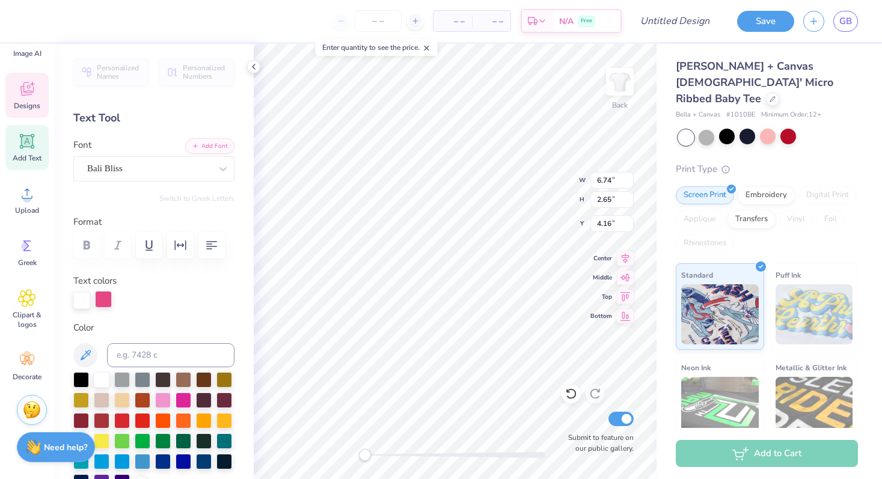
click at [106, 306] on div at bounding box center [103, 299] width 17 height 17
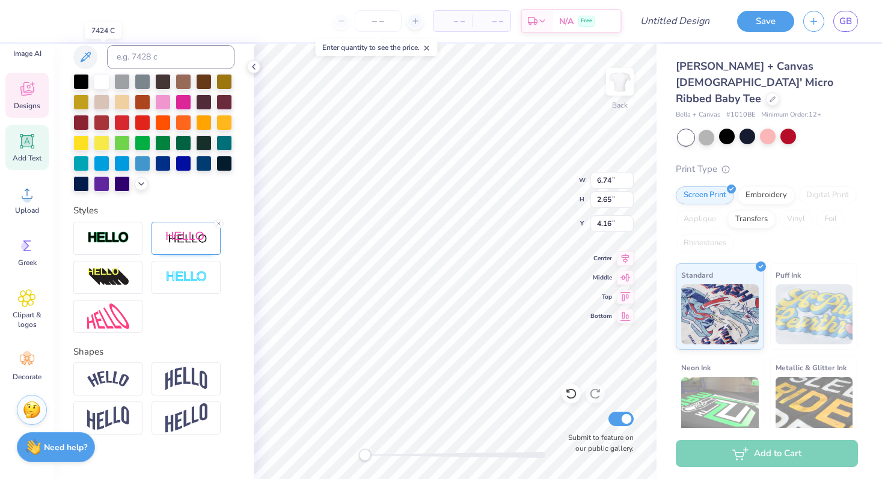
scroll to position [314, 0]
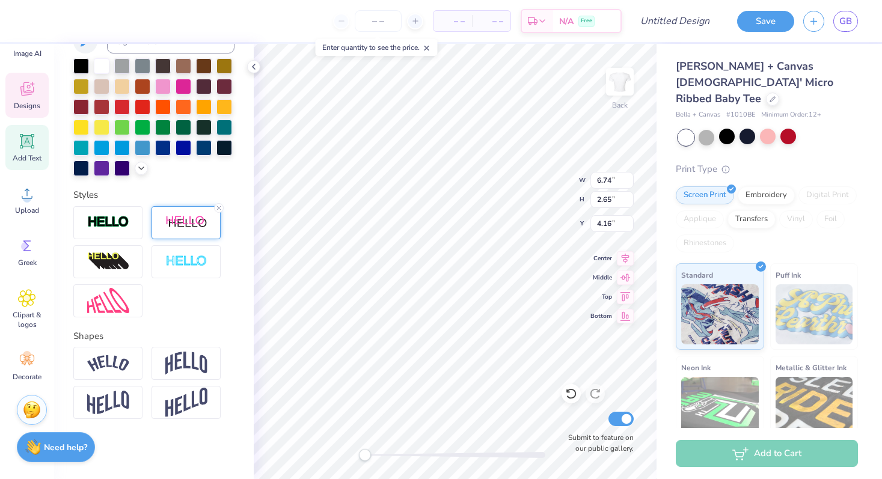
click at [192, 228] on img at bounding box center [186, 222] width 42 height 15
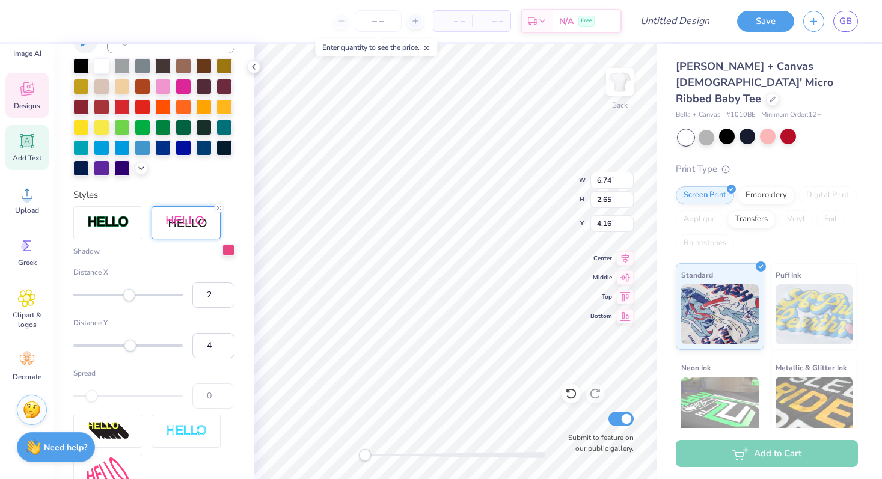
click at [225, 254] on div at bounding box center [228, 250] width 12 height 12
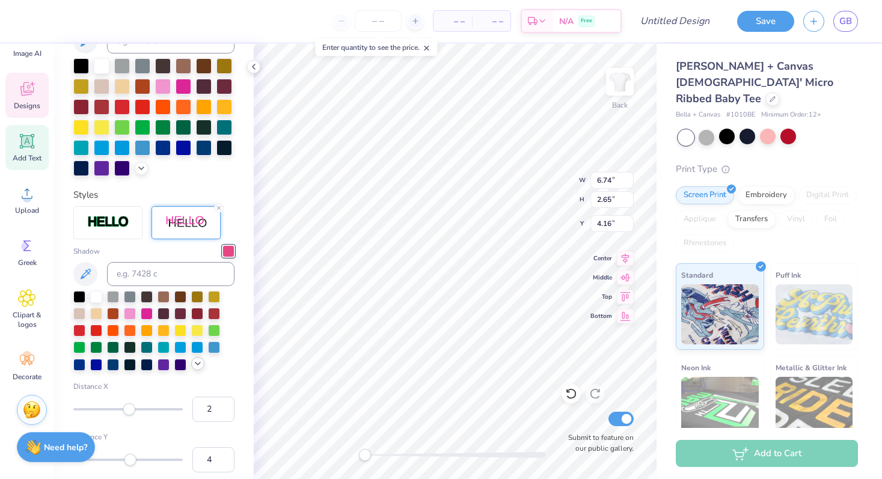
click at [198, 362] on icon at bounding box center [198, 364] width 10 height 10
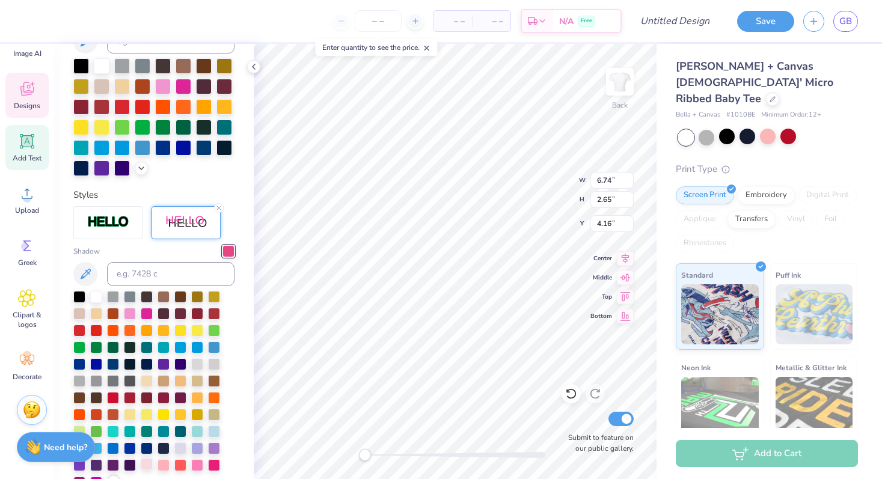
click at [150, 465] on div at bounding box center [147, 464] width 12 height 12
click at [163, 466] on div at bounding box center [163, 464] width 12 height 12
type input "10.92"
type input "3.23"
type input "1.20"
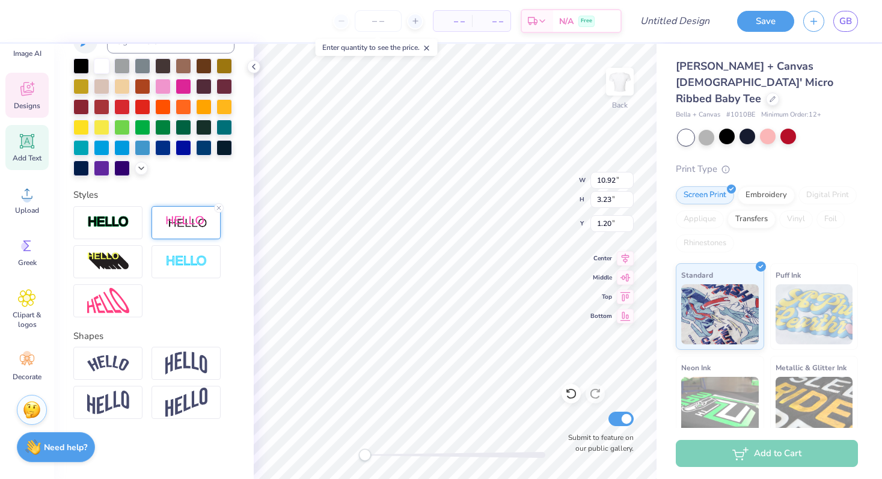
click at [200, 225] on img at bounding box center [186, 222] width 42 height 15
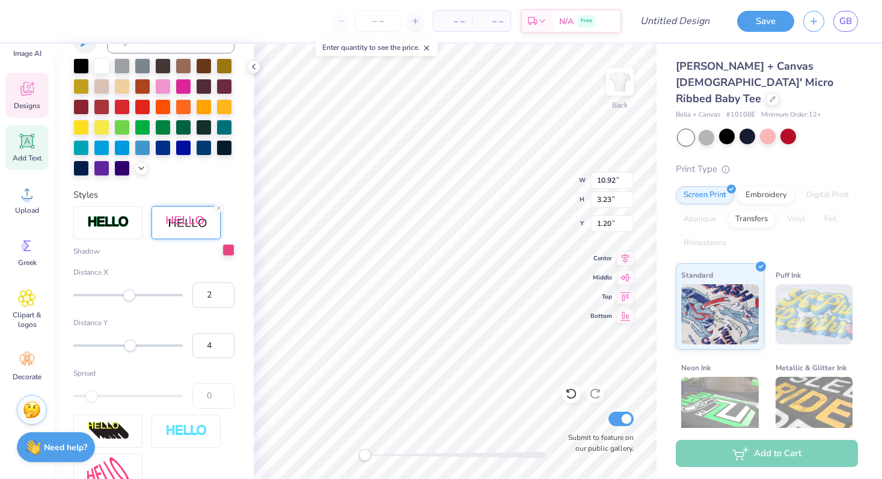
click at [228, 252] on div at bounding box center [228, 250] width 12 height 12
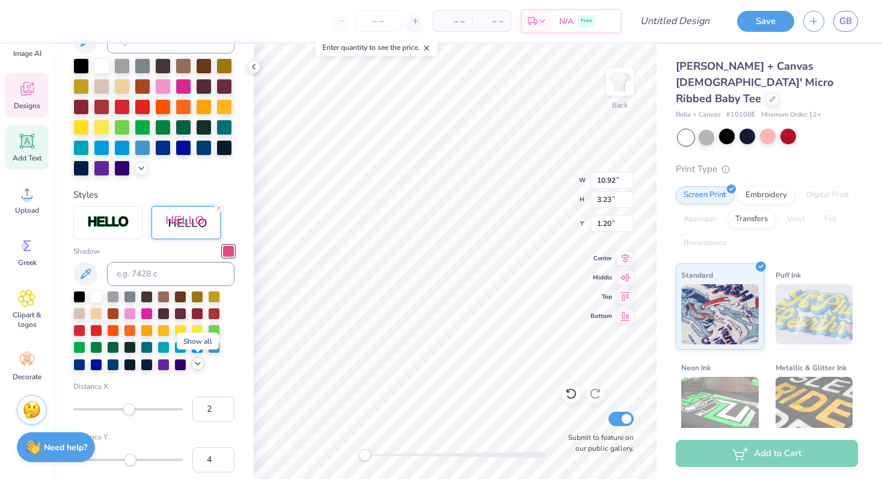
click at [197, 363] on icon at bounding box center [198, 364] width 10 height 10
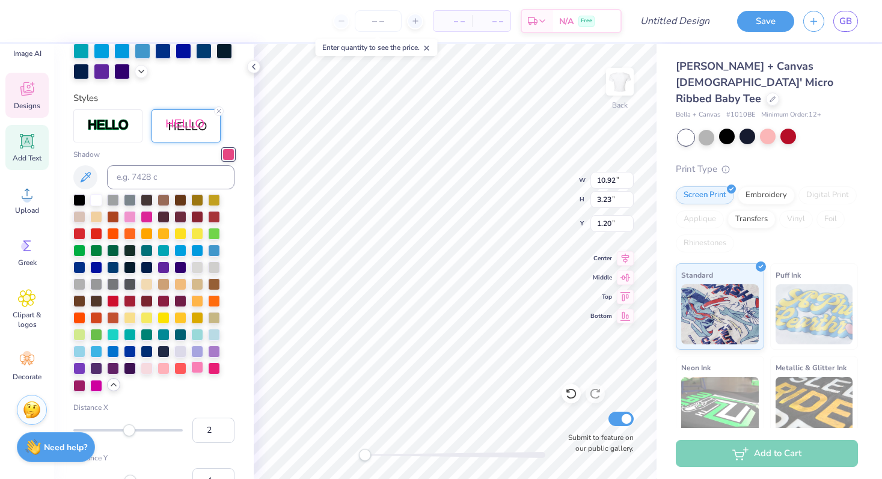
scroll to position [420, 0]
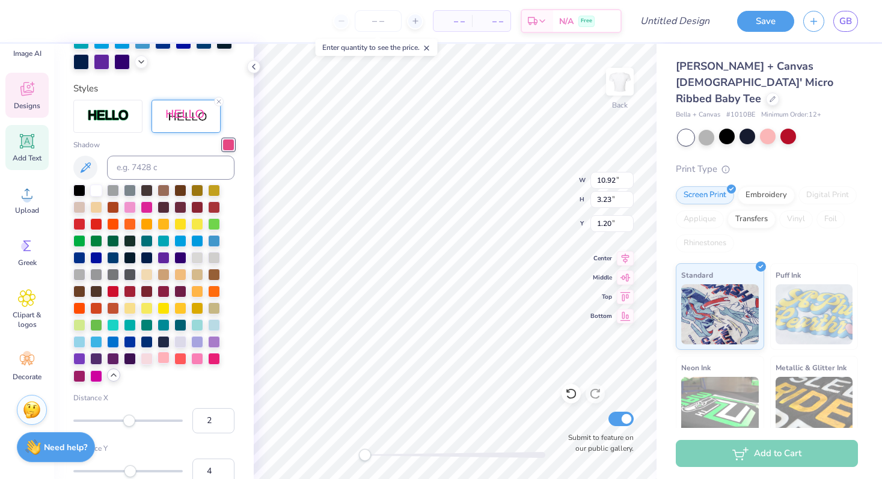
click at [163, 359] on div at bounding box center [163, 358] width 12 height 12
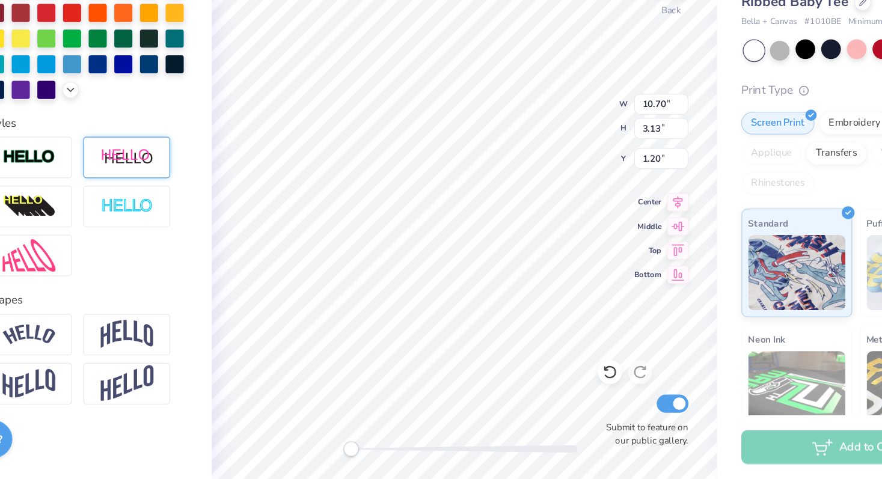
scroll to position [0, 0]
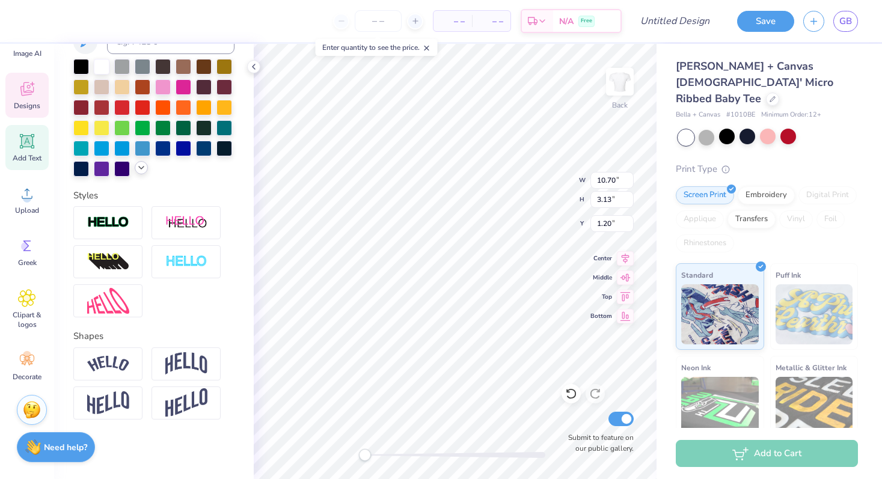
click at [144, 171] on icon at bounding box center [141, 168] width 10 height 10
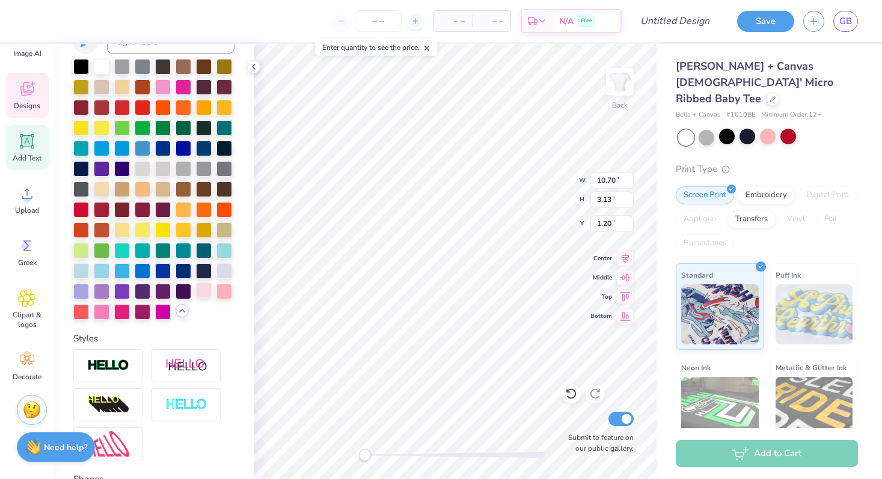
click at [206, 294] on div at bounding box center [204, 290] width 16 height 16
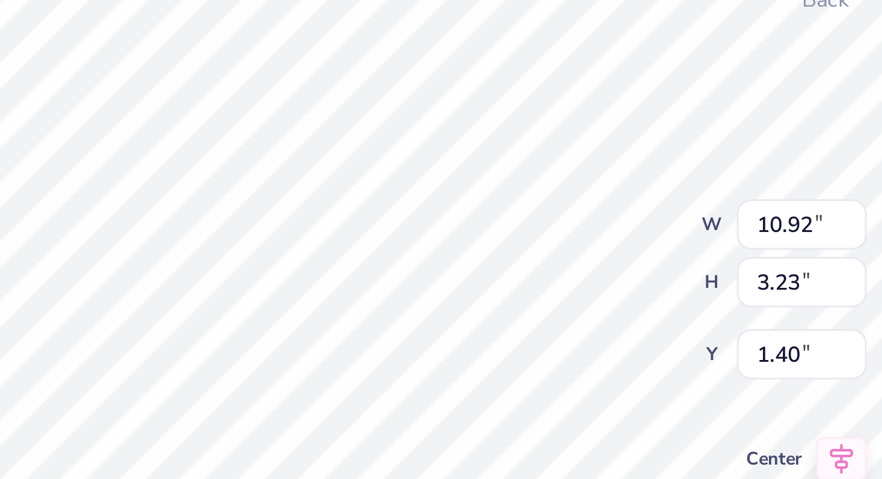
scroll to position [314, 0]
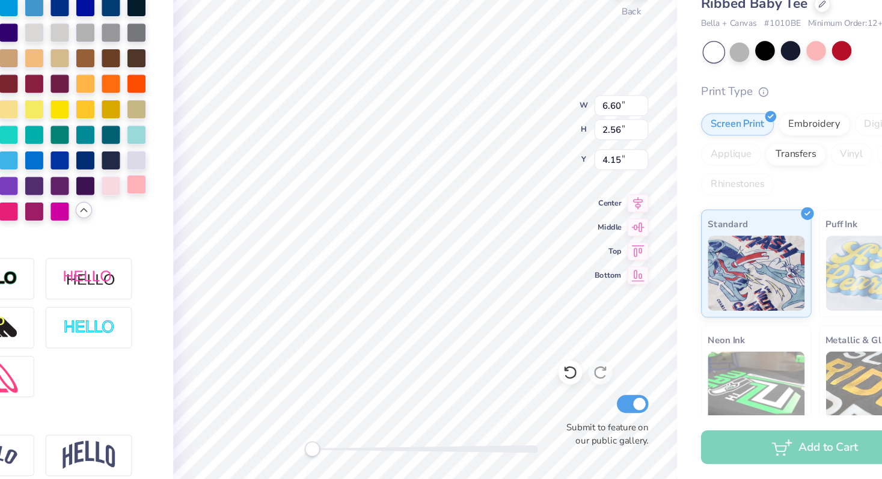
type input "6.60"
type input "2.56"
type input "4.15"
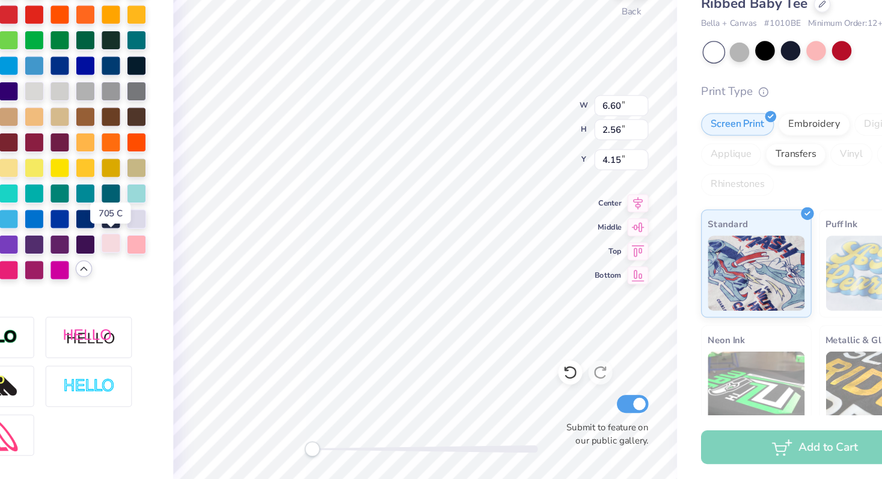
click at [206, 290] on div at bounding box center [204, 290] width 16 height 16
type input "6.74"
type input "2.65"
type input "4.46"
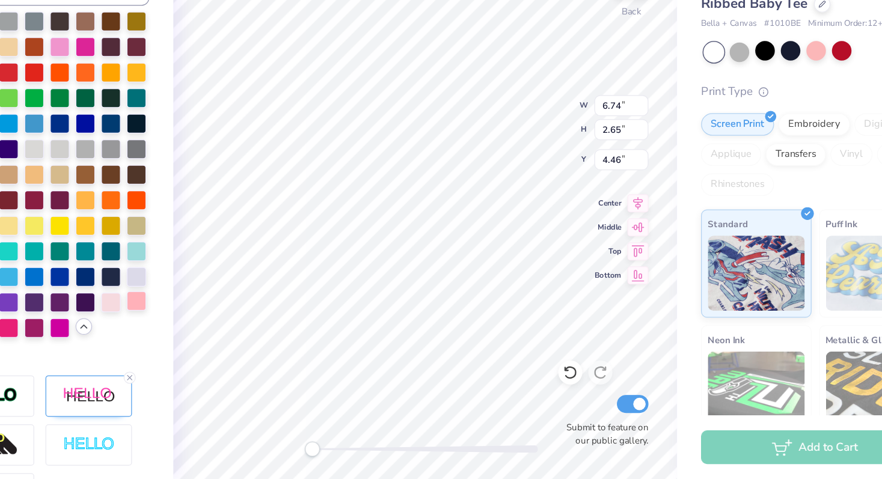
scroll to position [314, 0]
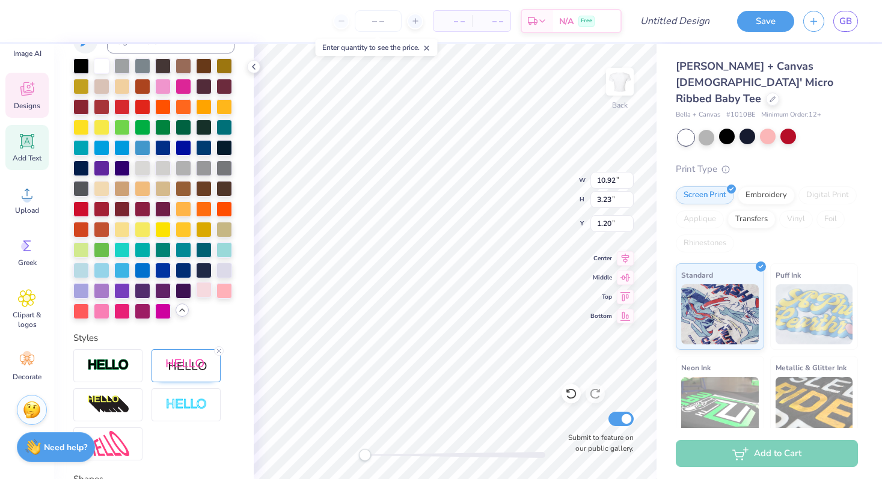
click at [208, 285] on div at bounding box center [204, 290] width 16 height 16
click at [221, 292] on div at bounding box center [224, 290] width 16 height 16
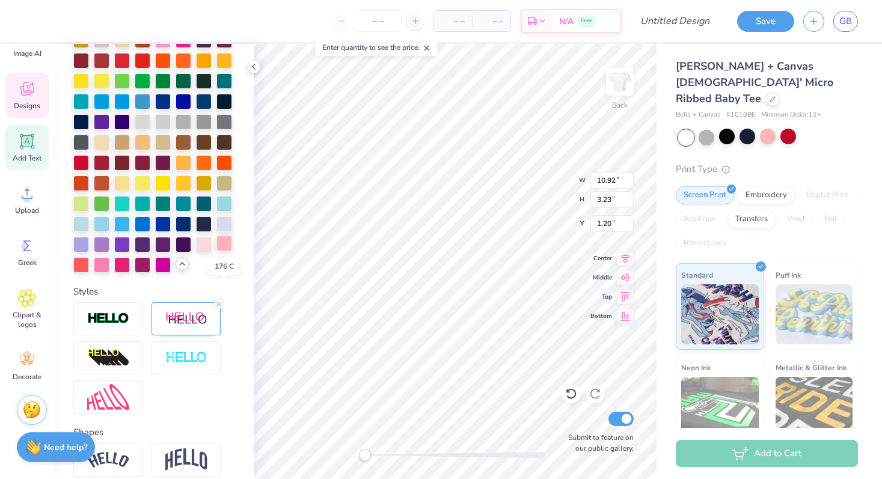
scroll to position [267, 0]
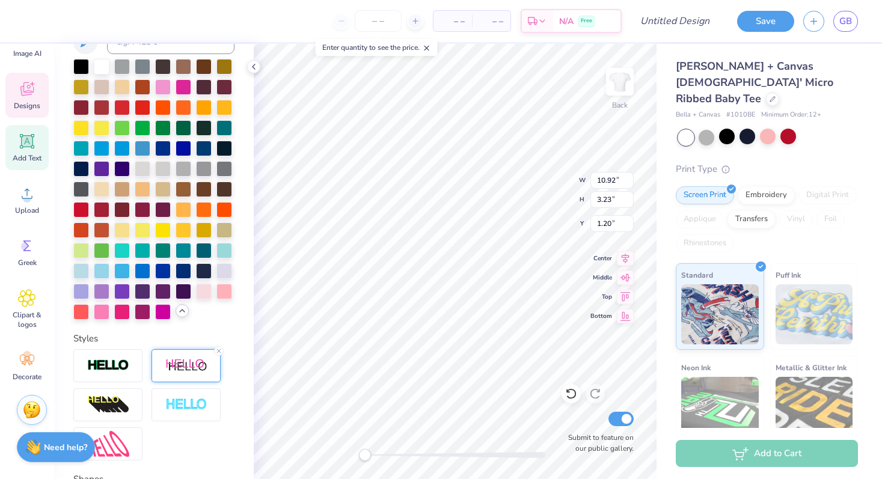
click at [185, 375] on div at bounding box center [185, 365] width 69 height 33
click at [227, 395] on div at bounding box center [228, 393] width 12 height 12
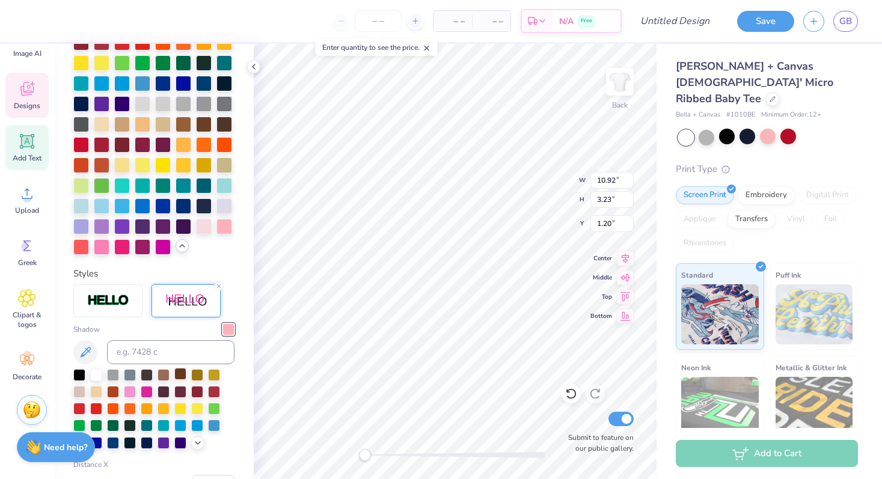
scroll to position [345, 0]
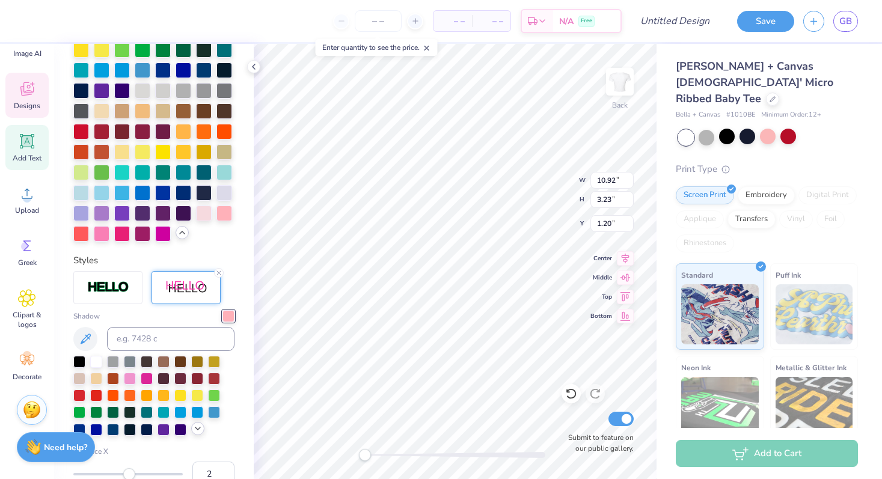
click at [197, 426] on icon at bounding box center [198, 429] width 10 height 10
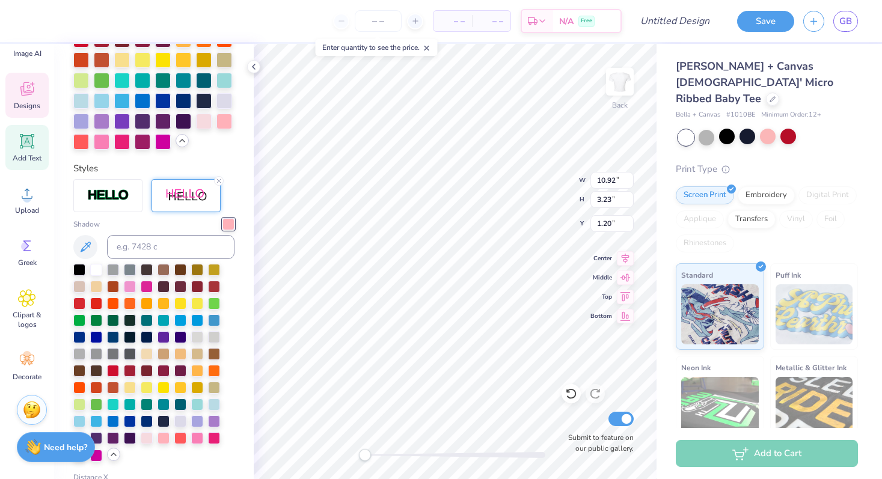
scroll to position [442, 0]
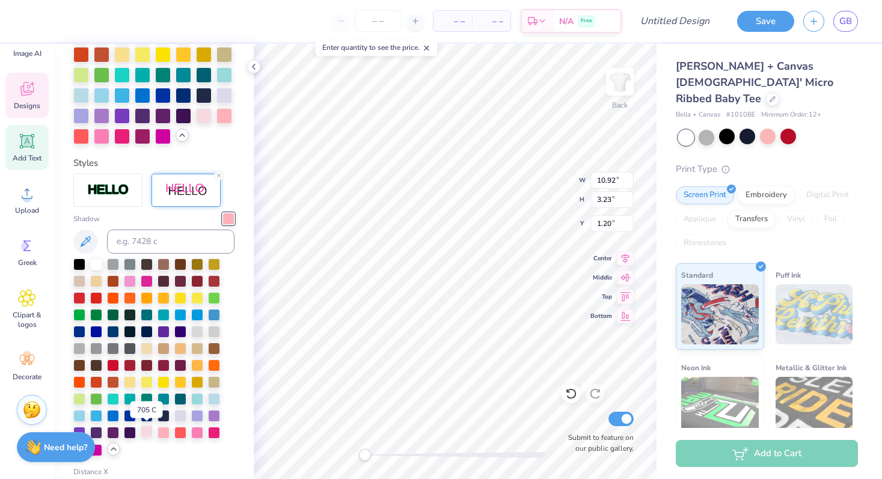
click at [148, 433] on div at bounding box center [147, 432] width 12 height 12
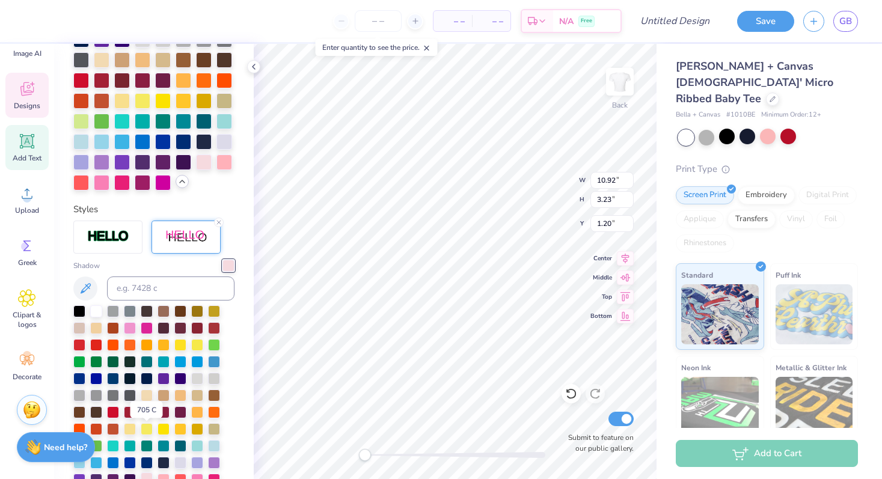
scroll to position [489, 0]
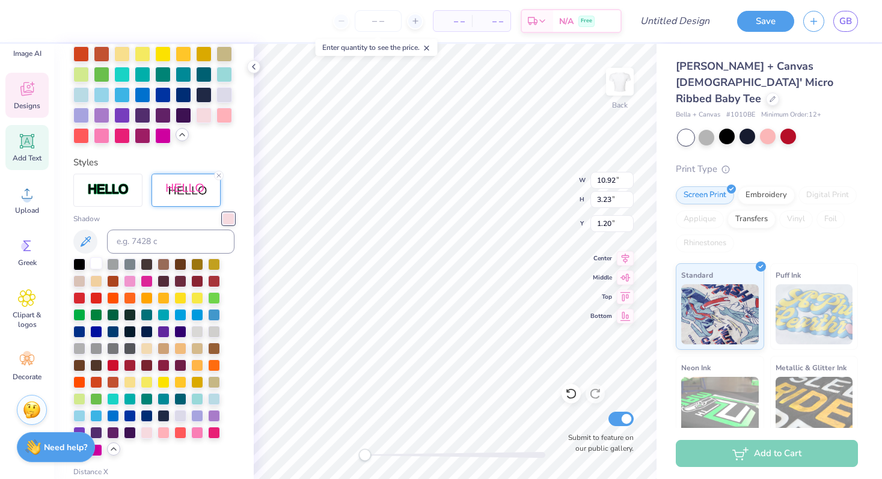
click at [94, 264] on div at bounding box center [96, 263] width 12 height 12
click at [160, 437] on div at bounding box center [163, 432] width 12 height 12
click at [146, 433] on div at bounding box center [147, 432] width 12 height 12
click at [162, 434] on div at bounding box center [163, 432] width 12 height 12
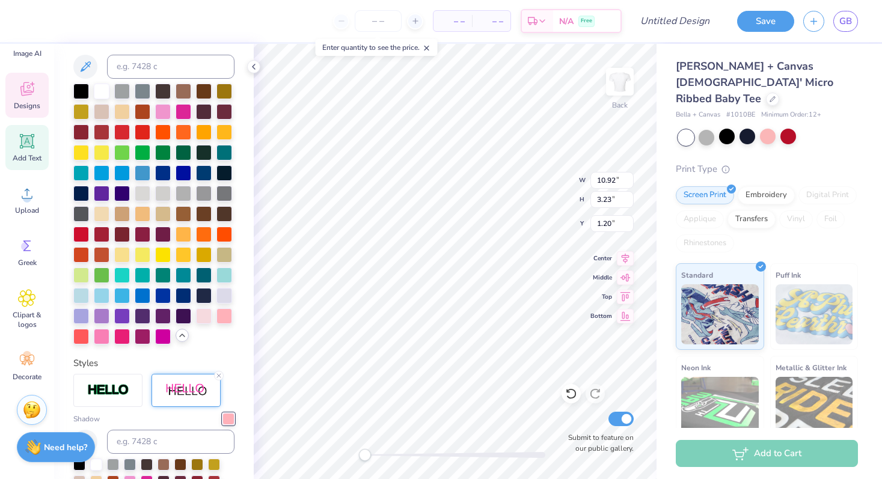
scroll to position [225, 0]
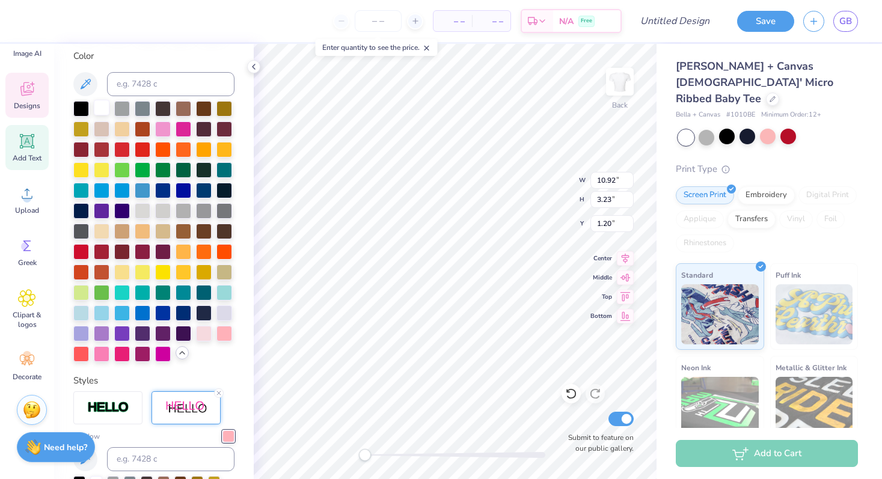
click at [105, 109] on div at bounding box center [102, 108] width 16 height 16
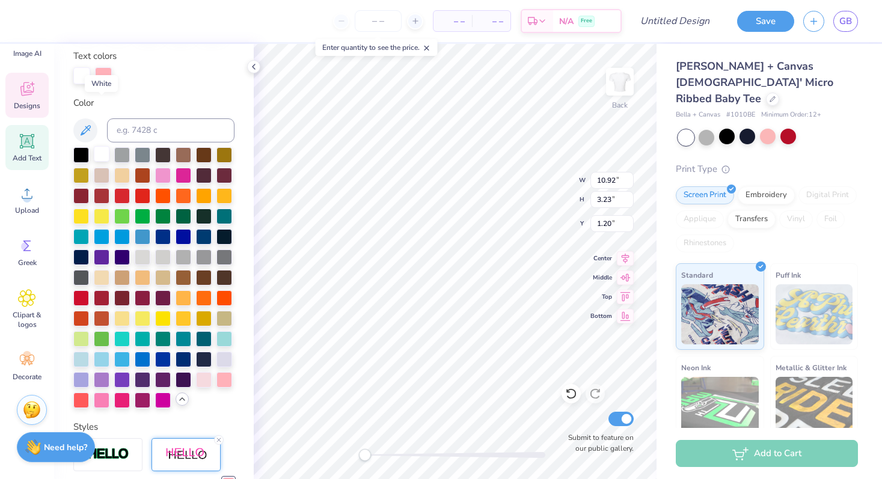
scroll to position [272, 0]
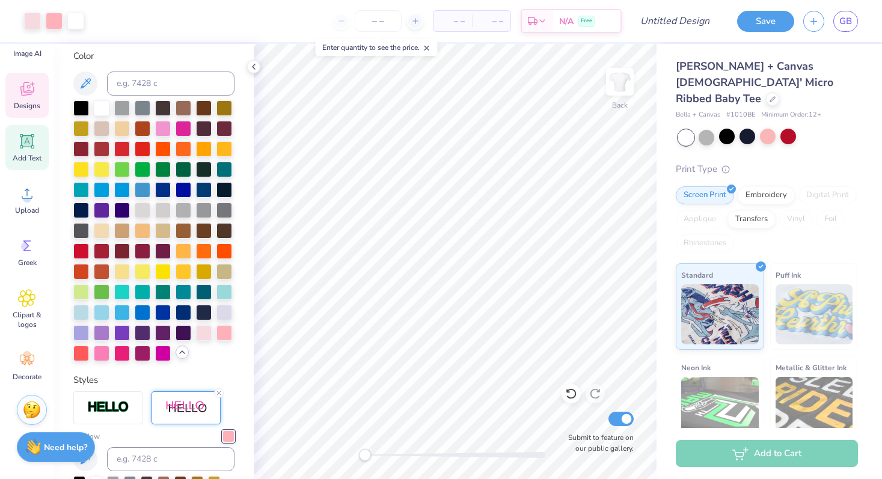
click at [17, 93] on div "Designs" at bounding box center [26, 95] width 43 height 45
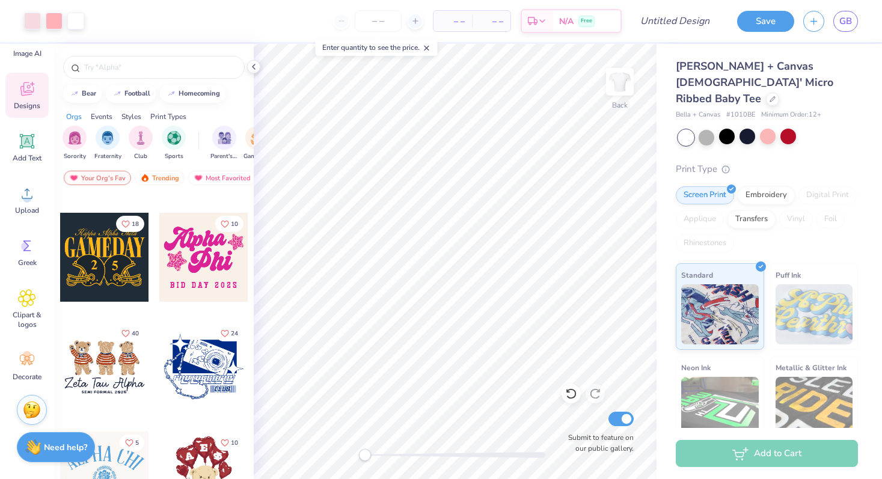
scroll to position [519, 0]
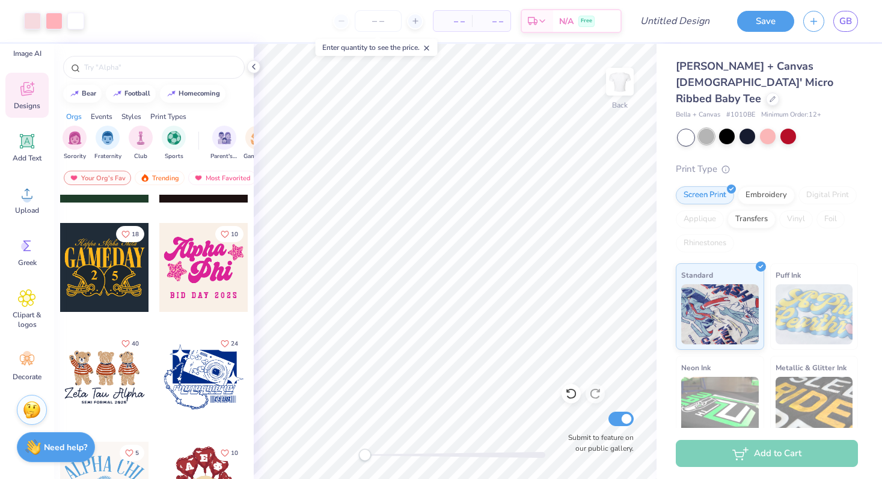
click at [706, 129] on div at bounding box center [706, 137] width 16 height 16
click at [710, 129] on div at bounding box center [706, 137] width 16 height 16
click at [730, 129] on div at bounding box center [727, 137] width 16 height 16
click at [750, 129] on div at bounding box center [747, 137] width 16 height 16
click at [771, 129] on div at bounding box center [768, 137] width 16 height 16
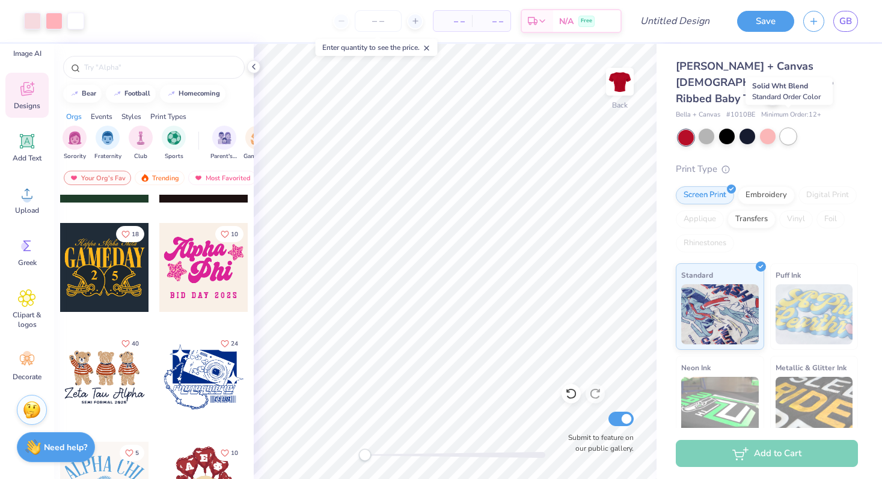
click at [784, 129] on div at bounding box center [788, 137] width 16 height 16
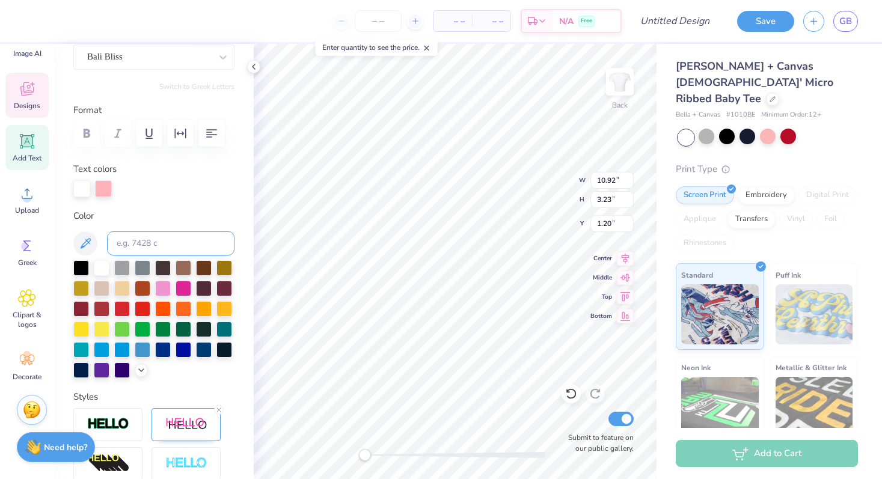
scroll to position [174, 0]
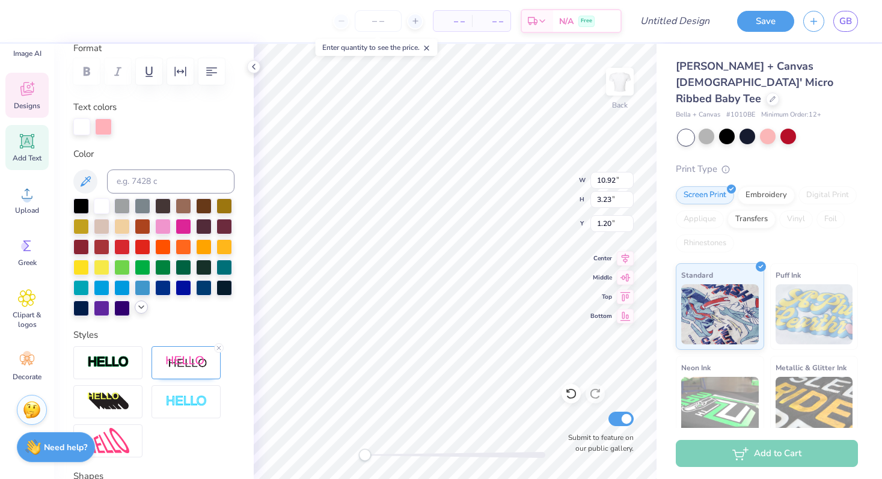
click at [146, 312] on div at bounding box center [153, 257] width 161 height 118
click at [140, 307] on polyline at bounding box center [141, 307] width 5 height 2
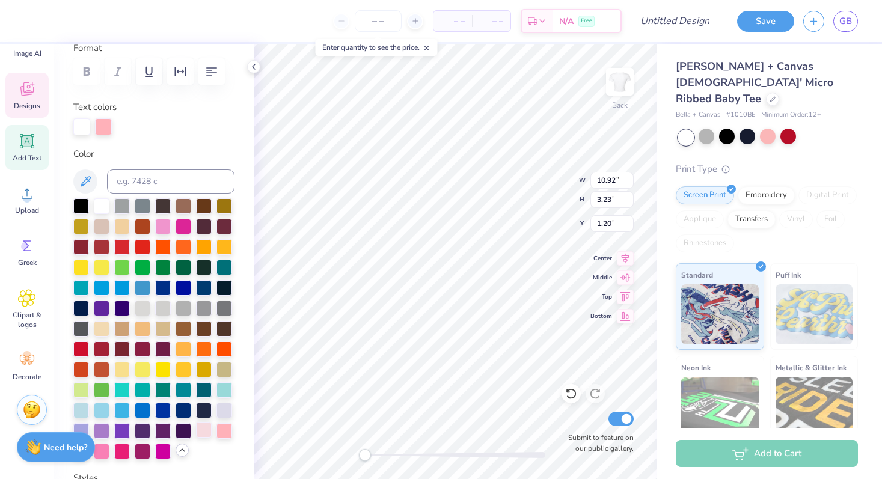
click at [203, 432] on div at bounding box center [204, 430] width 16 height 16
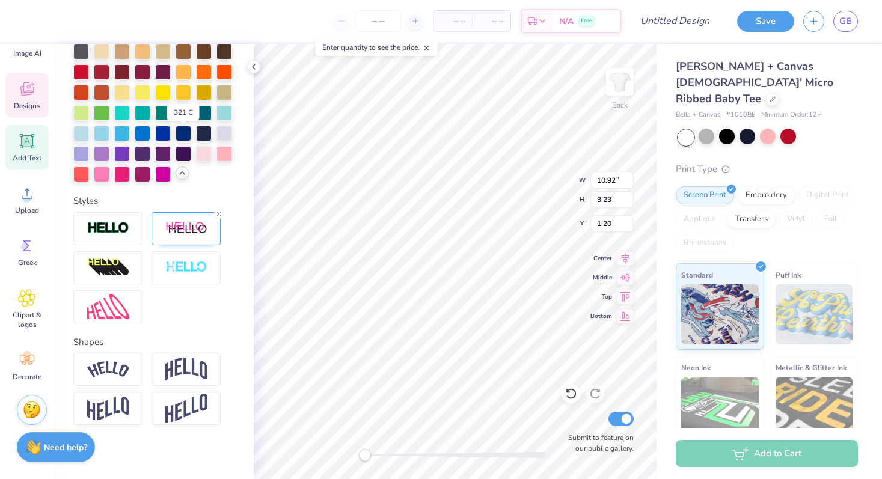
scroll to position [457, 0]
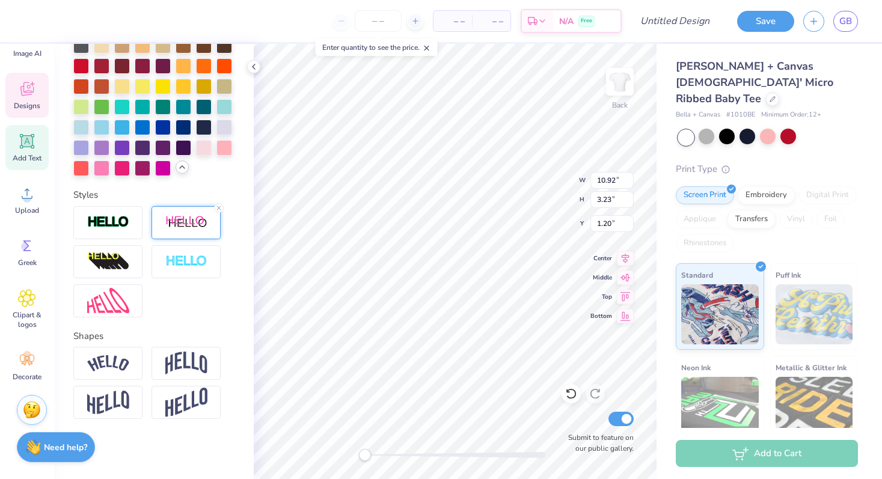
click at [182, 228] on img at bounding box center [186, 222] width 42 height 15
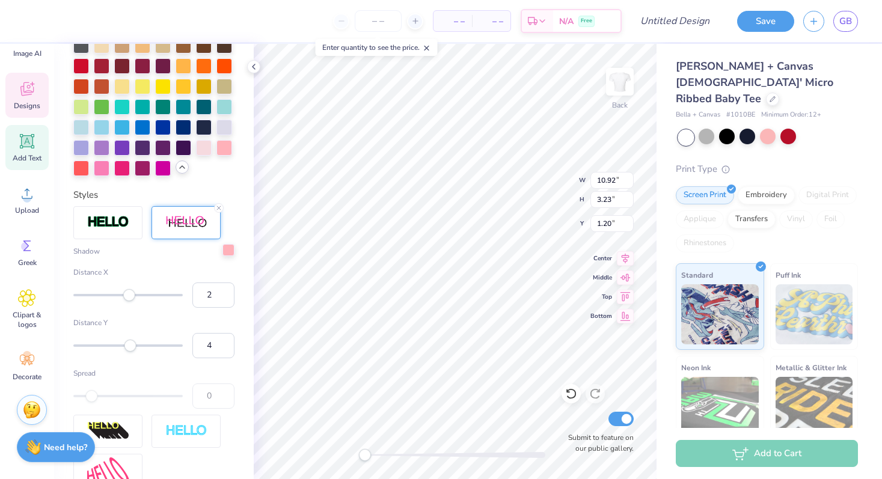
click at [229, 257] on div "Shadow Distance X 2 Distance Y 4 Spread 0" at bounding box center [153, 326] width 161 height 163
click at [228, 252] on div at bounding box center [228, 250] width 12 height 12
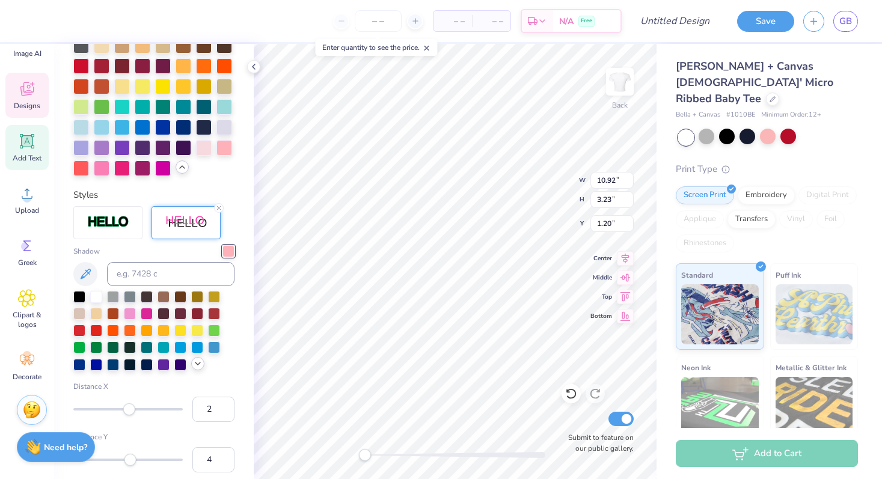
click at [200, 365] on icon at bounding box center [198, 364] width 10 height 10
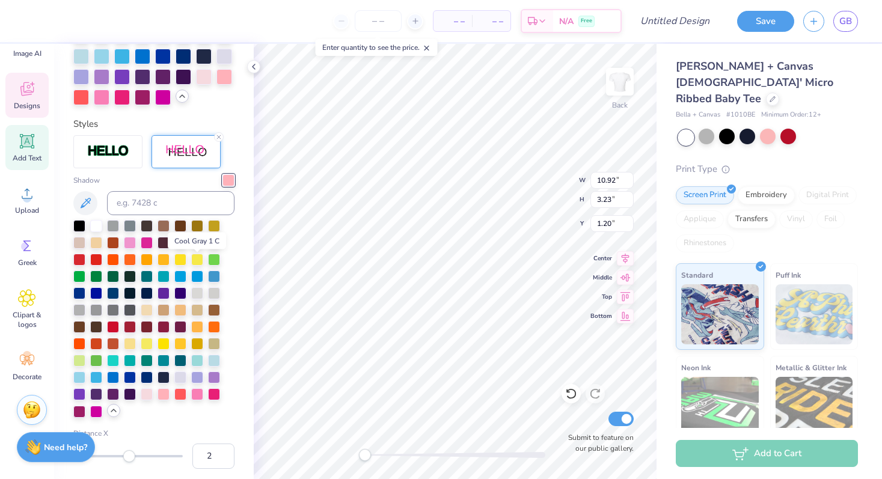
scroll to position [603, 0]
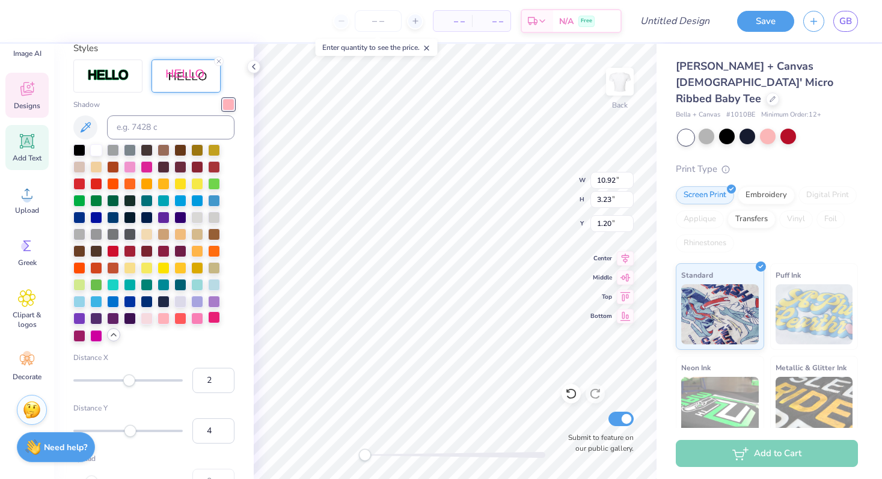
click at [216, 319] on div at bounding box center [214, 317] width 12 height 12
click at [78, 151] on div at bounding box center [79, 149] width 12 height 12
click at [147, 148] on div at bounding box center [147, 149] width 12 height 12
click at [130, 151] on div at bounding box center [130, 149] width 12 height 12
click at [196, 250] on div at bounding box center [197, 250] width 12 height 12
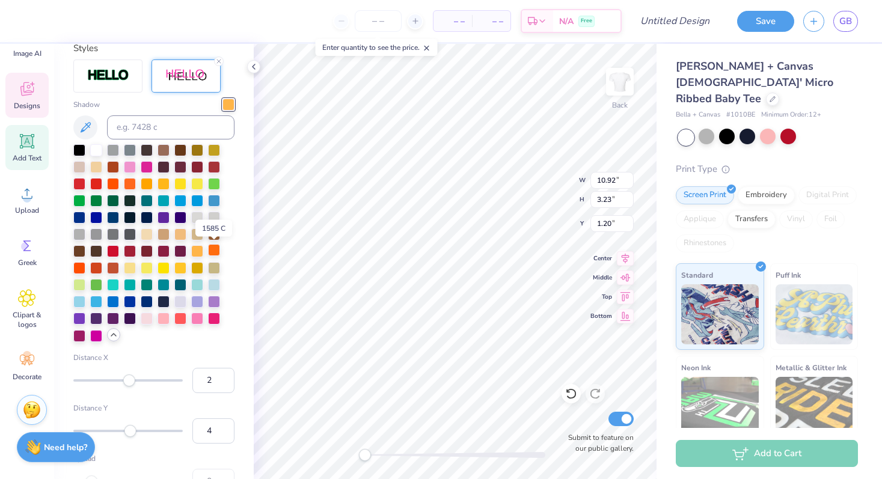
click at [212, 251] on div at bounding box center [214, 250] width 12 height 12
click at [183, 319] on div at bounding box center [180, 317] width 12 height 12
click at [161, 317] on div at bounding box center [163, 317] width 12 height 12
click at [150, 316] on div at bounding box center [147, 317] width 12 height 12
click at [163, 318] on div at bounding box center [163, 317] width 12 height 12
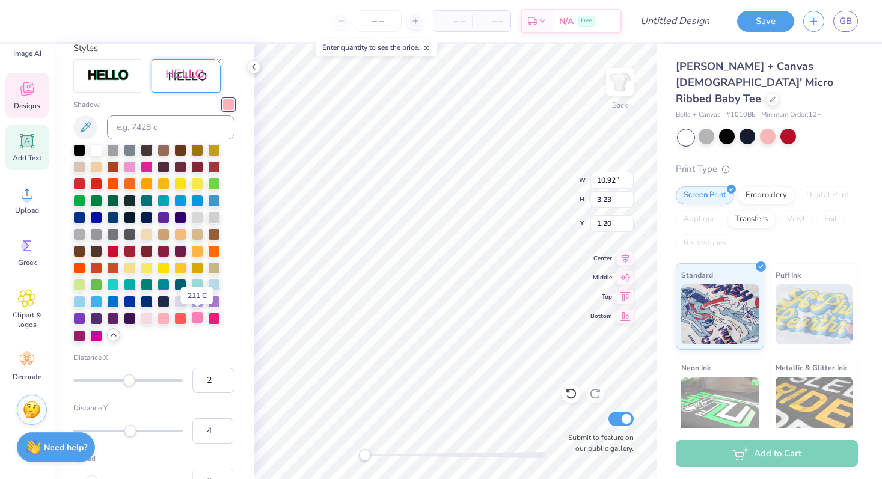
click at [196, 319] on div at bounding box center [197, 317] width 12 height 12
click at [192, 130] on input at bounding box center [170, 127] width 127 height 24
click at [183, 126] on input at bounding box center [170, 127] width 127 height 24
paste input
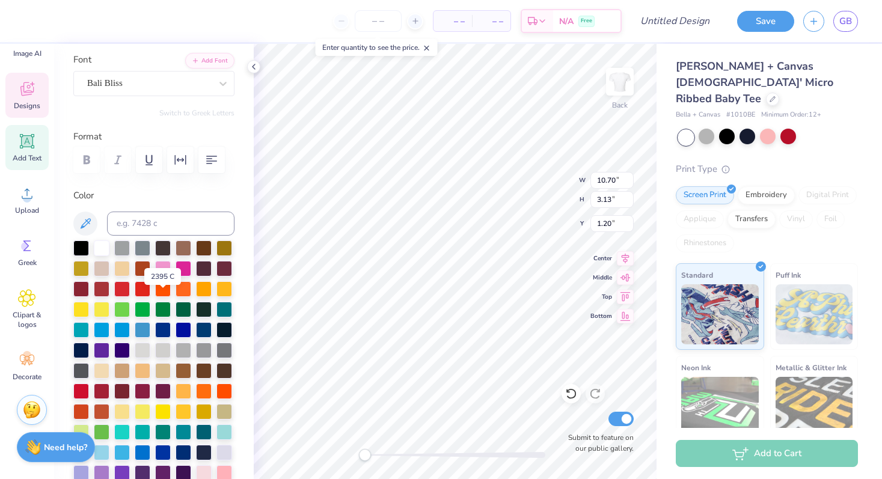
scroll to position [70, 0]
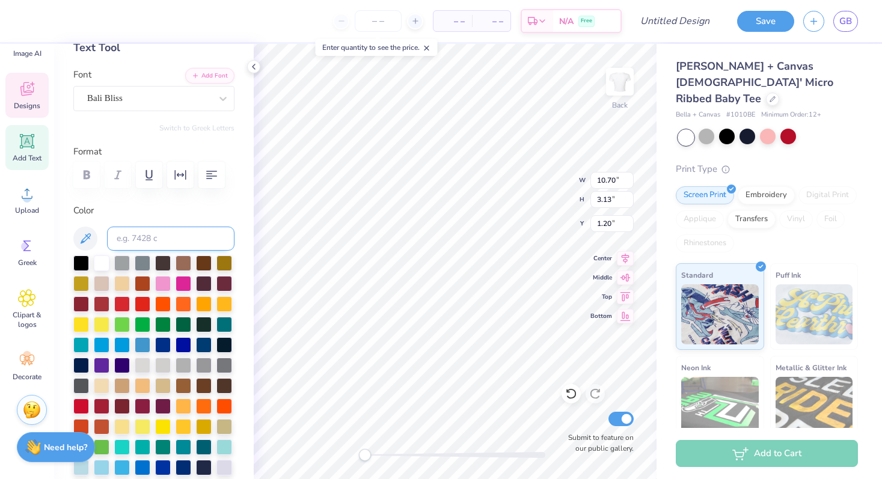
click at [149, 232] on input at bounding box center [170, 239] width 127 height 24
paste input
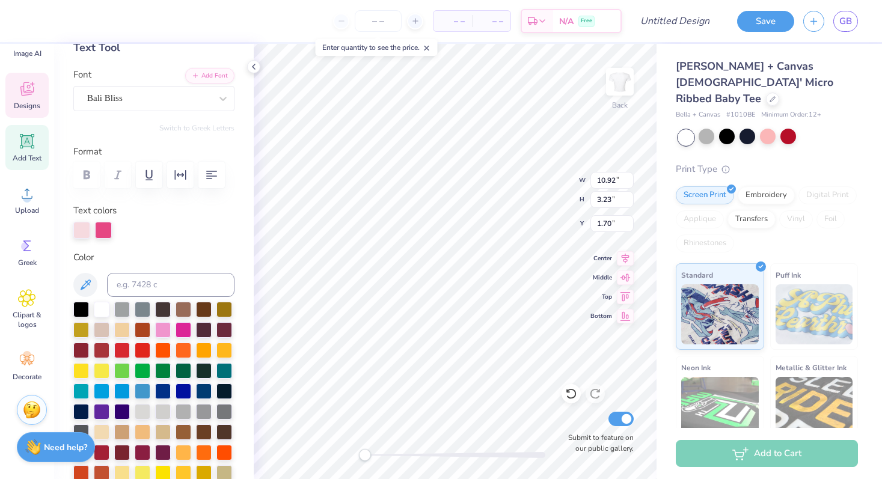
type input "10.92"
type input "3.23"
type input "1.70"
click at [101, 311] on div at bounding box center [102, 309] width 16 height 16
click at [176, 330] on div at bounding box center [184, 329] width 16 height 16
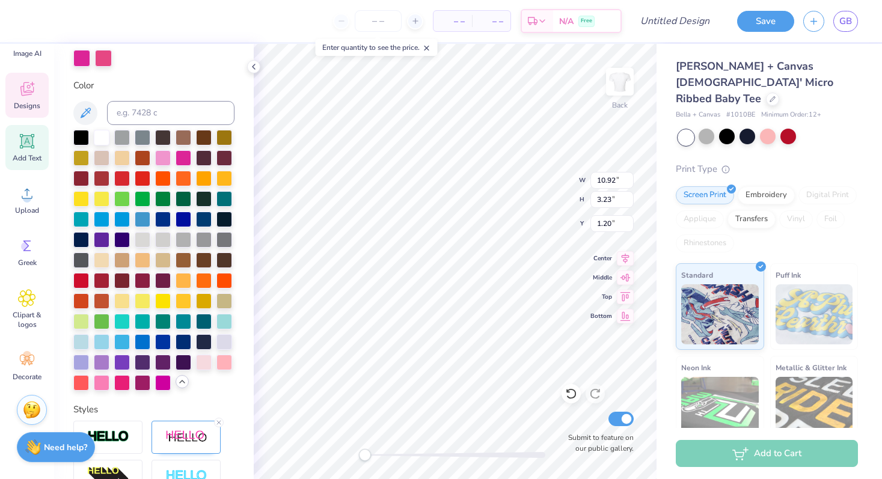
scroll to position [272, 0]
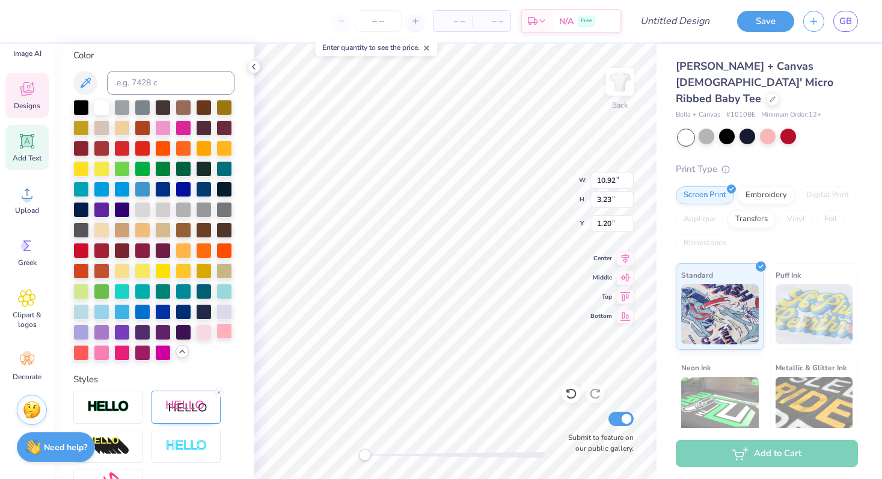
click at [222, 331] on div at bounding box center [224, 331] width 16 height 16
click at [204, 330] on div at bounding box center [204, 331] width 16 height 16
click at [179, 354] on icon at bounding box center [182, 352] width 10 height 10
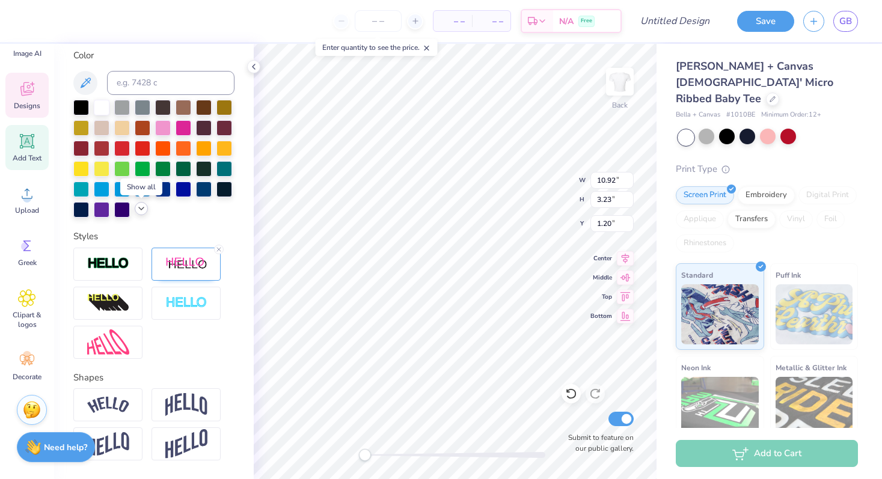
click at [140, 204] on icon at bounding box center [141, 209] width 10 height 10
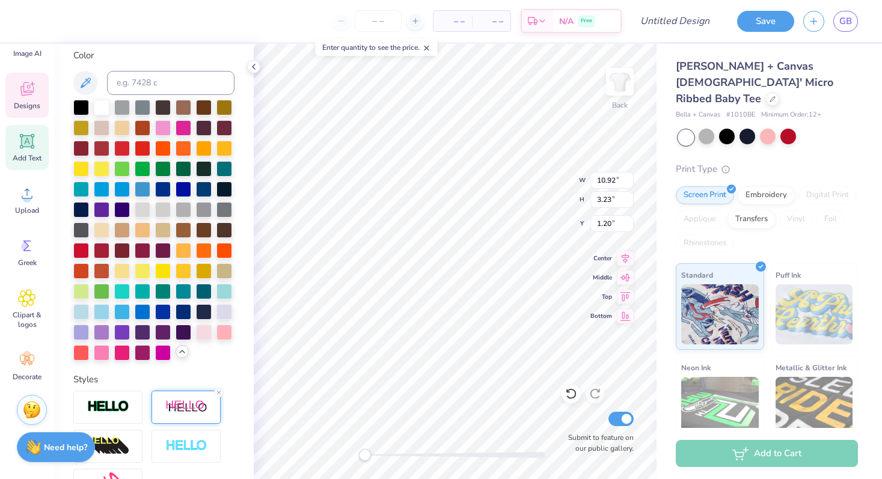
click at [188, 400] on img at bounding box center [186, 407] width 42 height 15
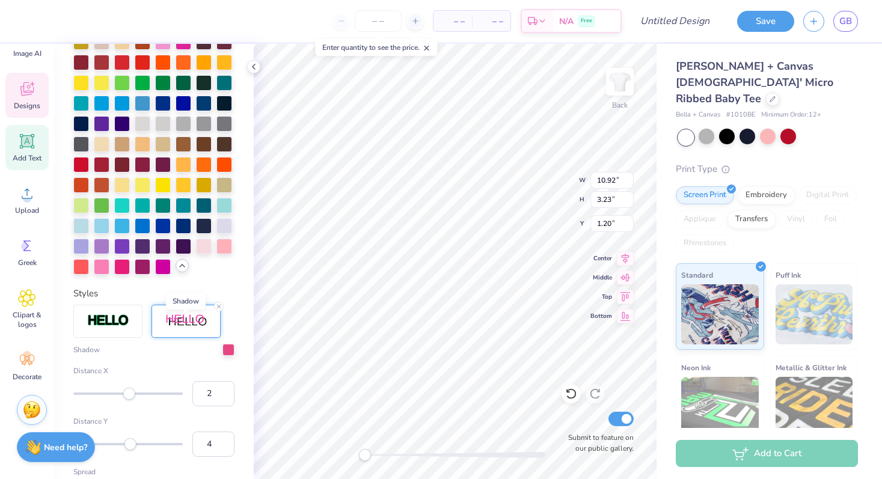
scroll to position [386, 0]
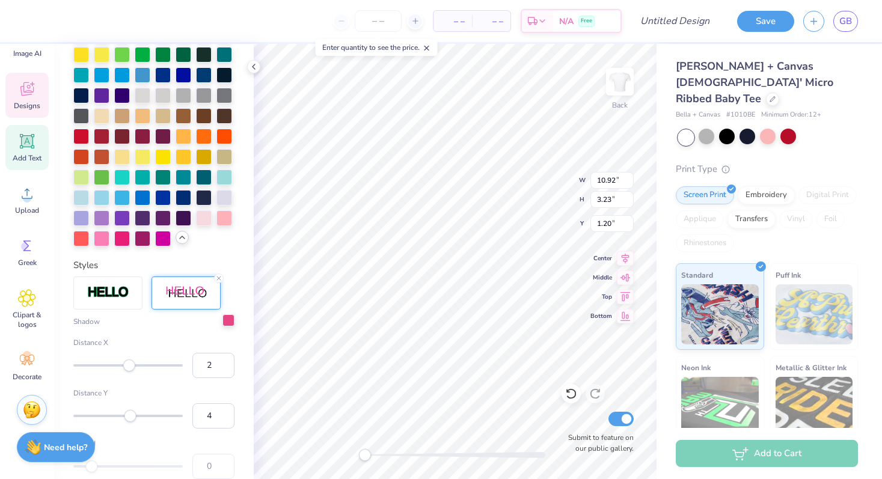
click at [223, 317] on div at bounding box center [228, 320] width 12 height 12
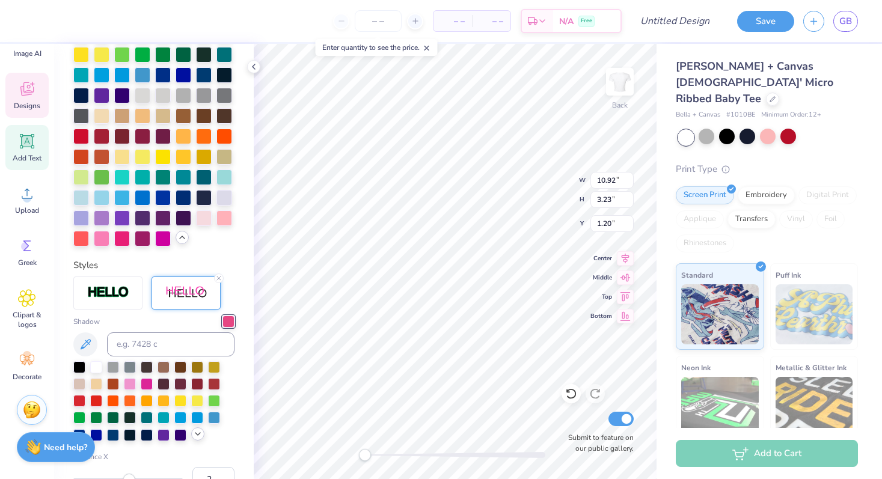
click at [196, 435] on icon at bounding box center [198, 434] width 10 height 10
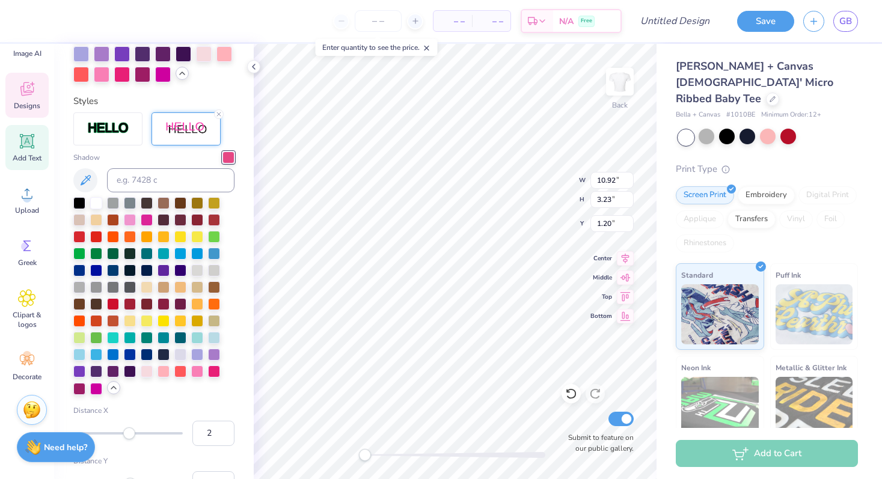
scroll to position [557, 0]
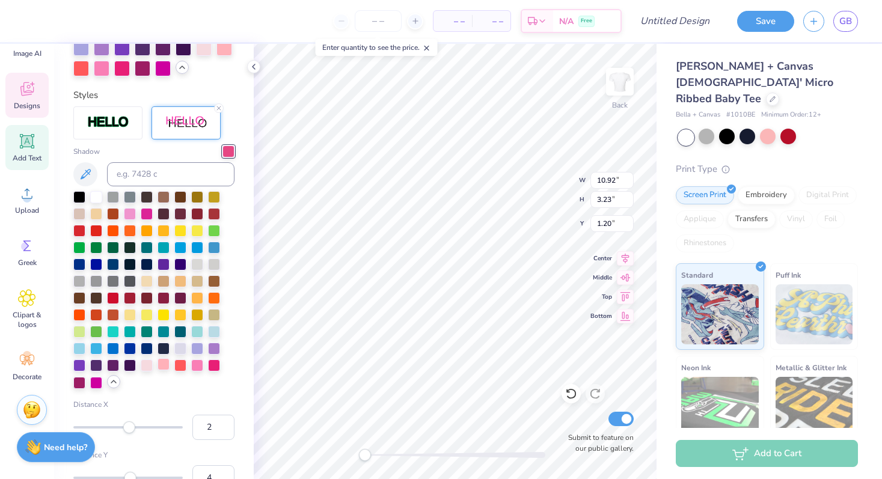
click at [166, 365] on div at bounding box center [163, 364] width 12 height 12
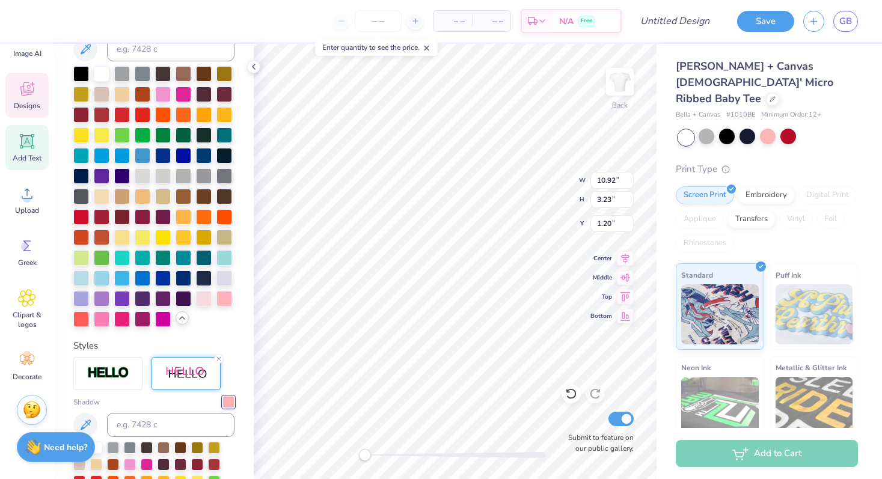
scroll to position [233, 0]
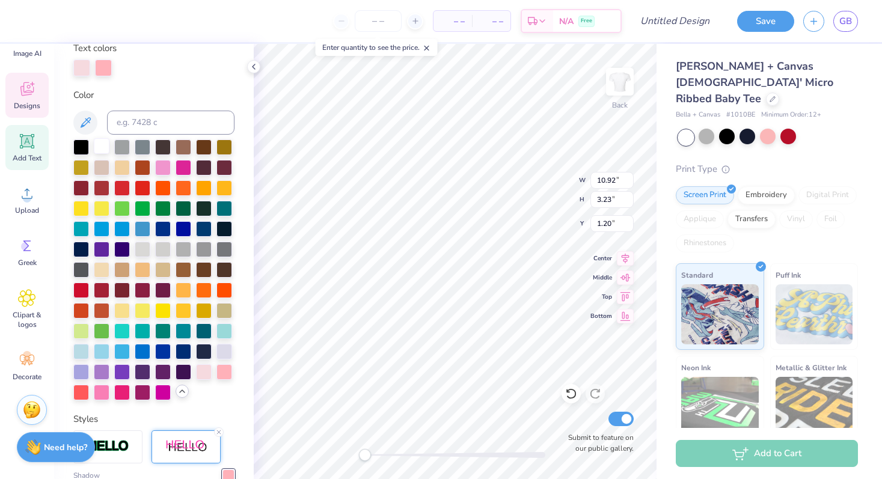
click at [100, 142] on div at bounding box center [102, 146] width 16 height 16
click at [180, 166] on div at bounding box center [184, 167] width 16 height 16
click at [100, 148] on div at bounding box center [102, 146] width 16 height 16
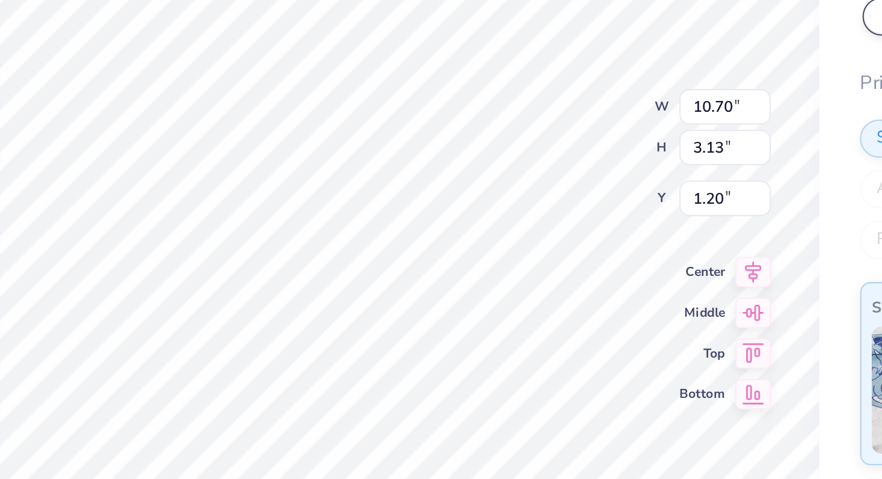
type input "10.70"
type input "3.13"
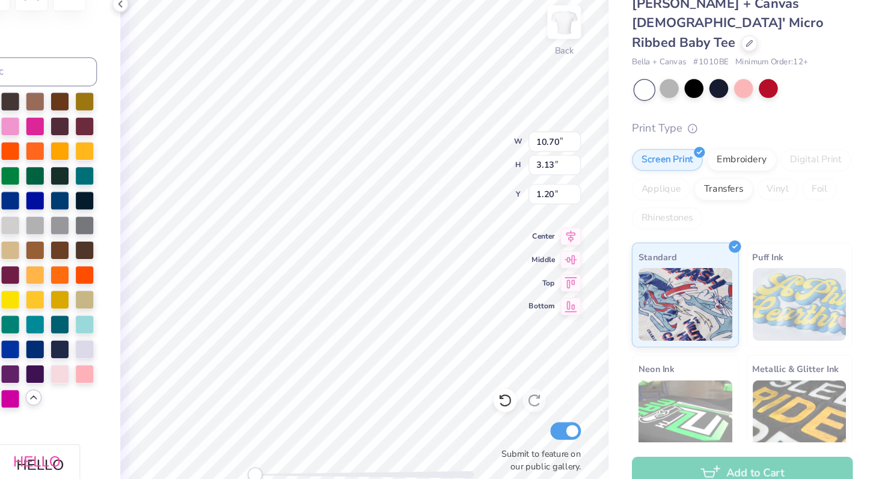
scroll to position [0, 0]
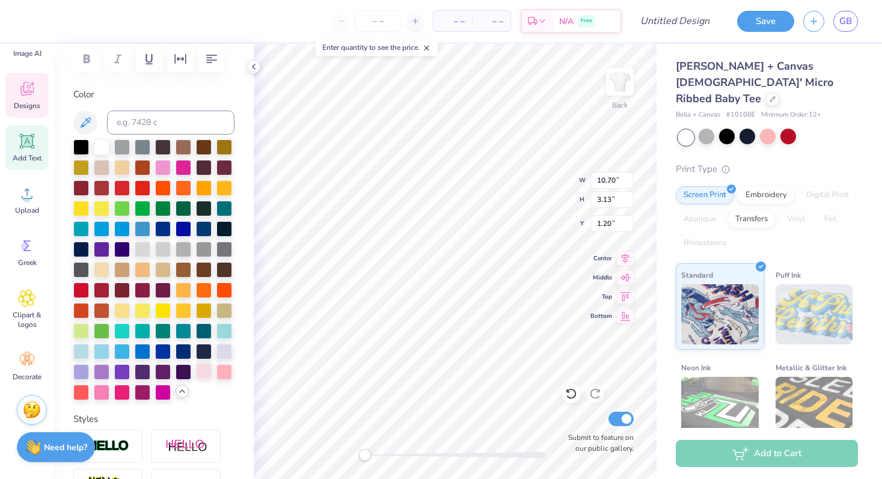
click at [203, 368] on div at bounding box center [204, 371] width 16 height 16
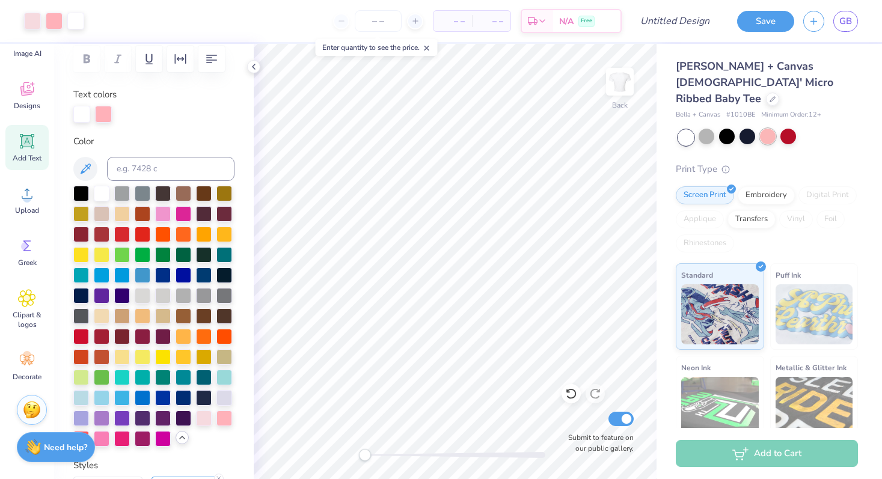
click at [773, 129] on div at bounding box center [768, 137] width 16 height 16
click at [789, 129] on div at bounding box center [788, 137] width 16 height 16
click at [766, 129] on div at bounding box center [768, 137] width 16 height 16
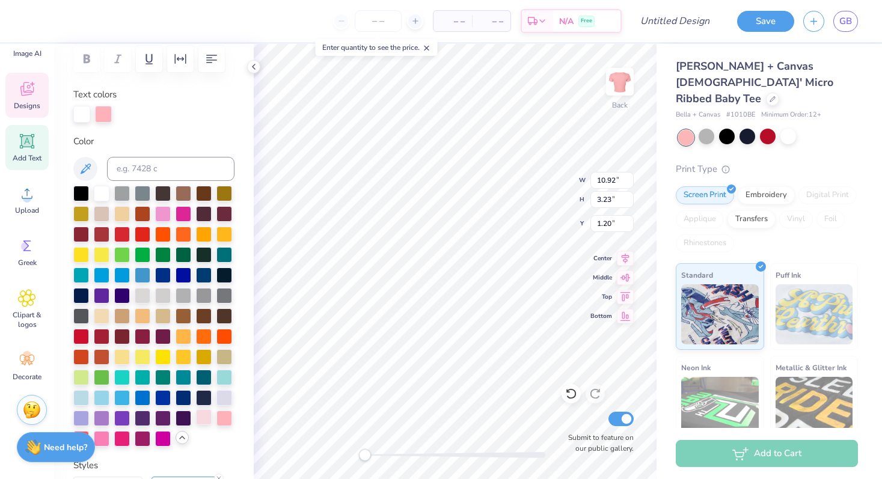
click at [204, 416] on div at bounding box center [204, 417] width 16 height 16
click at [97, 195] on div at bounding box center [102, 193] width 16 height 16
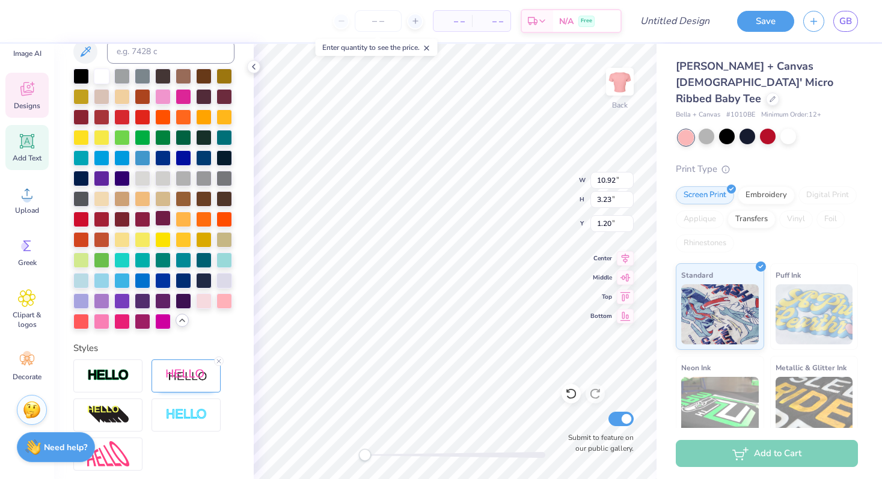
scroll to position [457, 0]
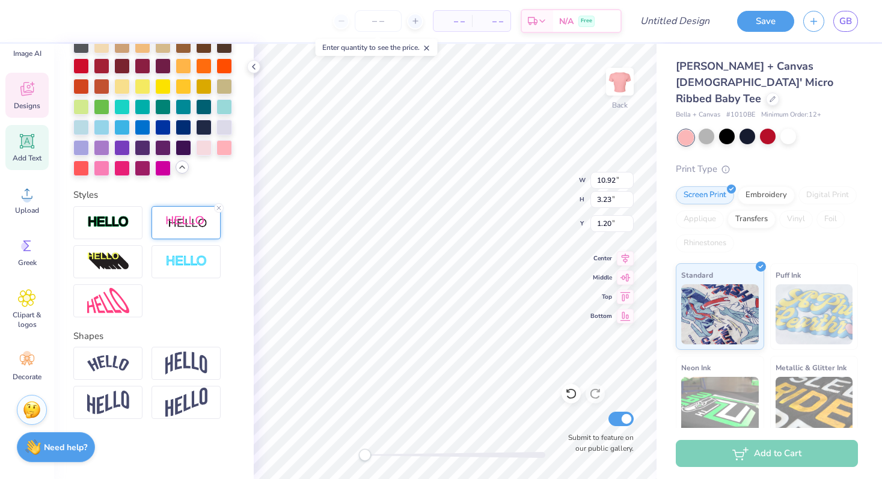
click at [189, 219] on img at bounding box center [186, 222] width 42 height 15
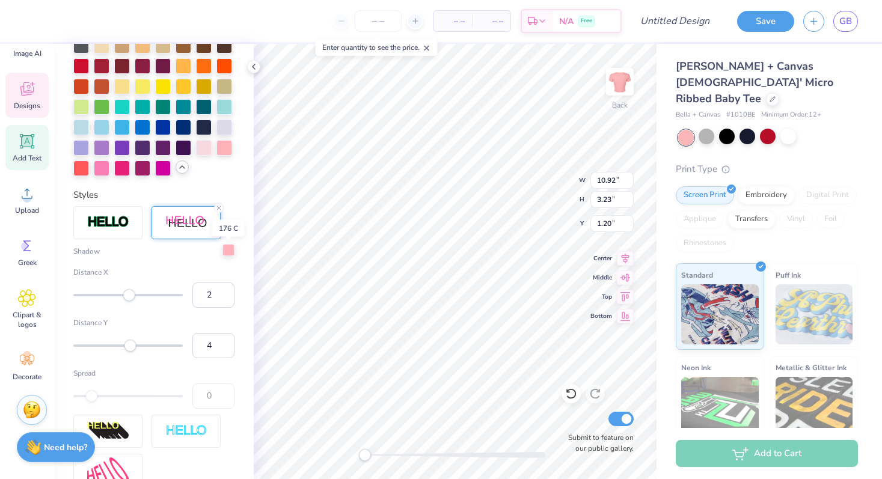
click at [230, 252] on div at bounding box center [228, 250] width 12 height 12
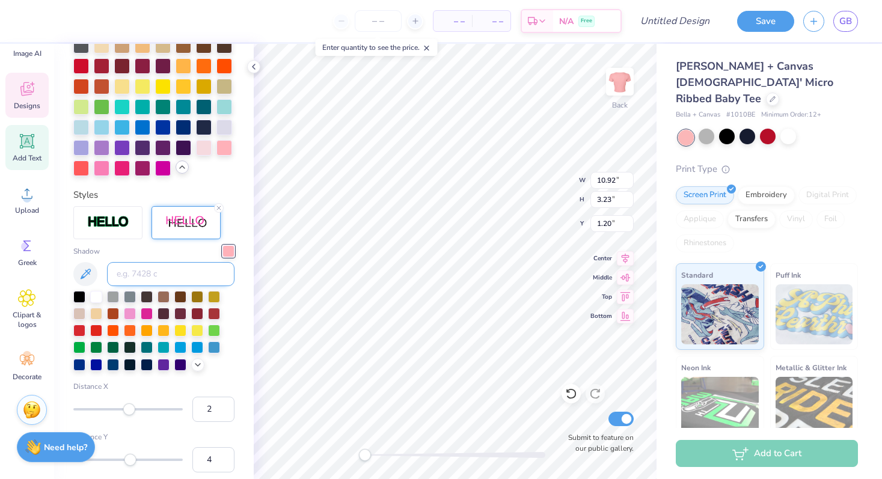
click at [180, 279] on input at bounding box center [170, 274] width 127 height 24
click at [177, 249] on div "Shadow" at bounding box center [153, 308] width 161 height 126
click at [184, 262] on input at bounding box center [170, 274] width 127 height 24
paste input
click at [178, 272] on input at bounding box center [170, 274] width 127 height 24
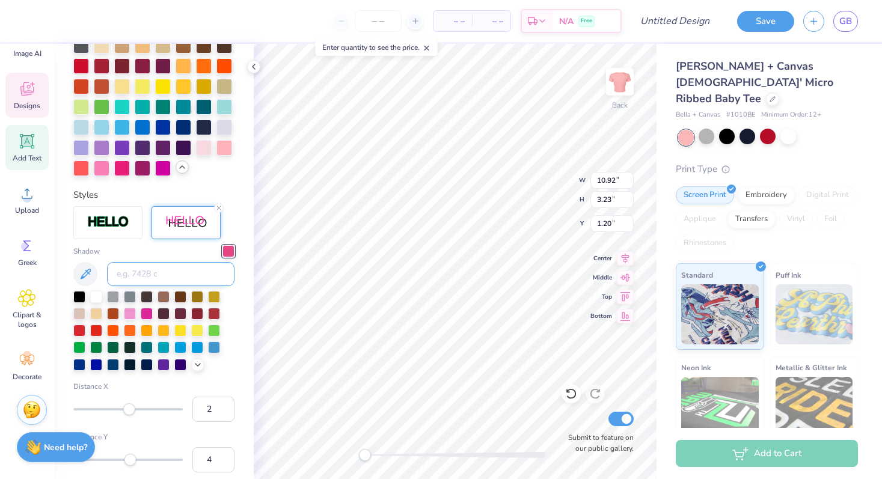
paste input
click at [161, 254] on div "Shadow" at bounding box center [153, 308] width 161 height 126
type input "6.74"
type input "2.65"
type input "4.16"
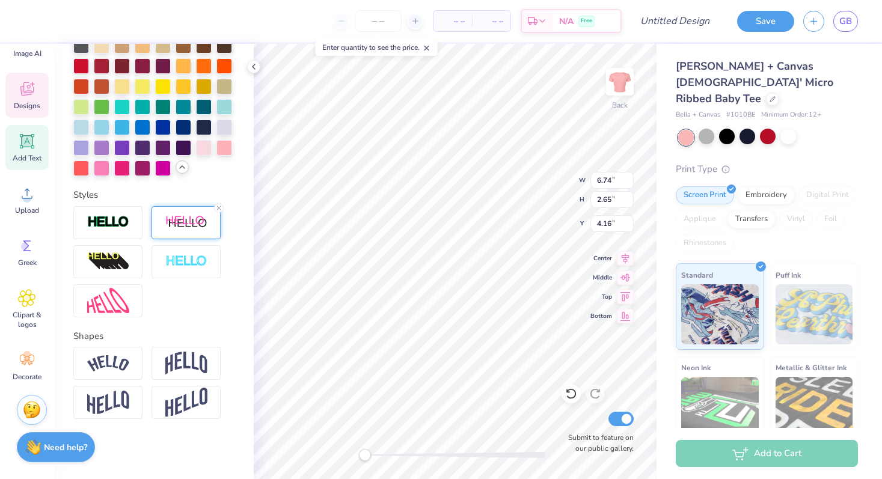
click at [186, 227] on img at bounding box center [186, 222] width 42 height 15
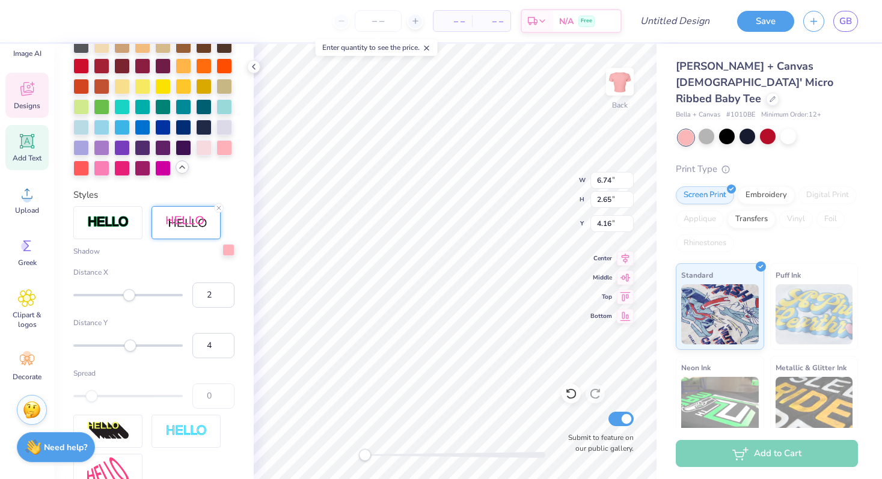
click at [227, 252] on div at bounding box center [228, 250] width 12 height 12
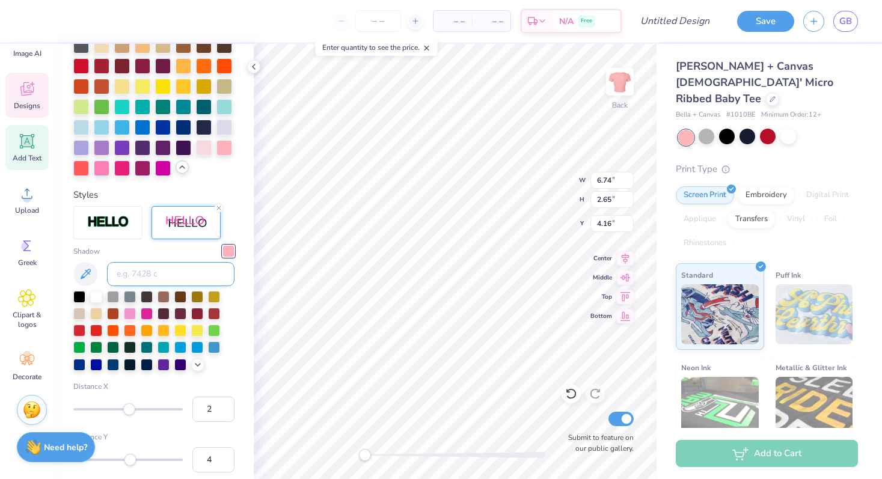
click at [173, 273] on input at bounding box center [170, 274] width 127 height 24
paste input
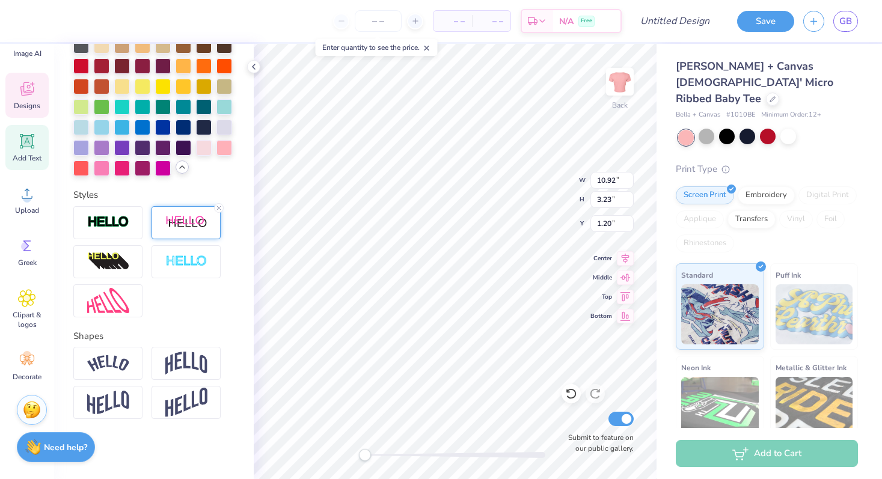
click at [210, 230] on div at bounding box center [185, 222] width 69 height 33
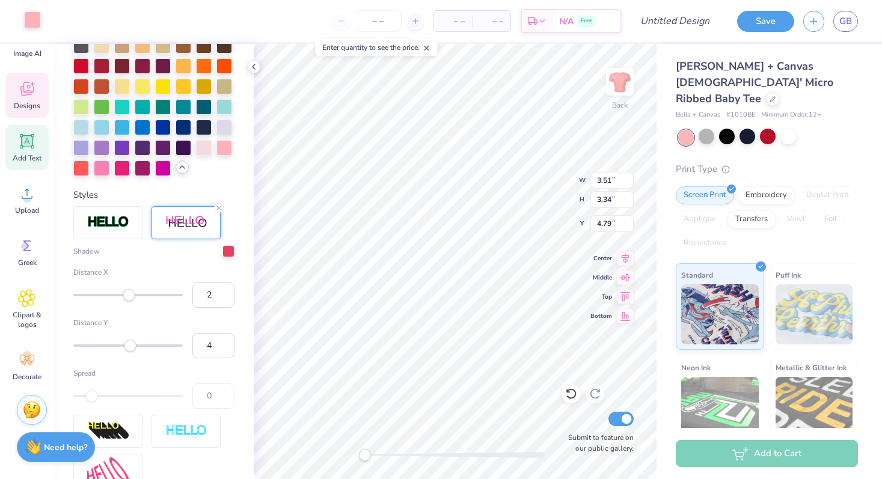
click at [33, 25] on div at bounding box center [32, 19] width 17 height 17
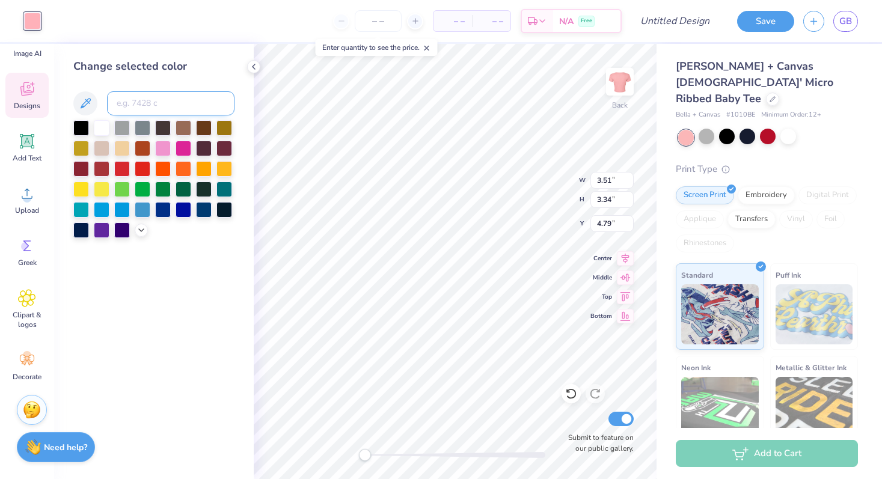
click at [141, 106] on input at bounding box center [170, 103] width 127 height 24
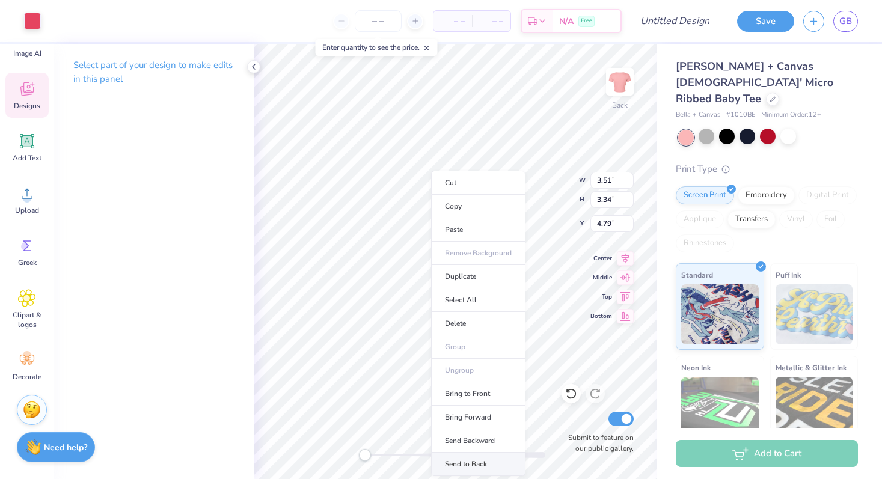
click at [480, 460] on li "Send to Back" at bounding box center [478, 464] width 94 height 23
type input "3.31"
type input "3.15"
type input "3.98"
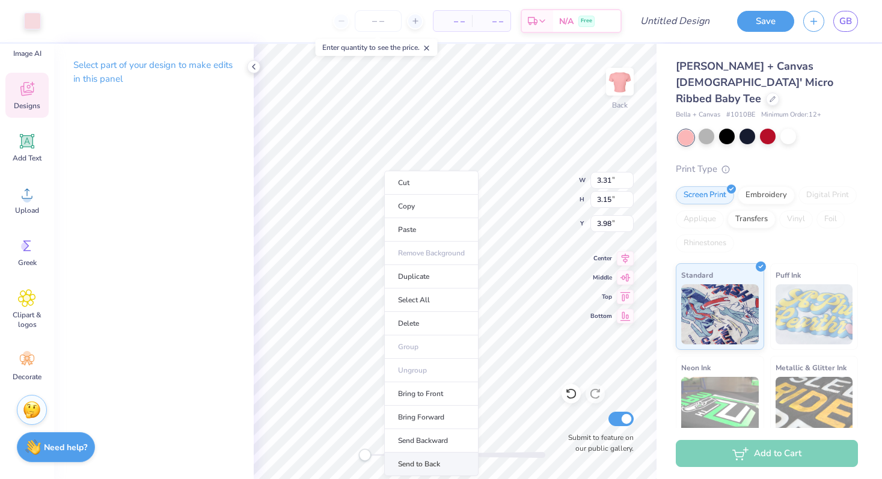
click at [429, 461] on li "Send to Back" at bounding box center [431, 464] width 94 height 23
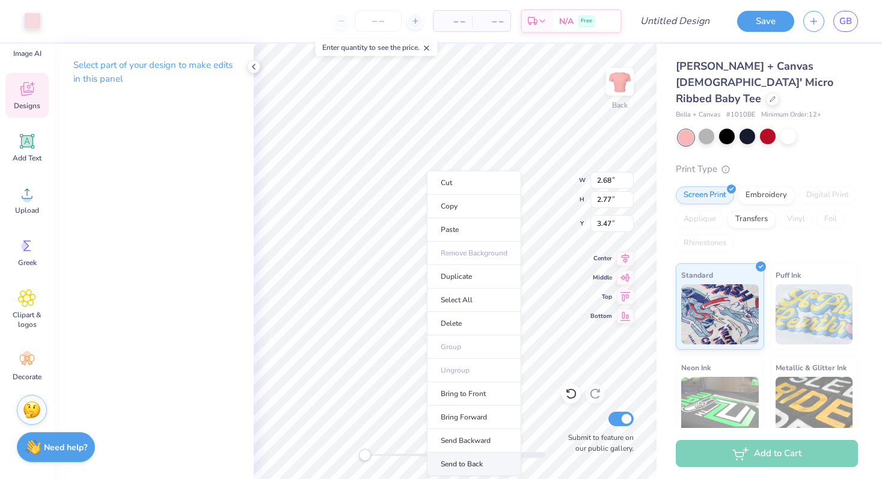
click at [463, 459] on li "Send to Back" at bounding box center [474, 464] width 94 height 23
click at [593, 298] on span "Top" at bounding box center [601, 295] width 22 height 10
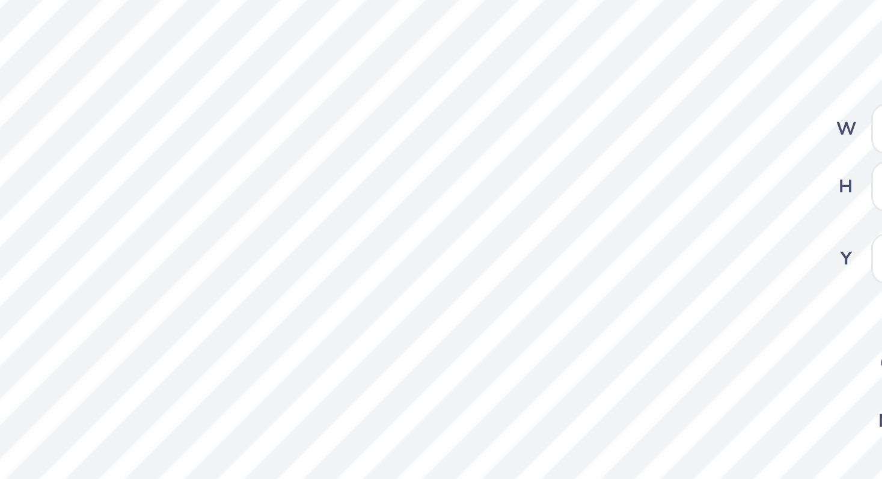
type input "1.47"
type input "0.39"
type input "6.07"
type input "1.59"
type input "0.87"
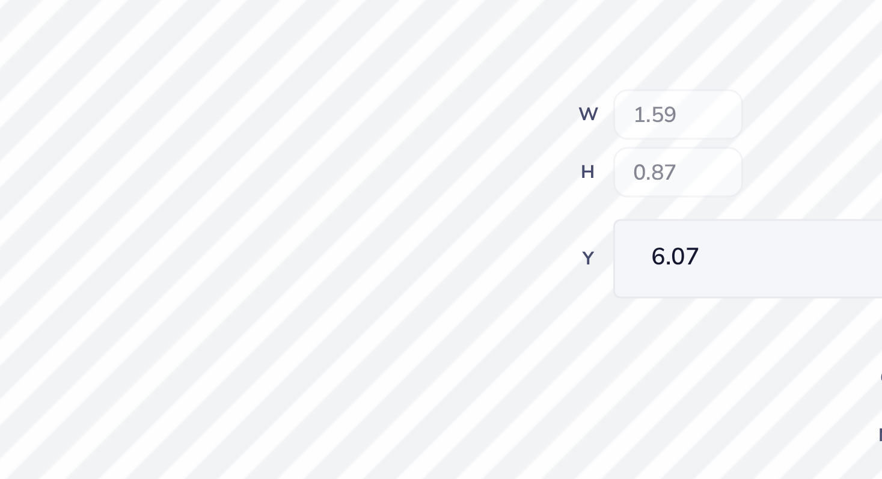
type input "3.90"
type input "3.71"
type input "4.43"
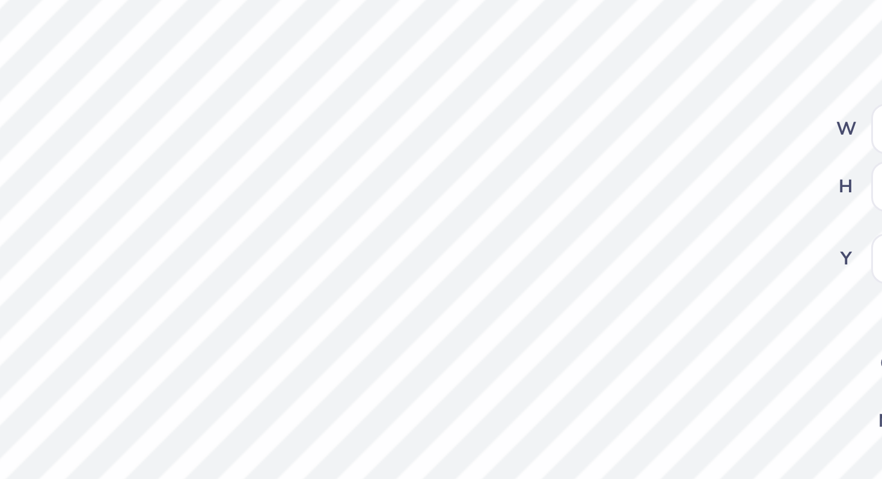
type input "1.77"
type input "0.94"
type input "5.86"
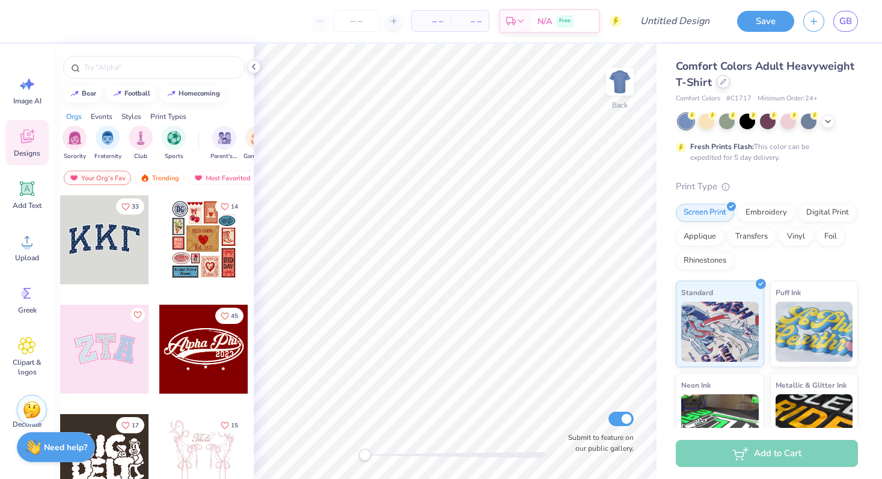
click at [724, 84] on icon at bounding box center [723, 82] width 6 height 6
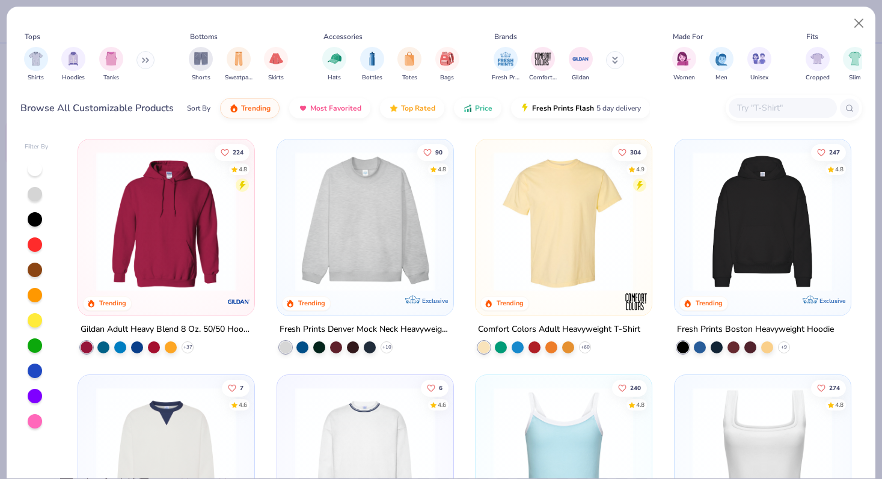
click at [742, 109] on input "text" at bounding box center [782, 108] width 93 height 14
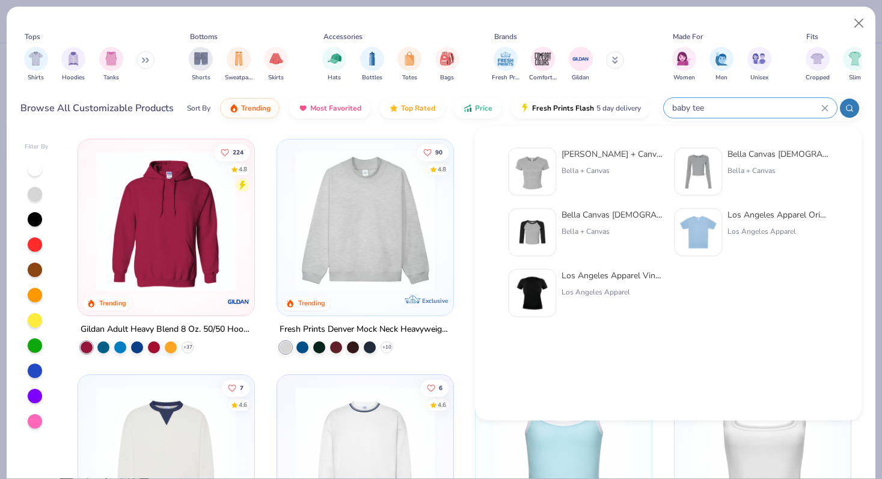
click at [850, 113] on div at bounding box center [849, 108] width 19 height 19
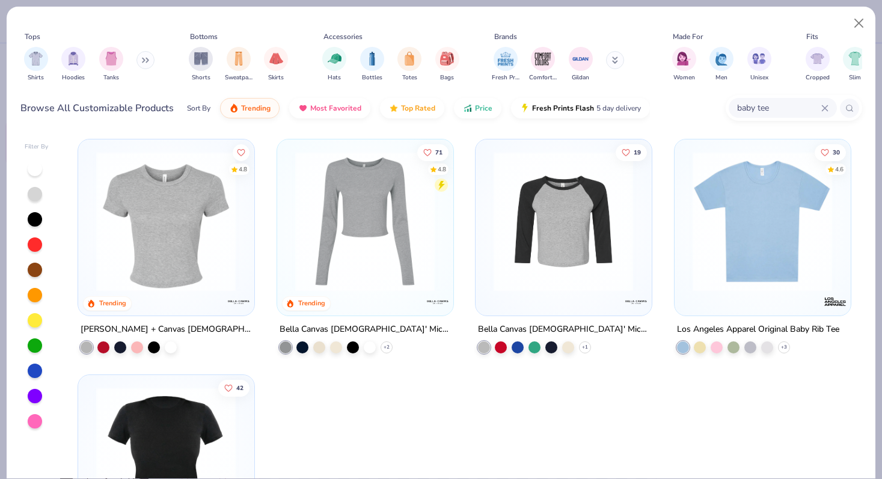
click at [760, 216] on img at bounding box center [761, 221] width 151 height 140
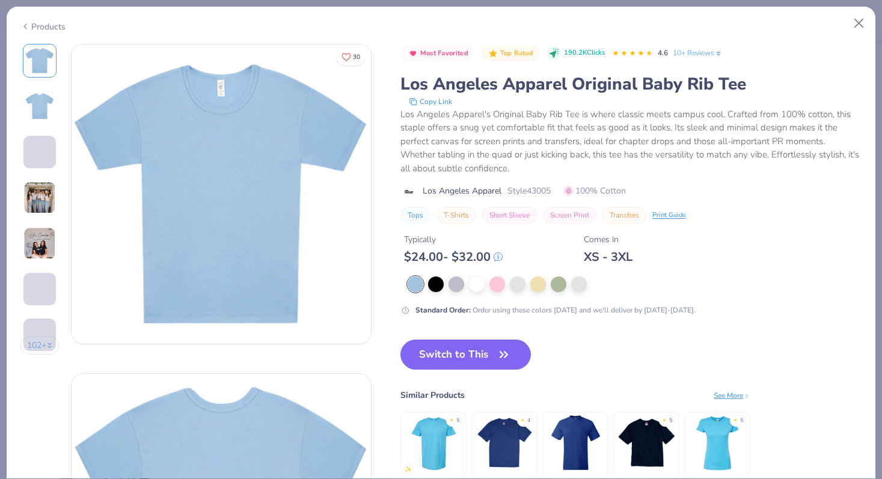
click at [34, 197] on img at bounding box center [39, 198] width 32 height 32
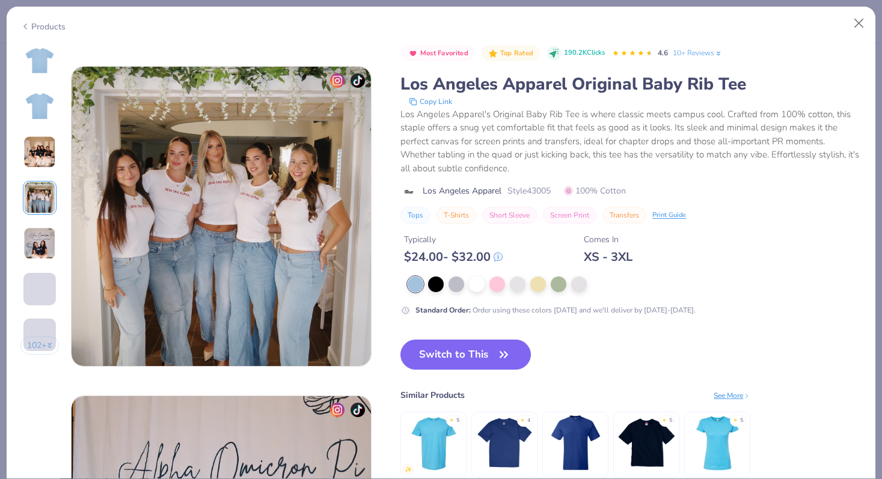
scroll to position [988, 0]
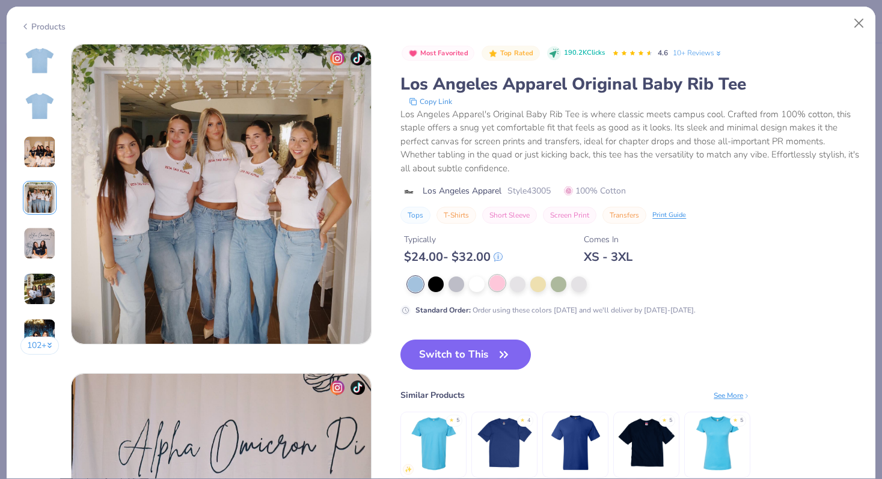
click at [498, 290] on div at bounding box center [497, 283] width 16 height 16
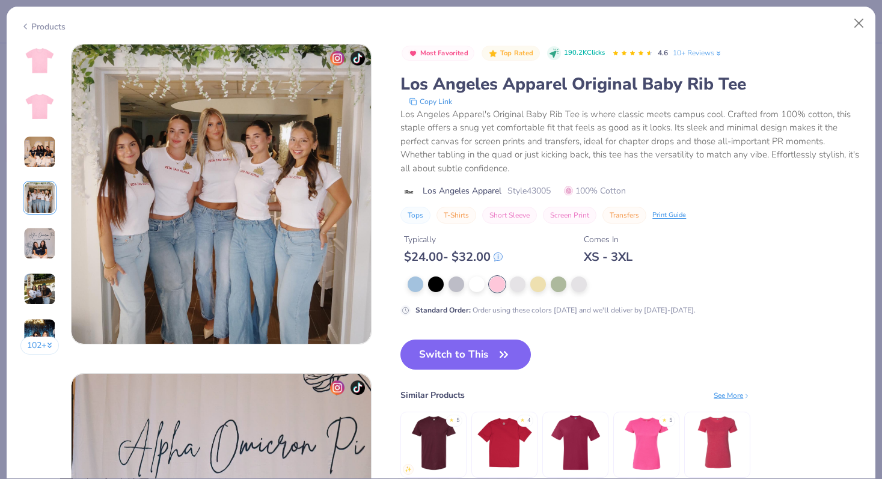
click at [40, 242] on img at bounding box center [39, 243] width 32 height 32
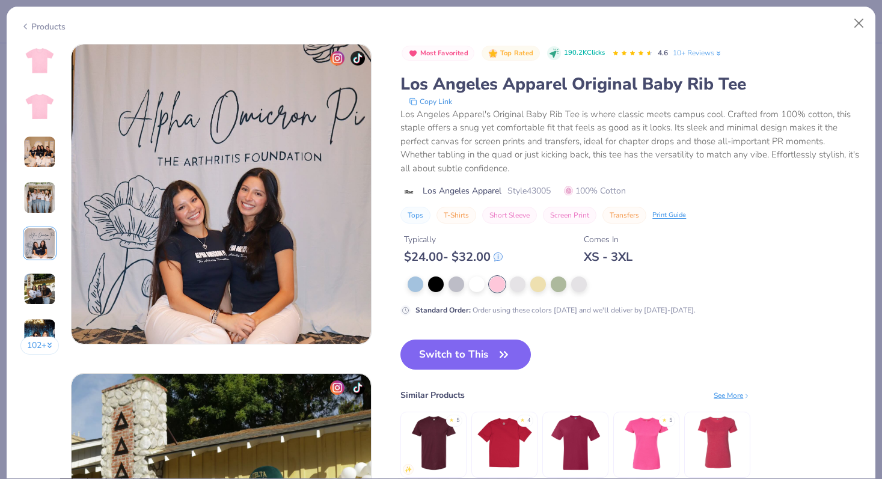
click at [44, 281] on img at bounding box center [39, 289] width 32 height 32
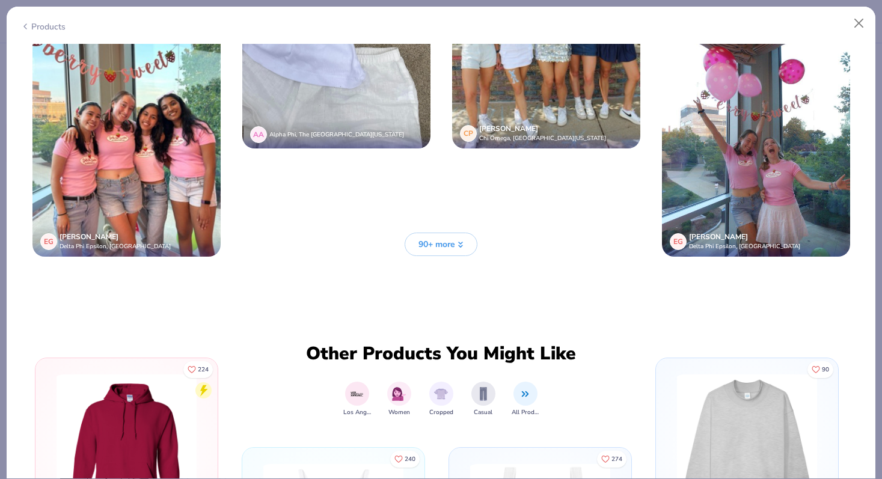
scroll to position [3259, 0]
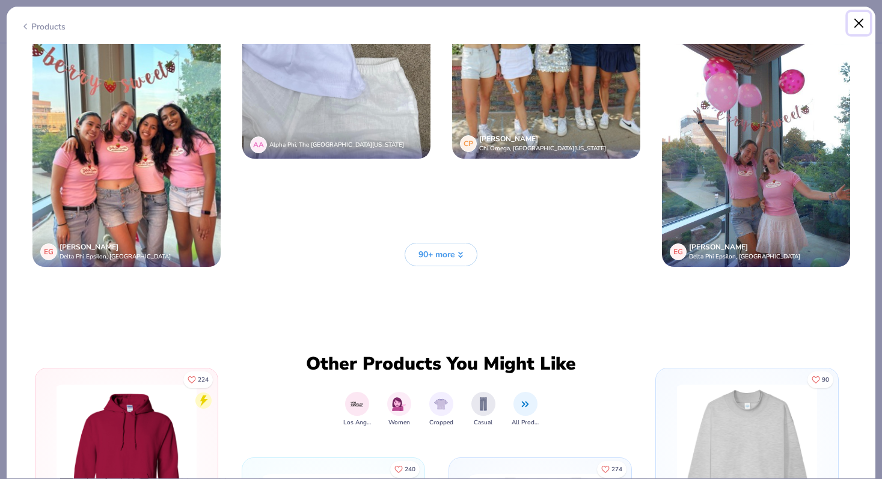
click at [856, 24] on button "Close" at bounding box center [858, 23] width 23 height 23
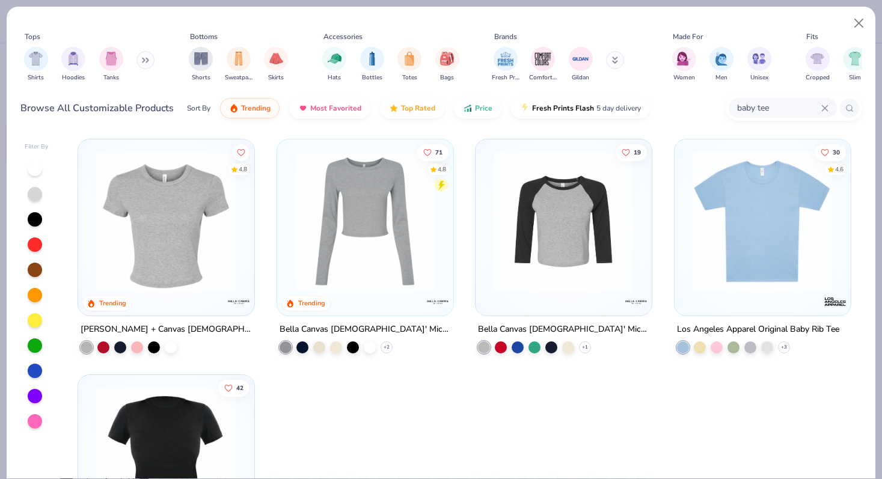
click at [210, 232] on img at bounding box center [165, 221] width 151 height 140
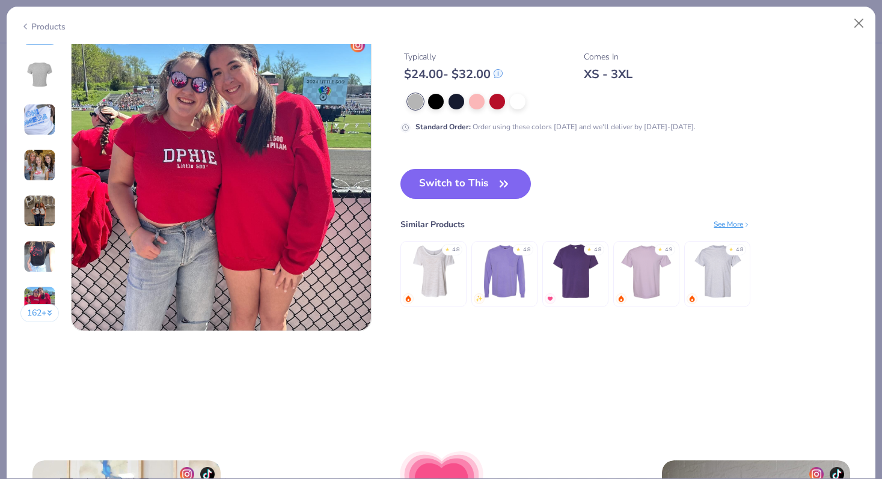
scroll to position [1901, 0]
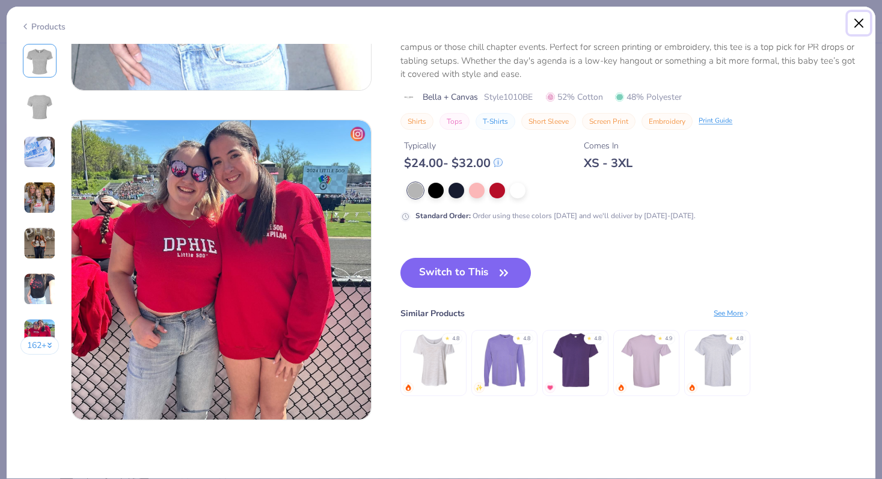
click at [855, 29] on button "Close" at bounding box center [858, 23] width 23 height 23
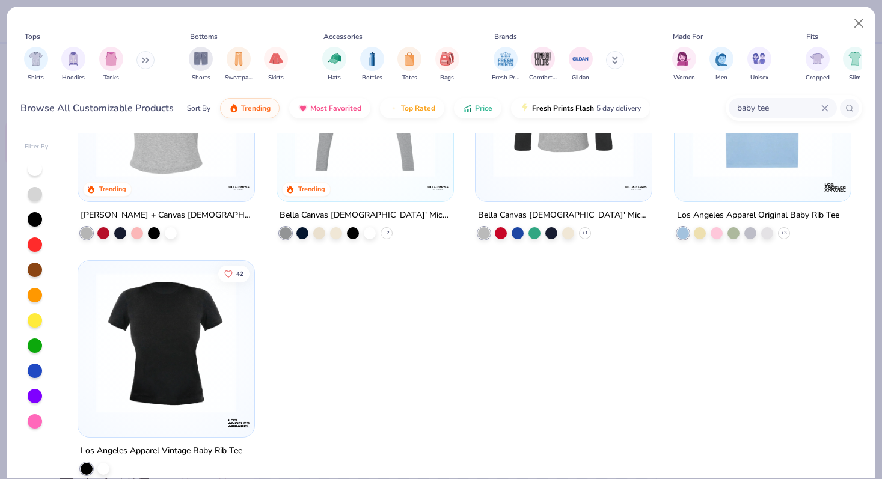
scroll to position [130, 0]
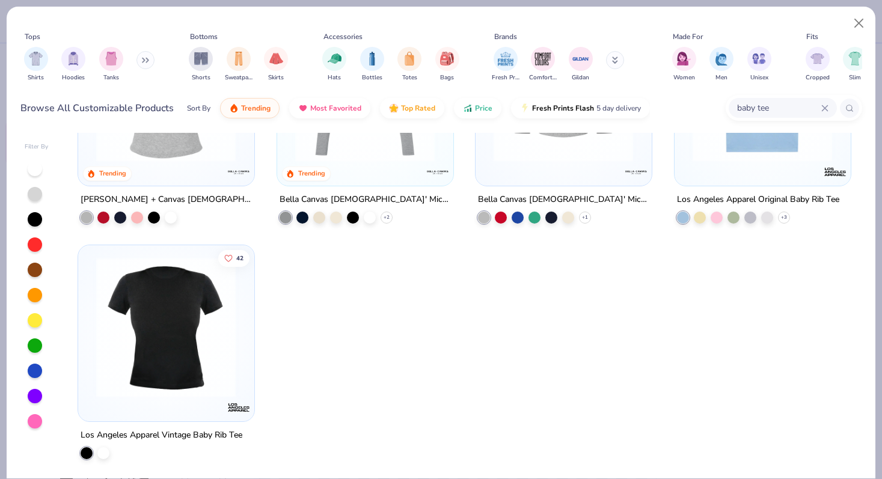
click at [230, 337] on img at bounding box center [165, 327] width 151 height 140
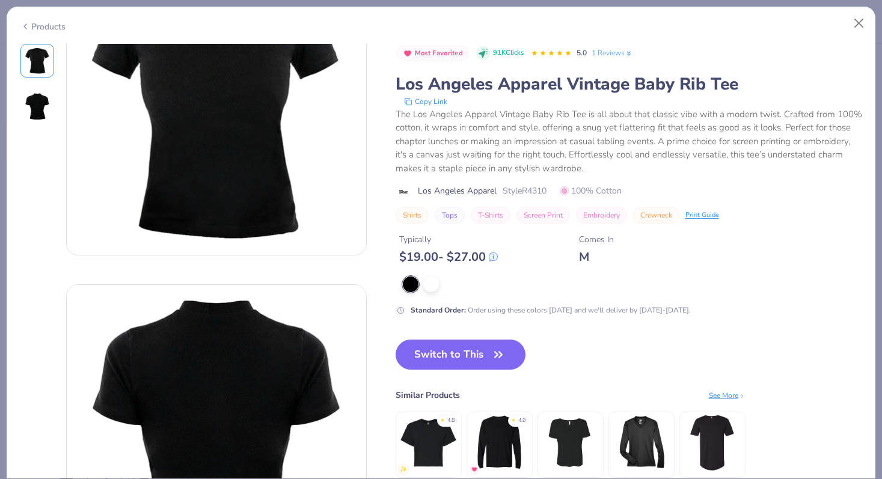
scroll to position [11, 0]
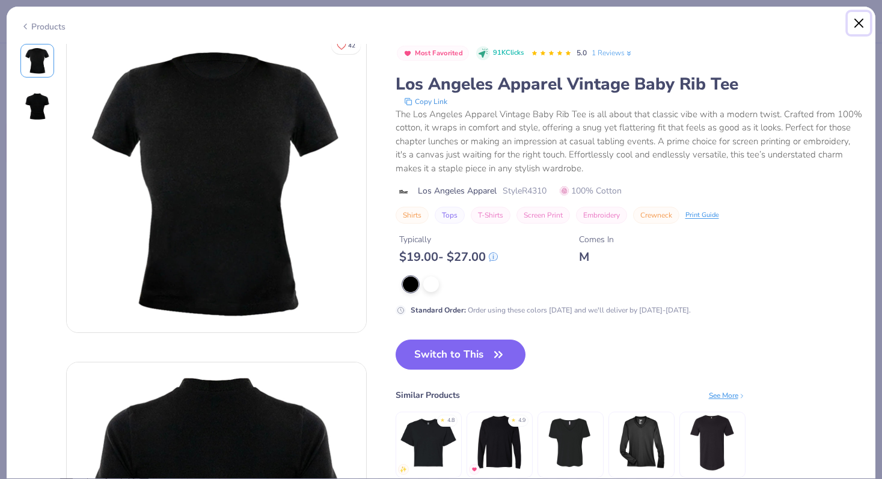
click at [860, 28] on button "Close" at bounding box center [858, 23] width 23 height 23
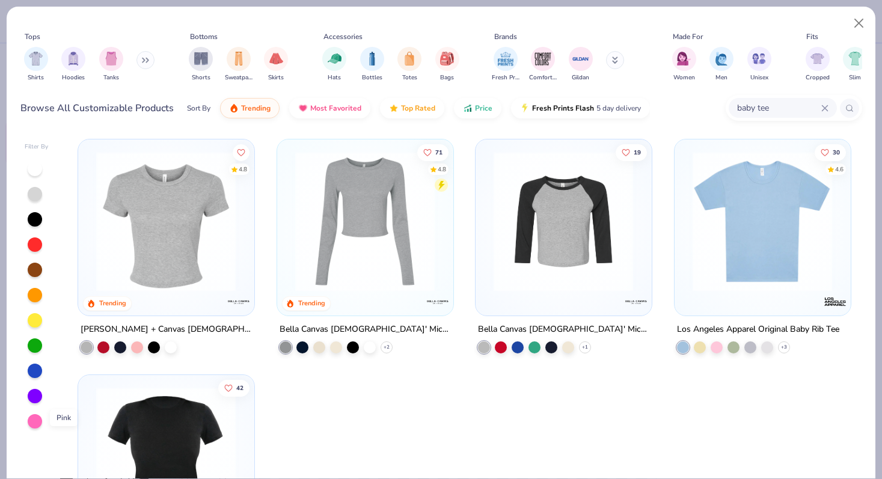
click at [35, 422] on div at bounding box center [35, 421] width 14 height 14
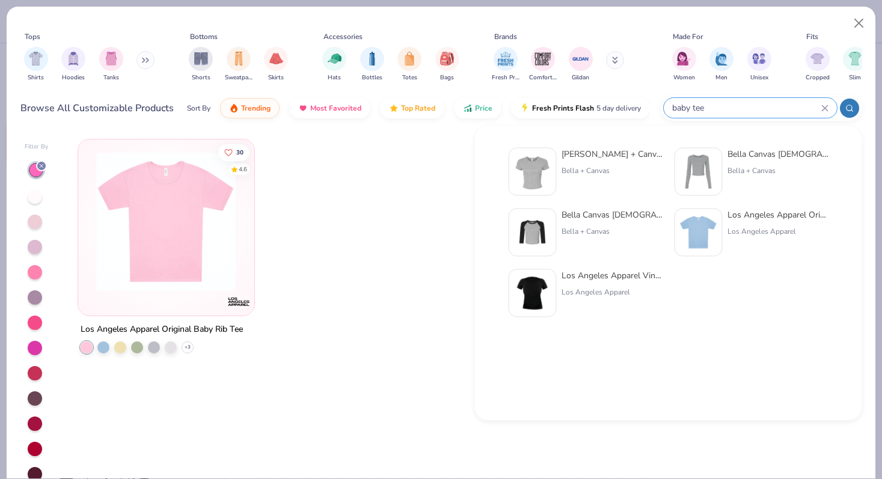
click at [767, 108] on input "baby tee" at bounding box center [746, 108] width 150 height 14
click at [760, 108] on input "baby tee" at bounding box center [746, 108] width 150 height 14
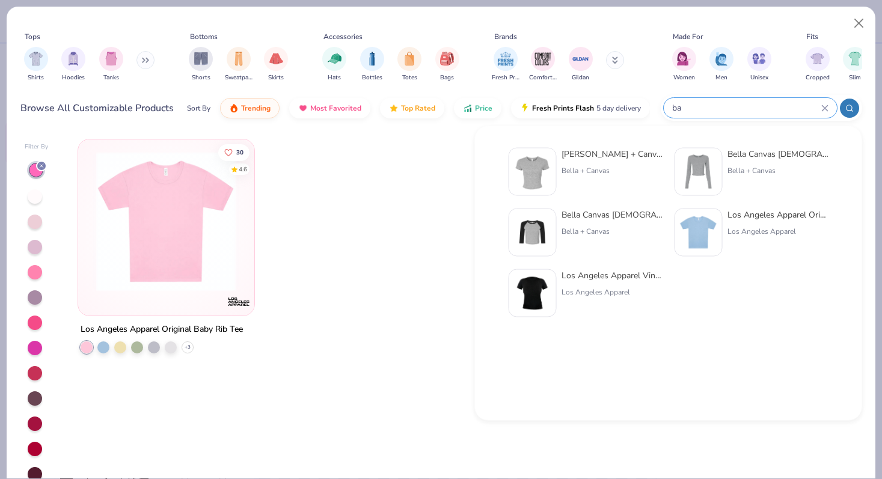
type input "b"
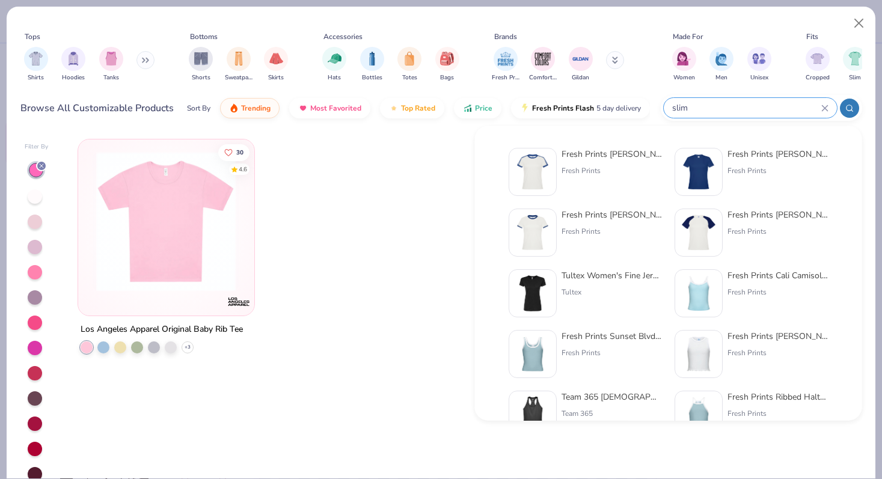
type input "slim"
click at [862, 102] on div "Tops Shirts Hoodies Tanks Bottoms Shorts Sweatpants Skirts Accessories Hats Bot…" at bounding box center [441, 68] width 869 height 123
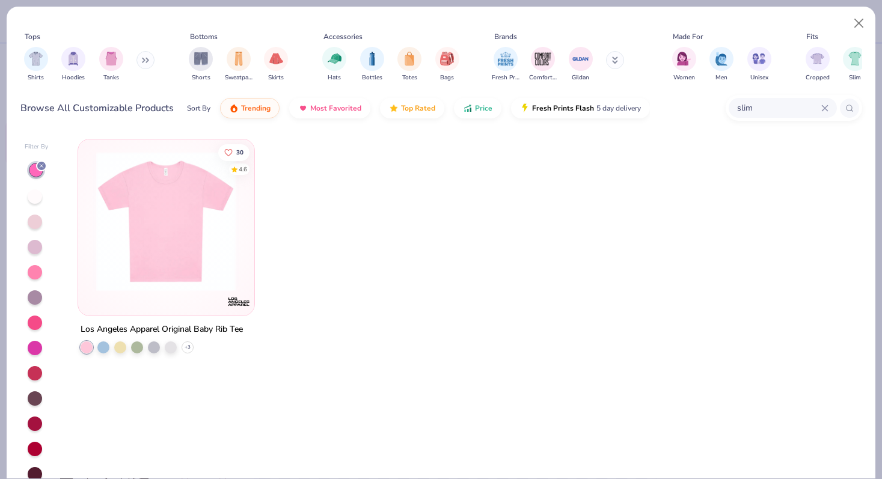
click at [855, 110] on div at bounding box center [849, 108] width 19 height 19
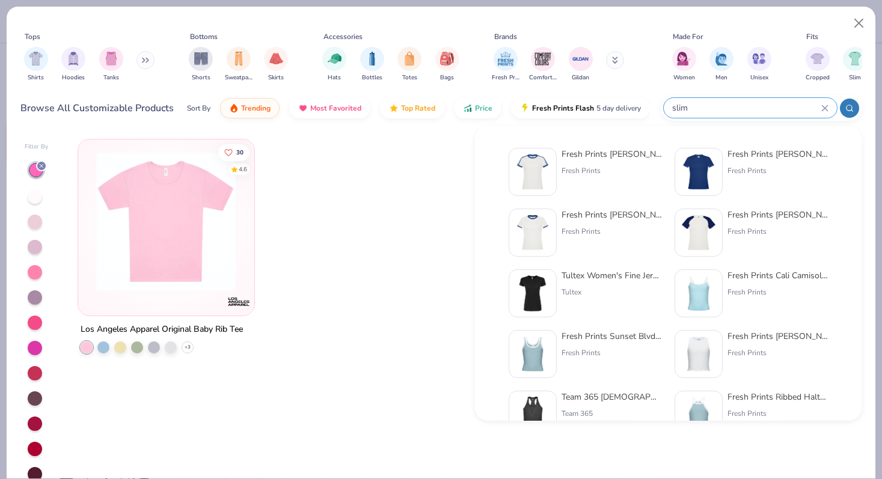
click at [851, 111] on icon at bounding box center [849, 108] width 8 height 8
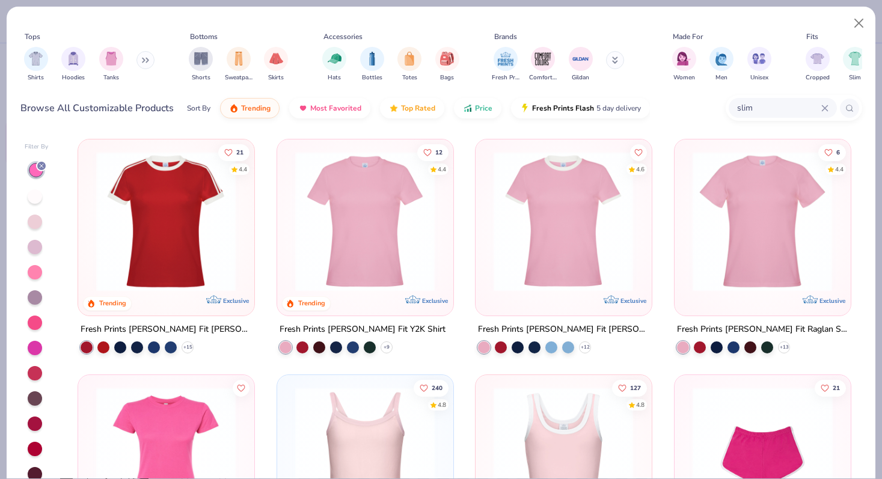
click at [355, 229] on img at bounding box center [364, 221] width 151 height 140
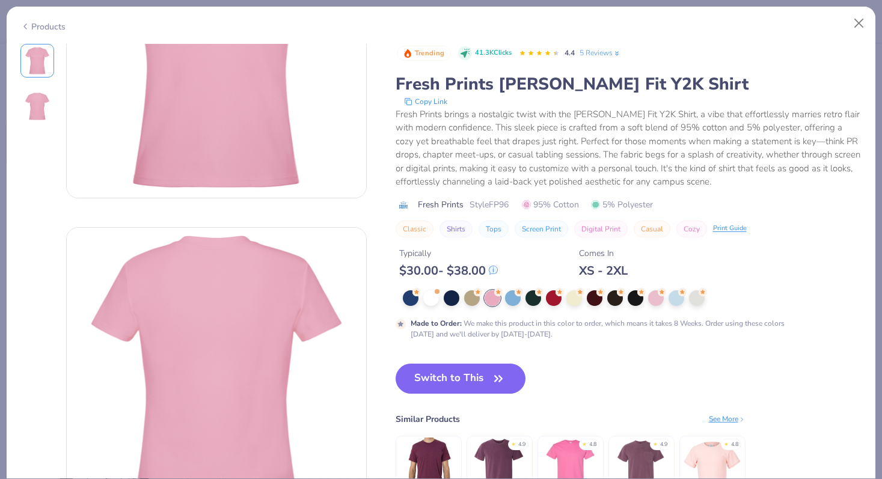
click at [47, 109] on img at bounding box center [37, 106] width 29 height 29
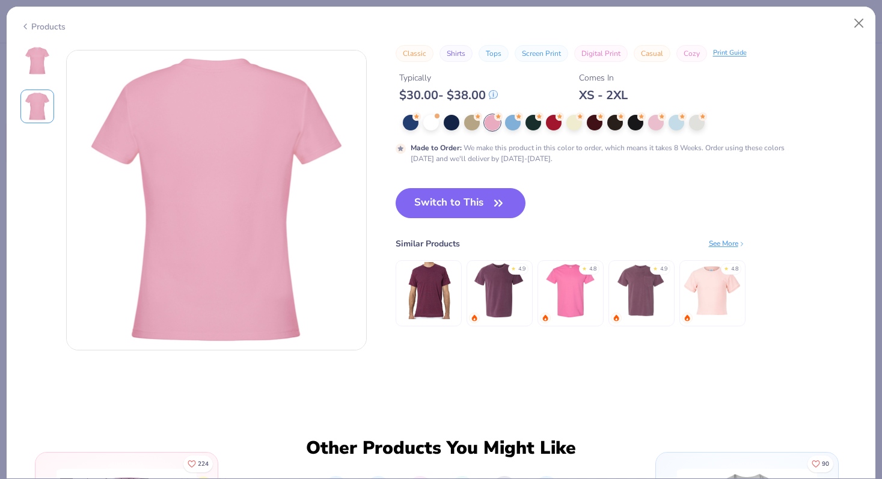
scroll to position [329, 0]
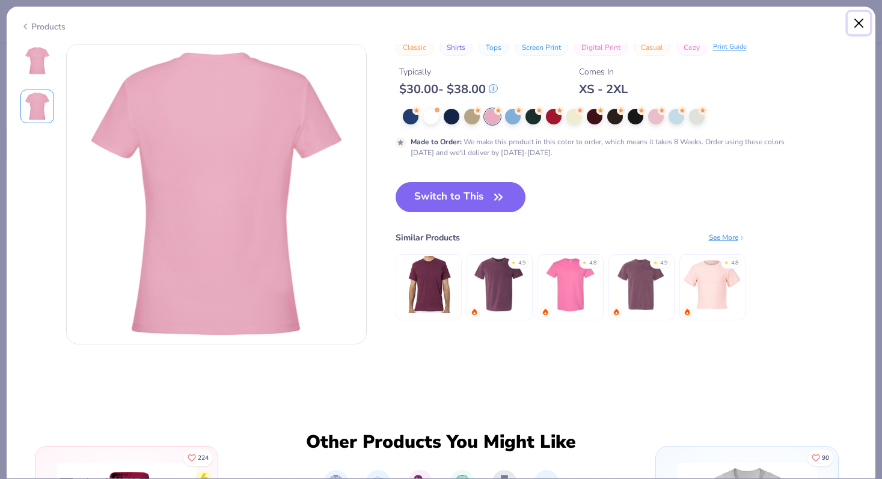
click at [856, 25] on button "Close" at bounding box center [858, 23] width 23 height 23
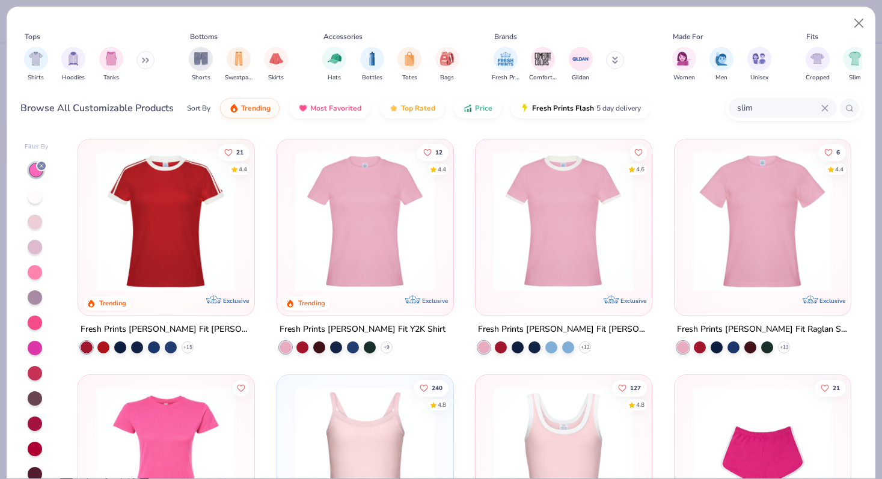
click at [42, 166] on icon at bounding box center [41, 165] width 7 height 7
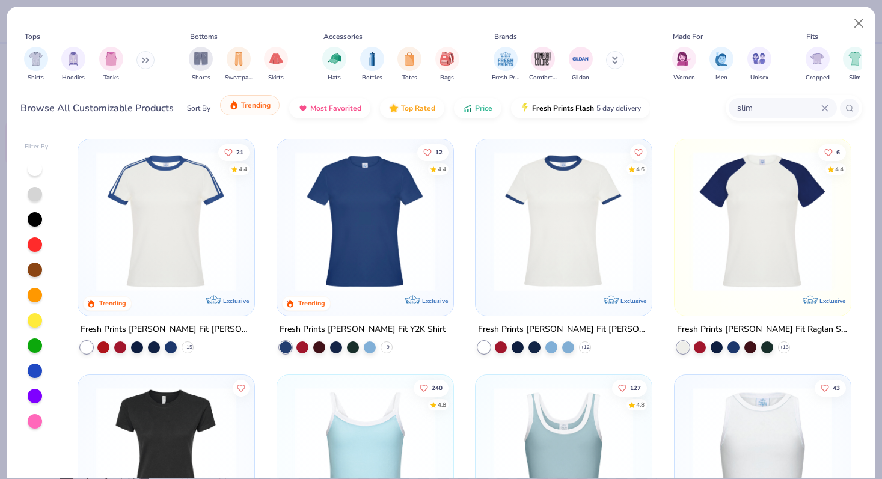
click at [260, 111] on button "Trending" at bounding box center [250, 105] width 60 height 20
click at [416, 115] on button "Top Rated" at bounding box center [412, 108] width 64 height 20
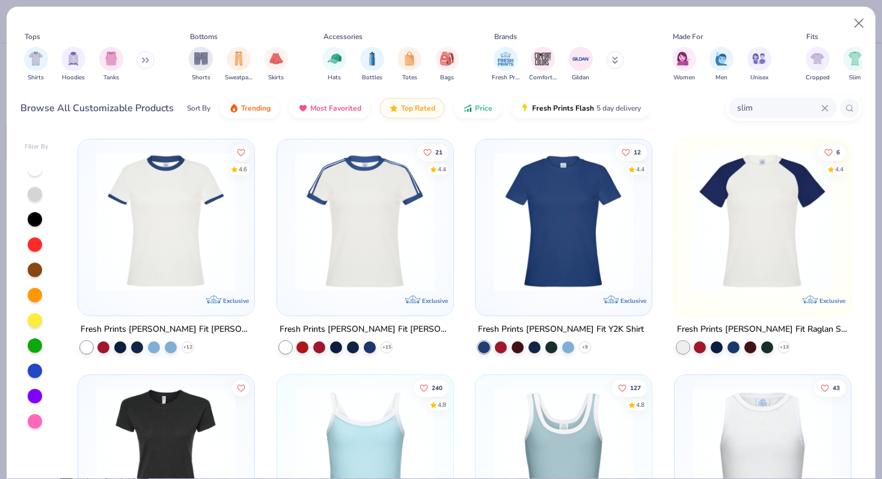
click at [165, 257] on img at bounding box center [165, 221] width 151 height 140
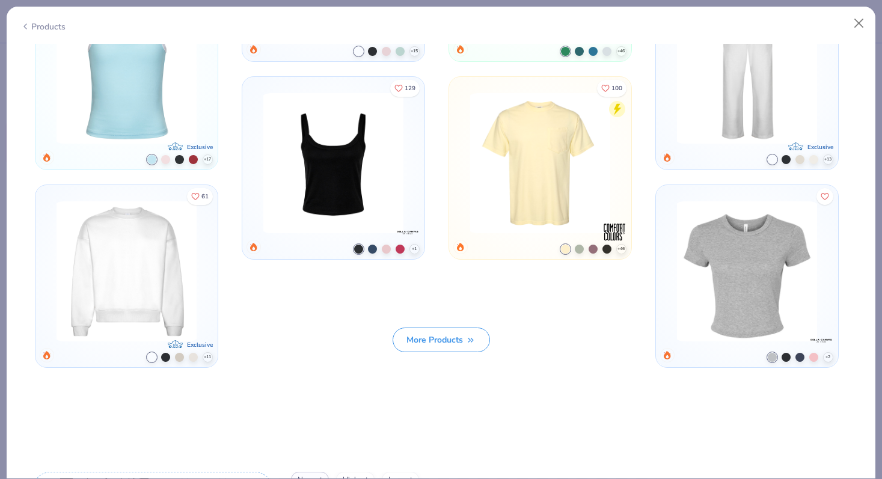
scroll to position [1649, 0]
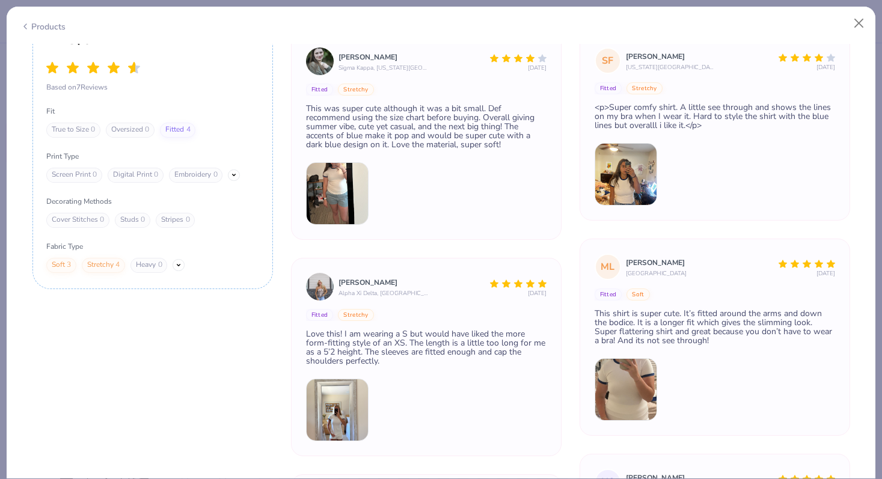
click at [330, 188] on img at bounding box center [337, 193] width 63 height 63
click at [626, 183] on img at bounding box center [625, 174] width 63 height 63
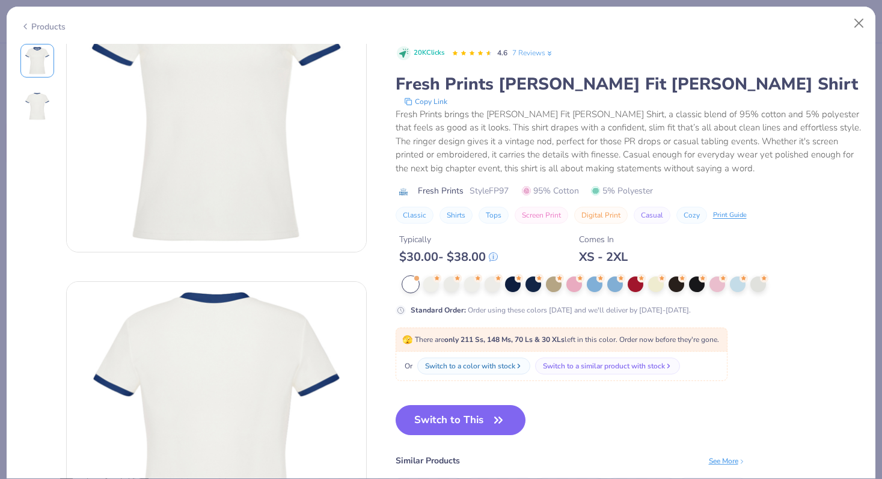
scroll to position [0, 0]
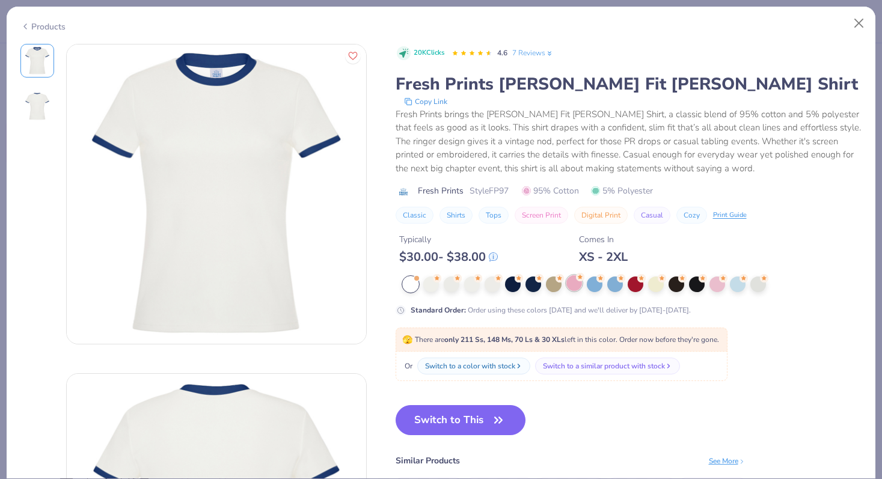
click at [575, 286] on div at bounding box center [574, 283] width 16 height 16
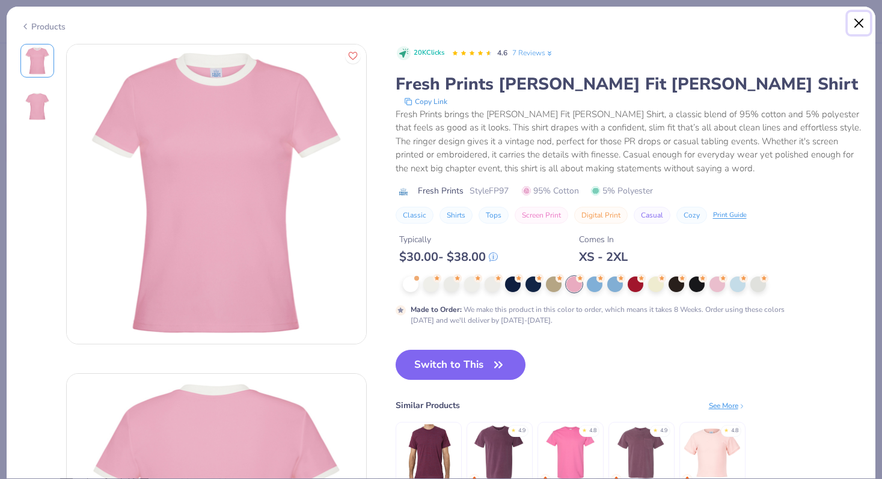
click at [858, 24] on button "Close" at bounding box center [858, 23] width 23 height 23
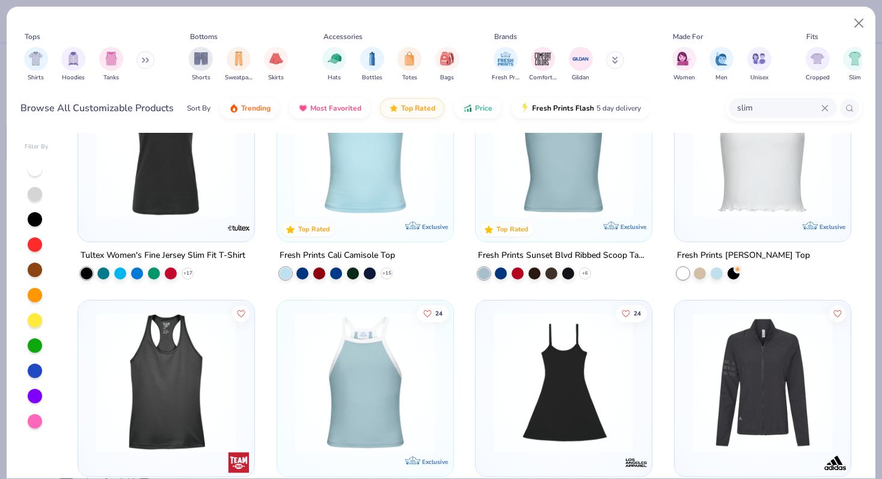
scroll to position [593, 0]
